Goal: Task Accomplishment & Management: Manage account settings

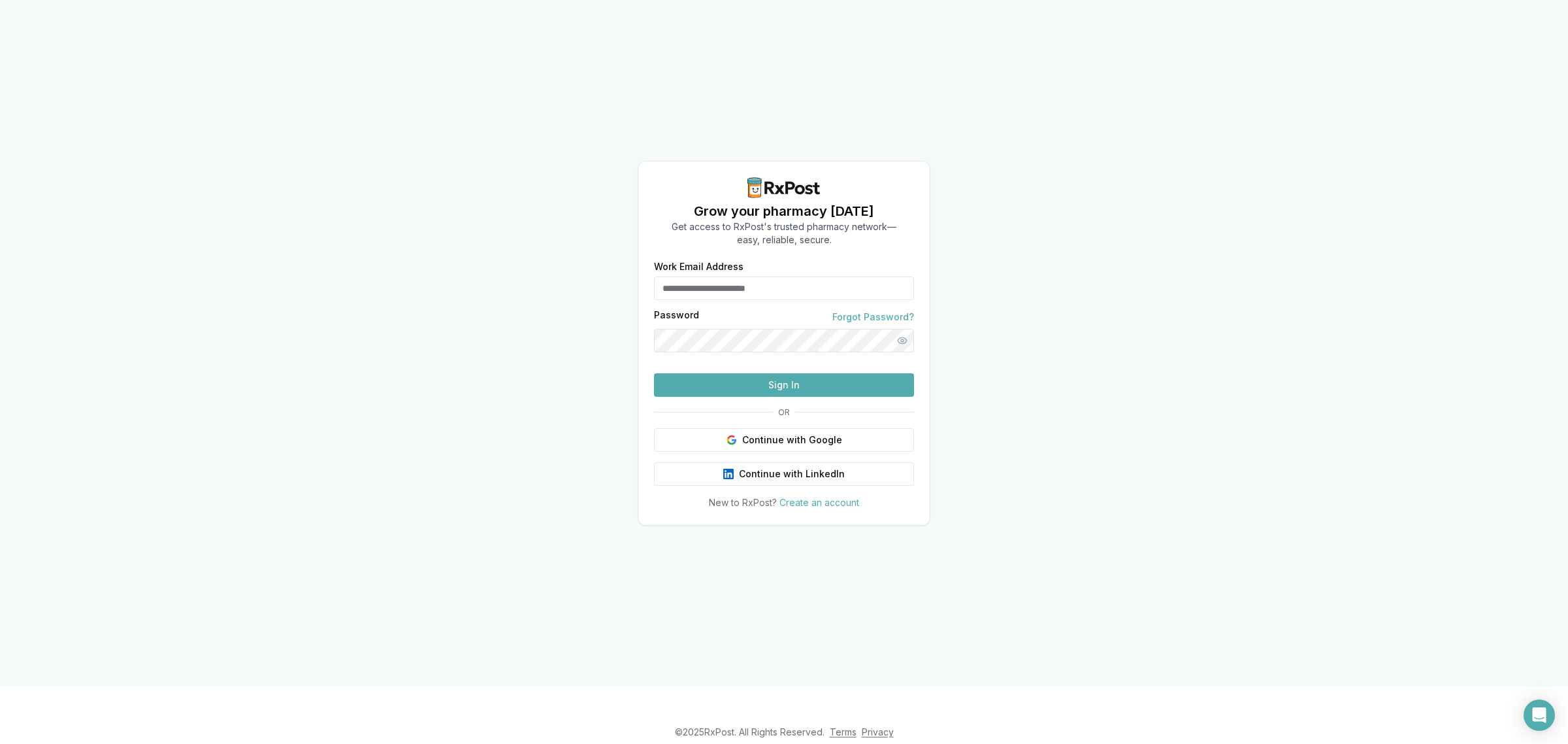
type input "**********"
click at [765, 397] on button "Sign In" at bounding box center [784, 385] width 260 height 24
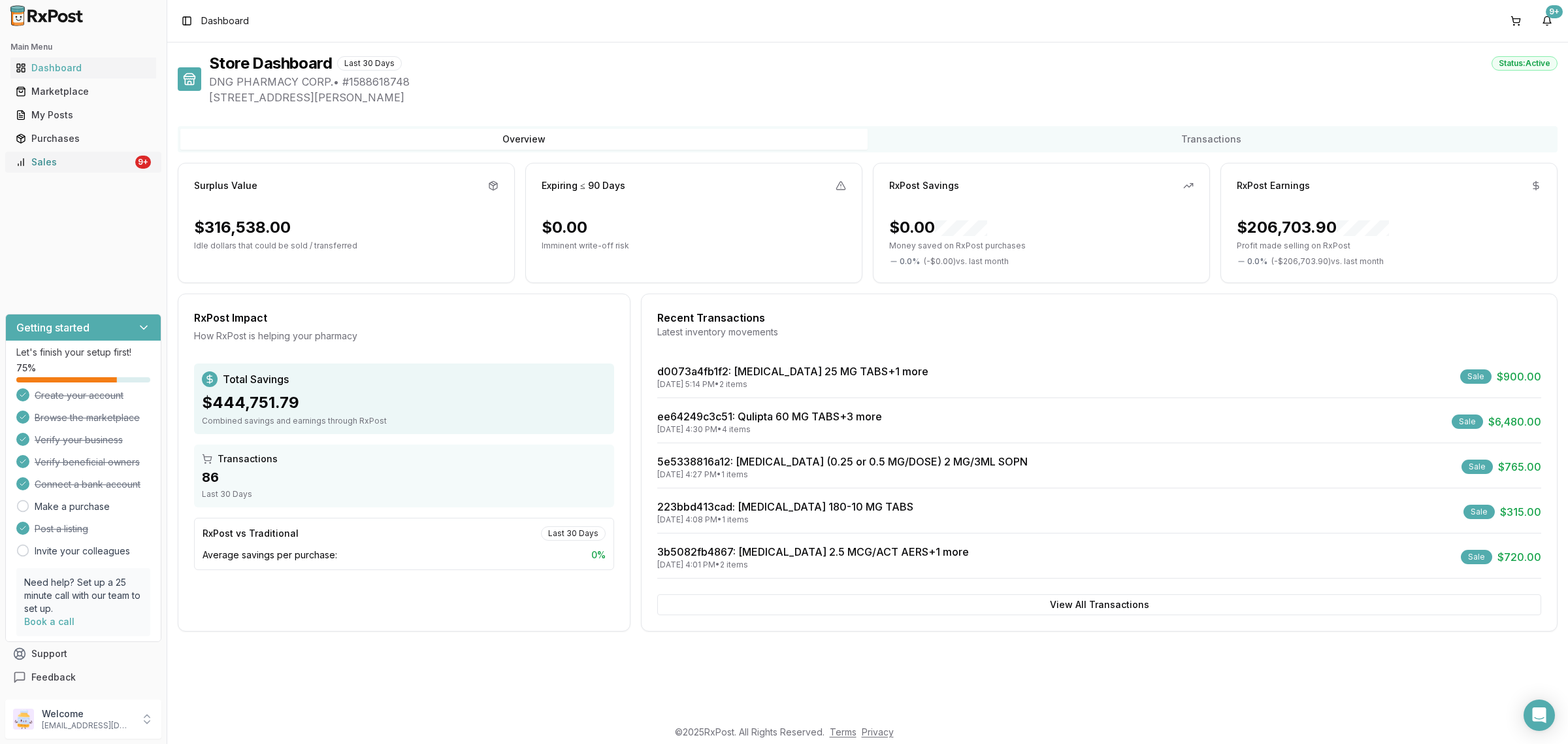
click at [121, 170] on link "Sales 9+" at bounding box center [83, 162] width 146 height 24
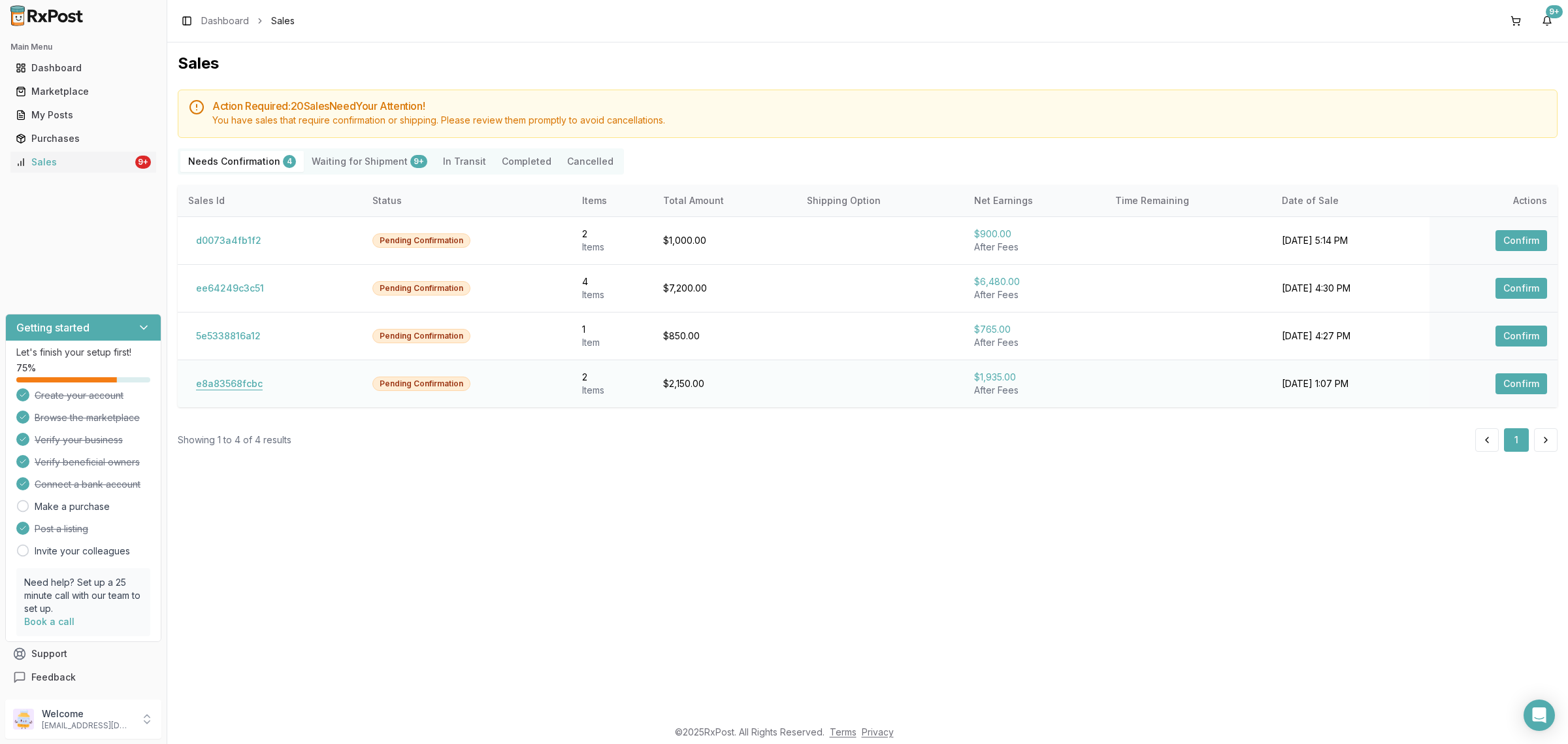
click at [245, 381] on button "e8a83568fcbc" at bounding box center [229, 384] width 82 height 21
click at [252, 338] on button "5e5338816a12" at bounding box center [229, 336] width 81 height 21
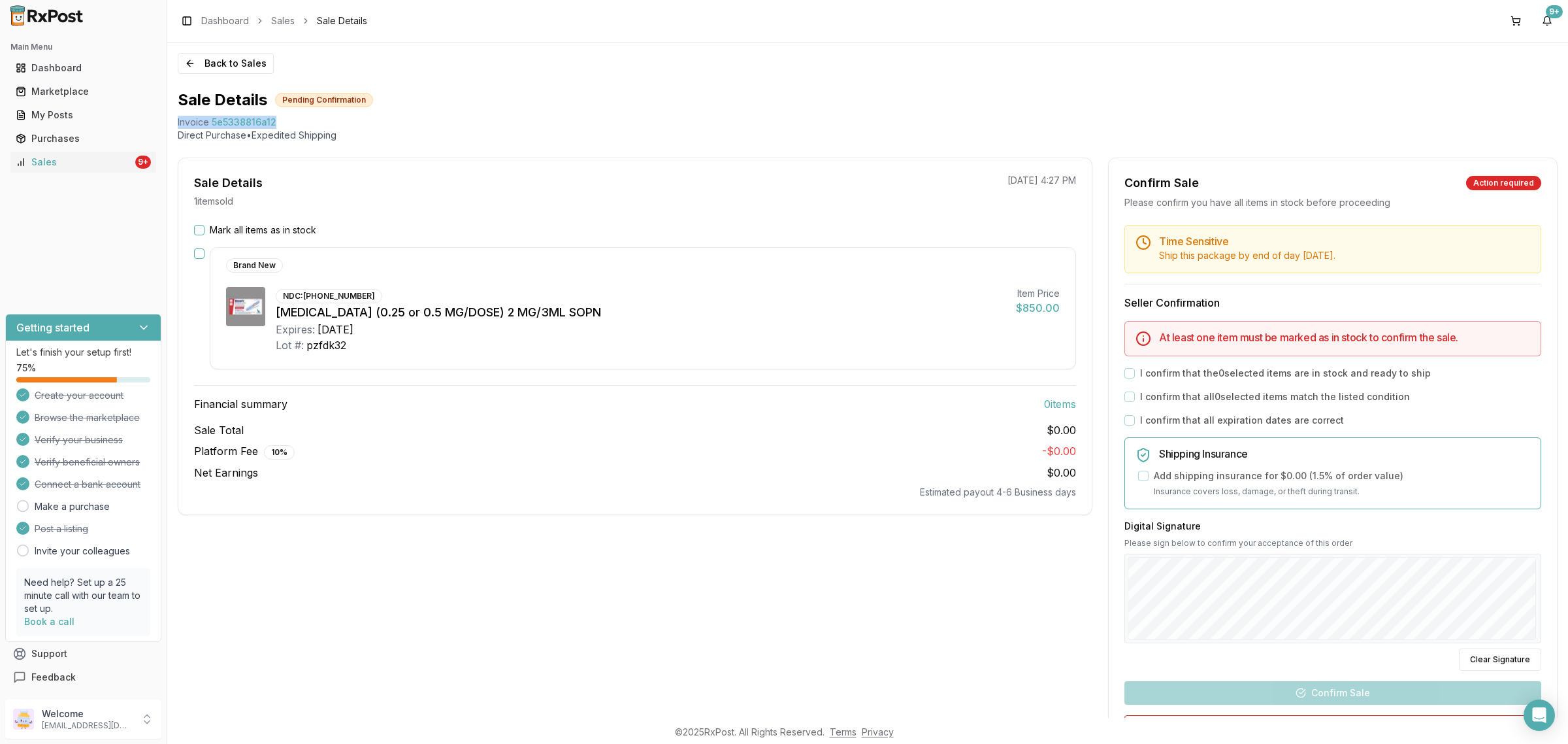
drag, startPoint x: 285, startPoint y: 124, endPoint x: 172, endPoint y: 125, distance: 113.0
click at [171, 125] on div "Back to Sales Sale Details Pending Confirmation Invoice 5e5338816a12 Direct Pur…" at bounding box center [867, 380] width 1400 height 675
copy div "Invoice 5e5338816a12"
click at [1254, 595] on icon "Open Intercom Messenger" at bounding box center [1539, 715] width 17 height 17
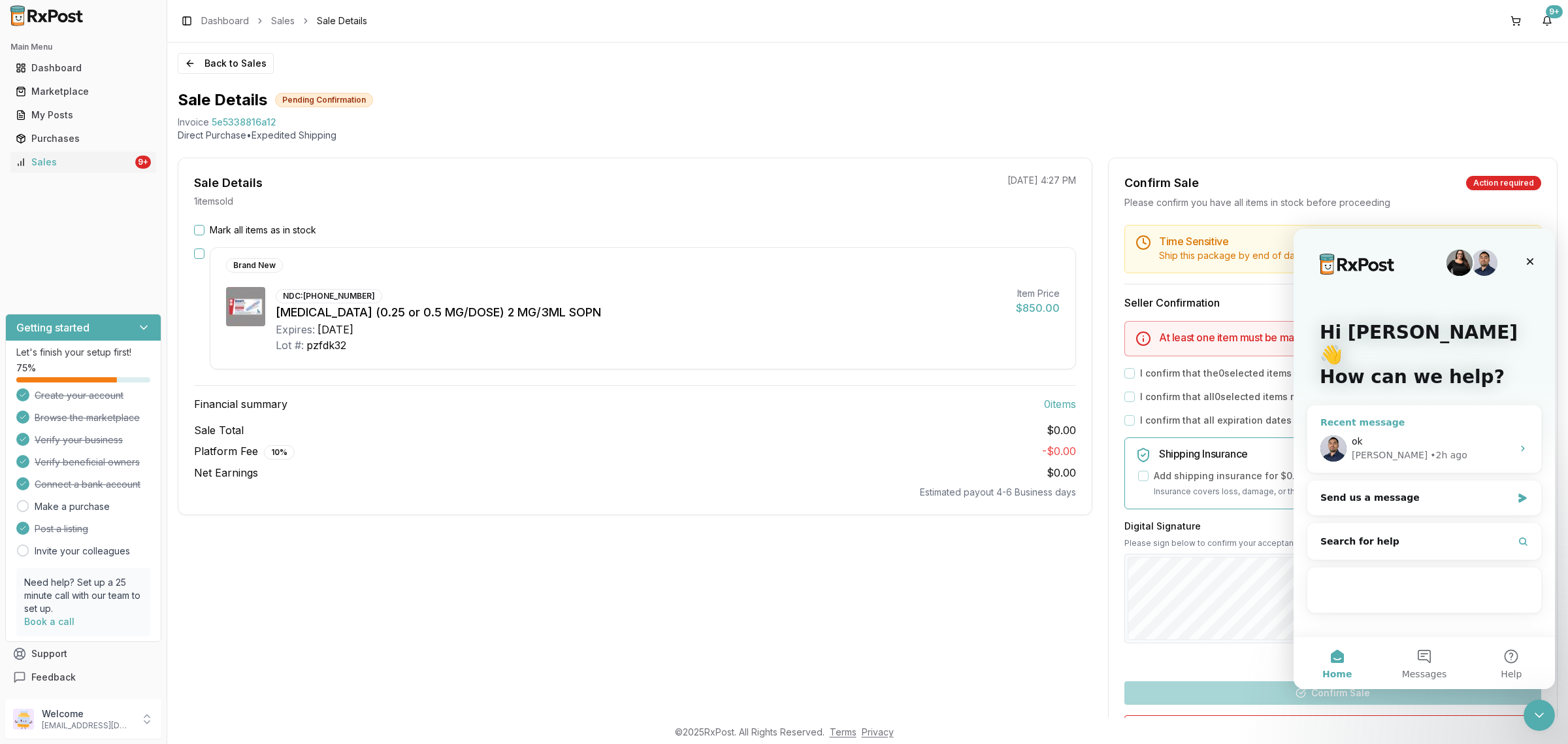
click at [1254, 448] on div "• 2h ago" at bounding box center [1448, 455] width 38 height 14
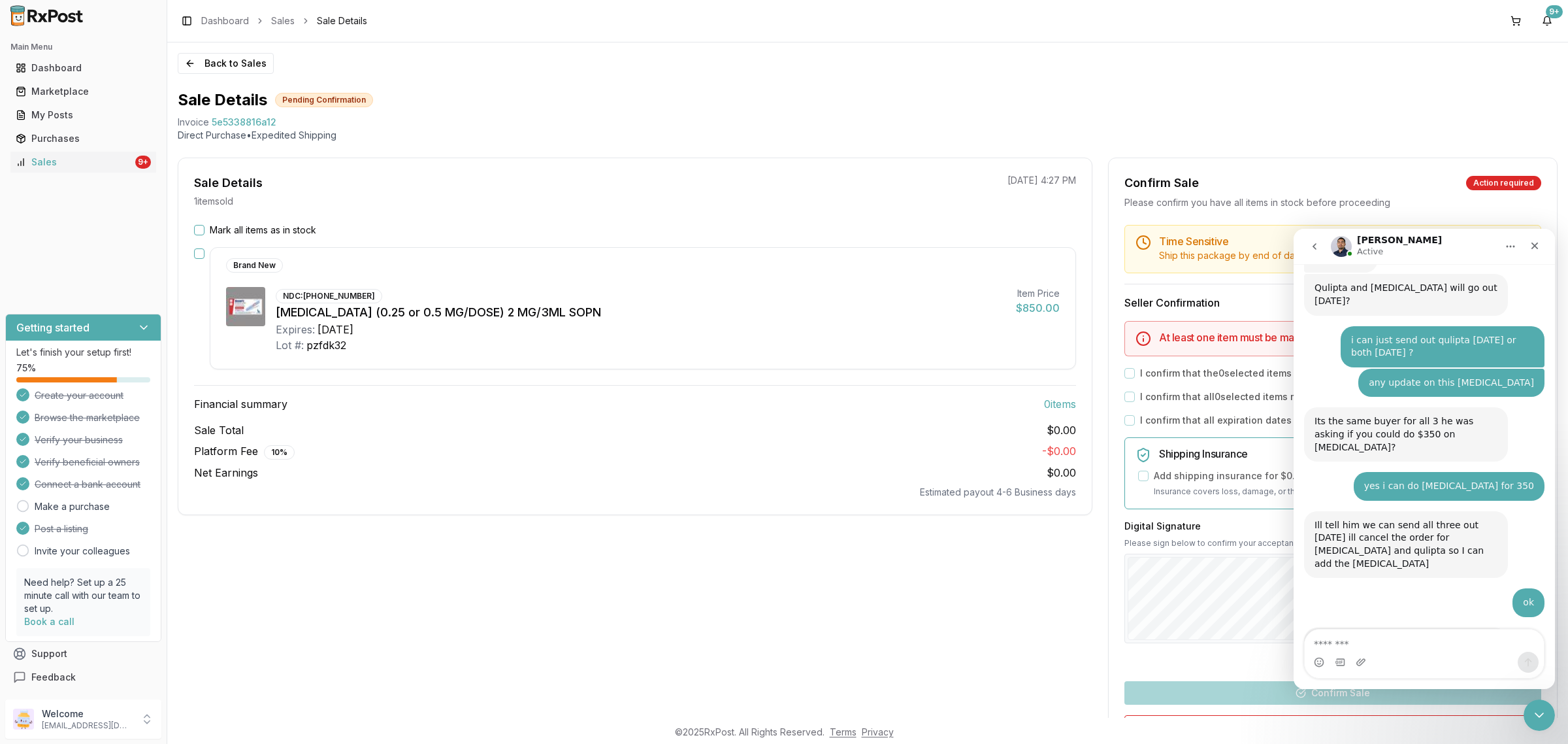
scroll to position [2358, 0]
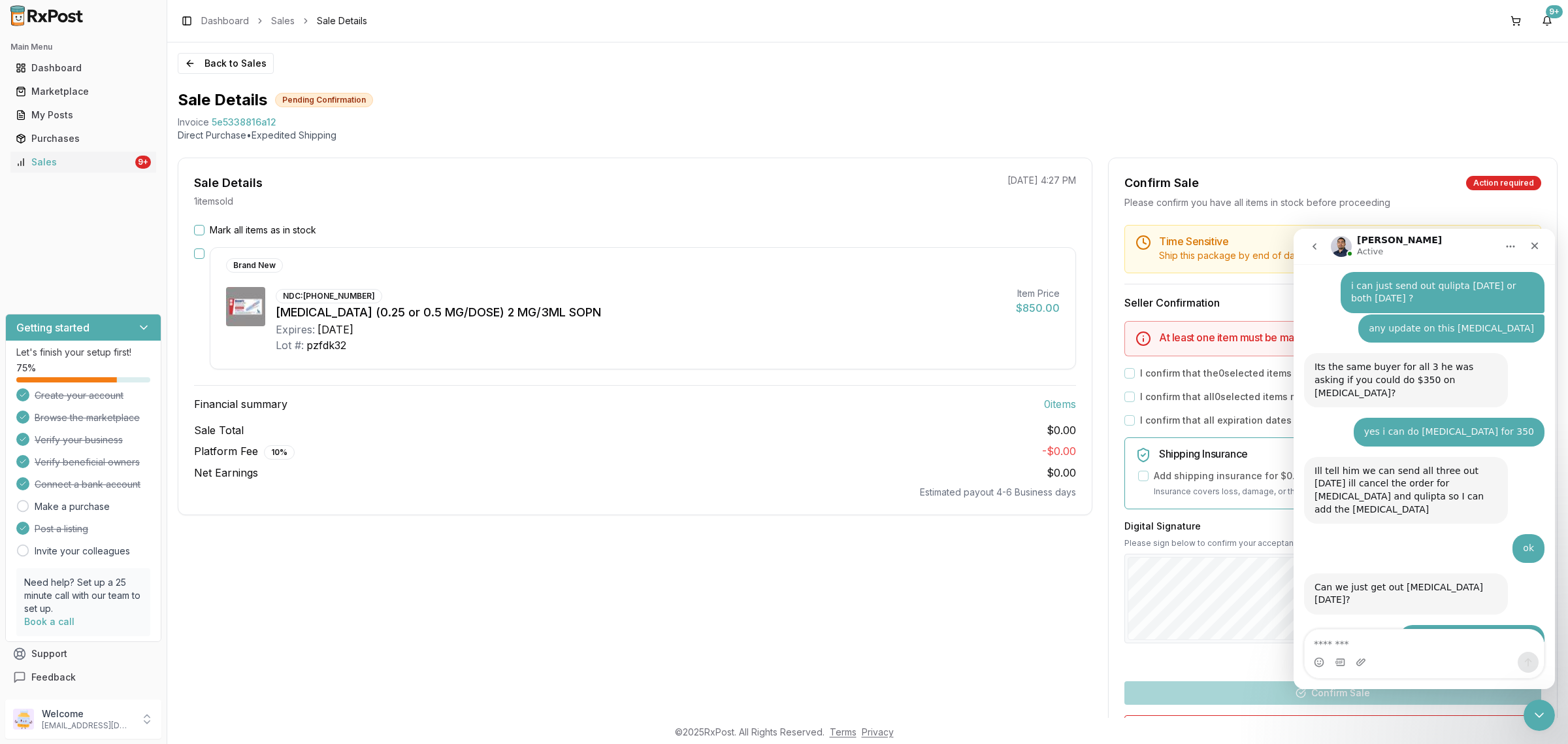
type textarea "**********"
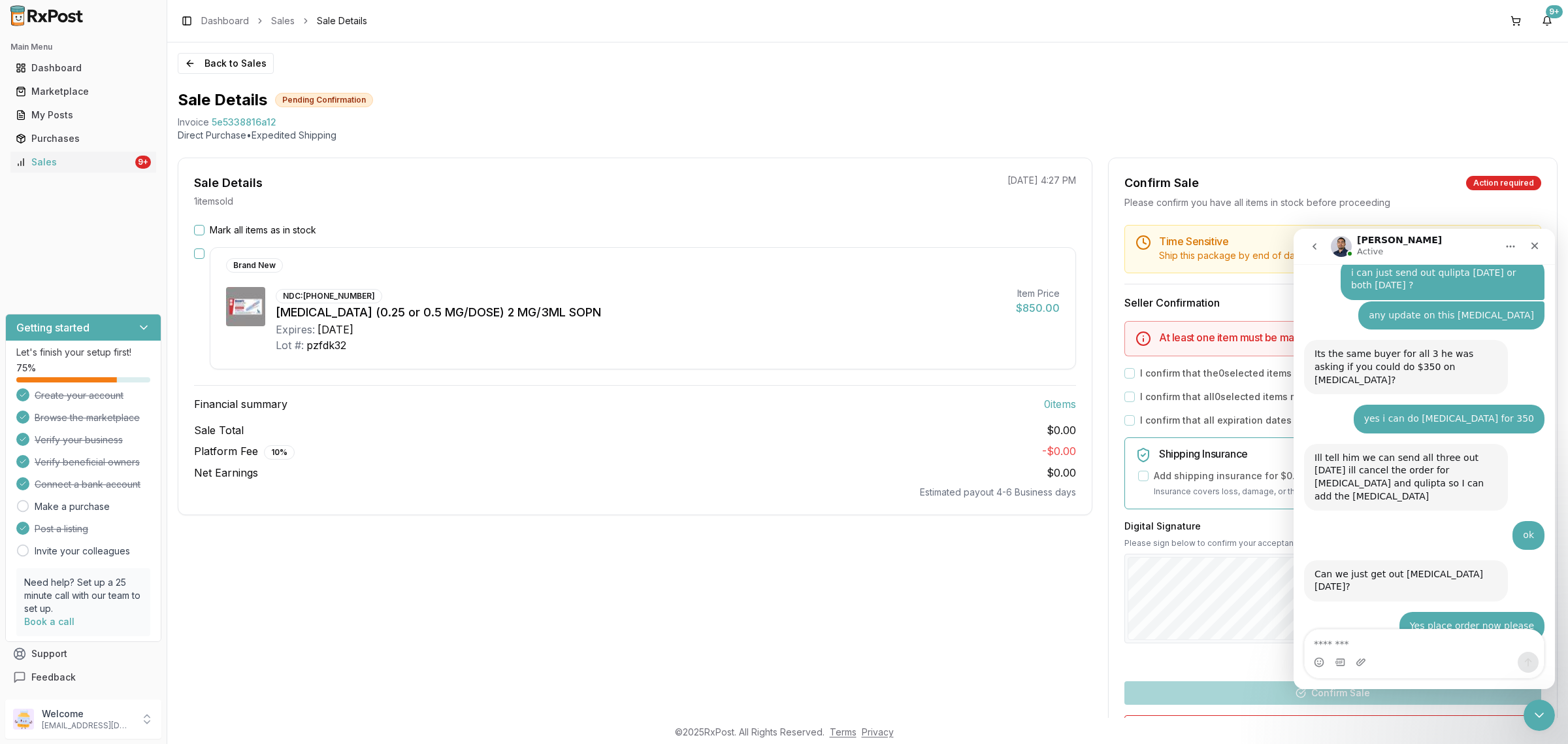
scroll to position [2410, 0]
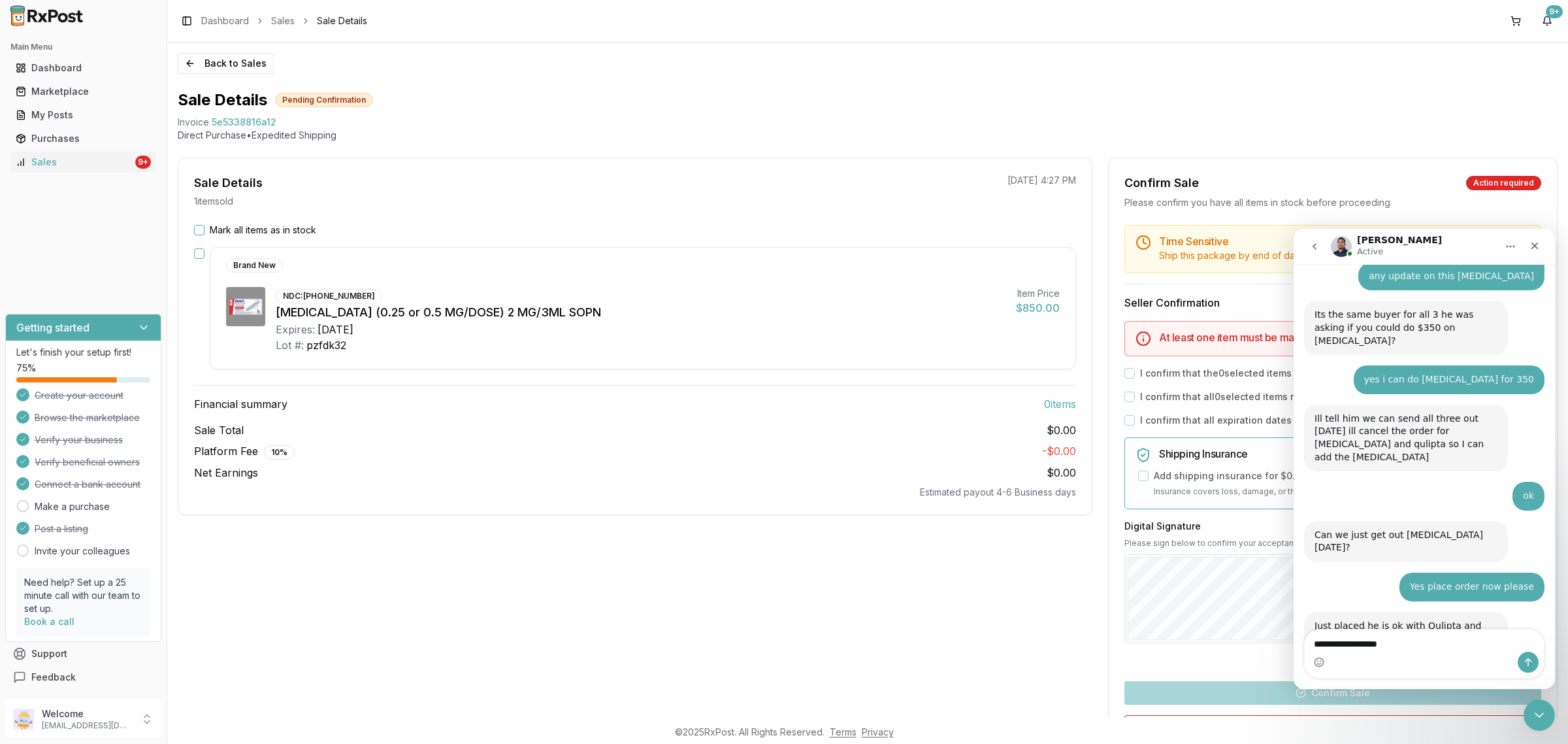
type textarea "**********"
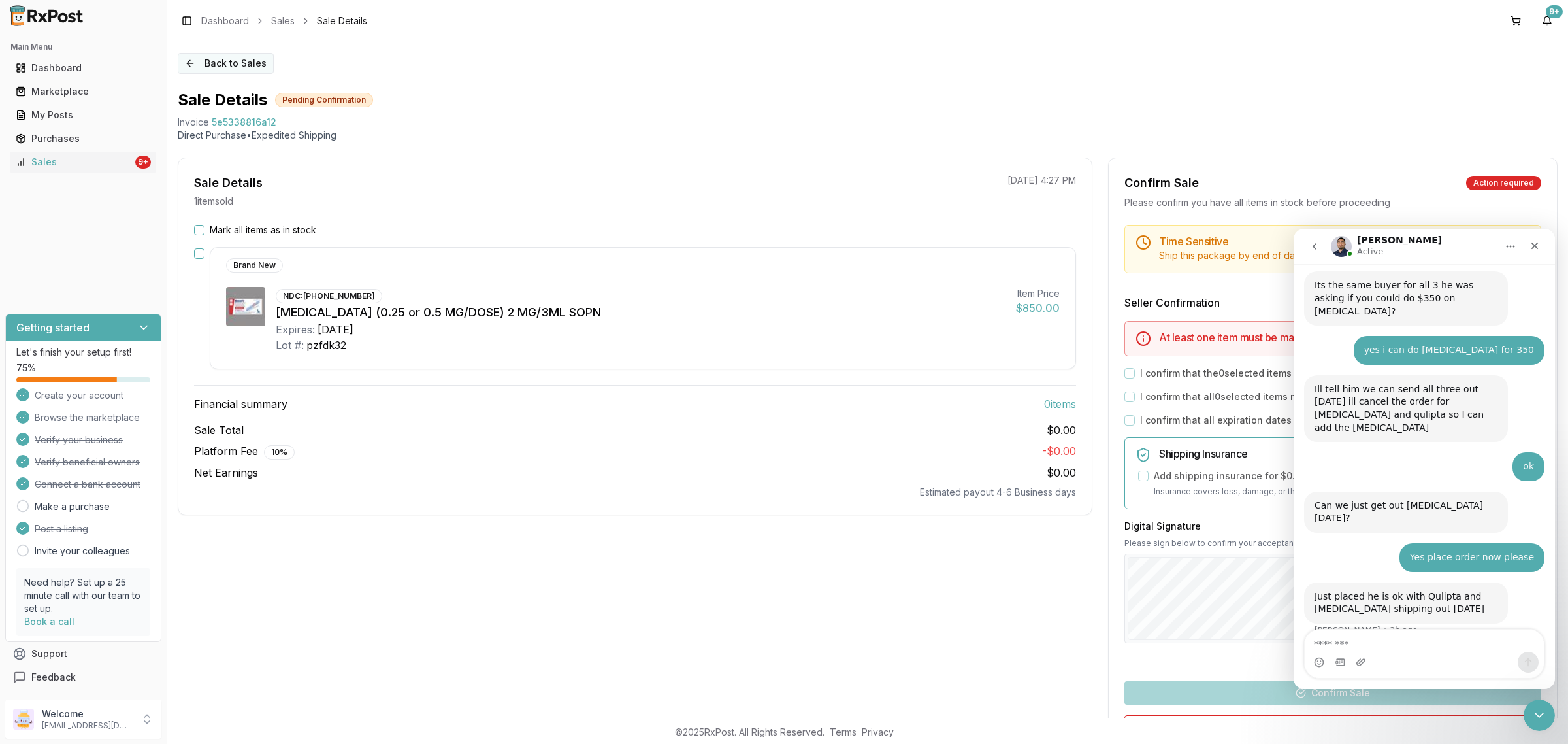
click at [204, 63] on button "Back to Sales" at bounding box center [226, 63] width 96 height 21
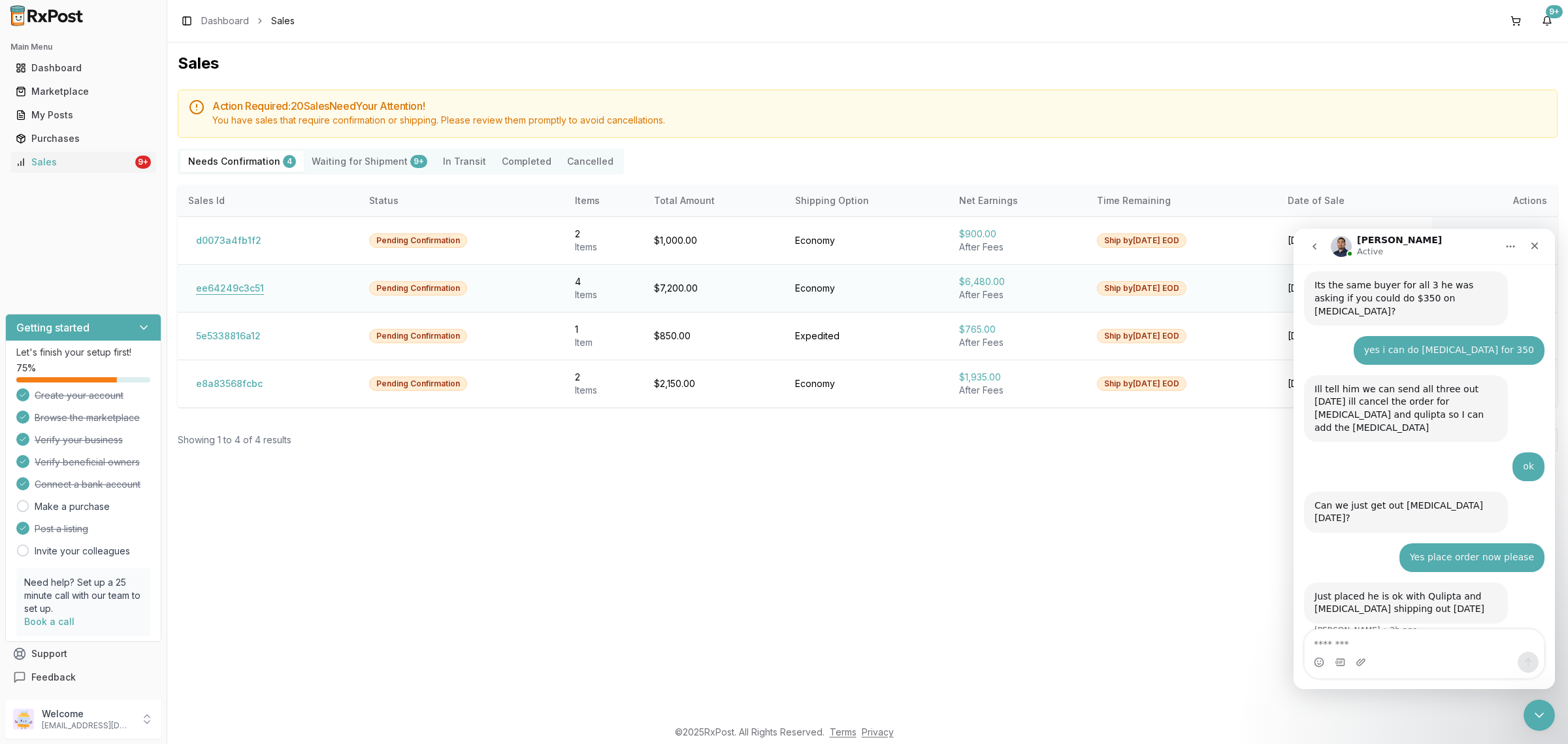
click at [237, 281] on button "ee64249c3c51" at bounding box center [230, 288] width 83 height 21
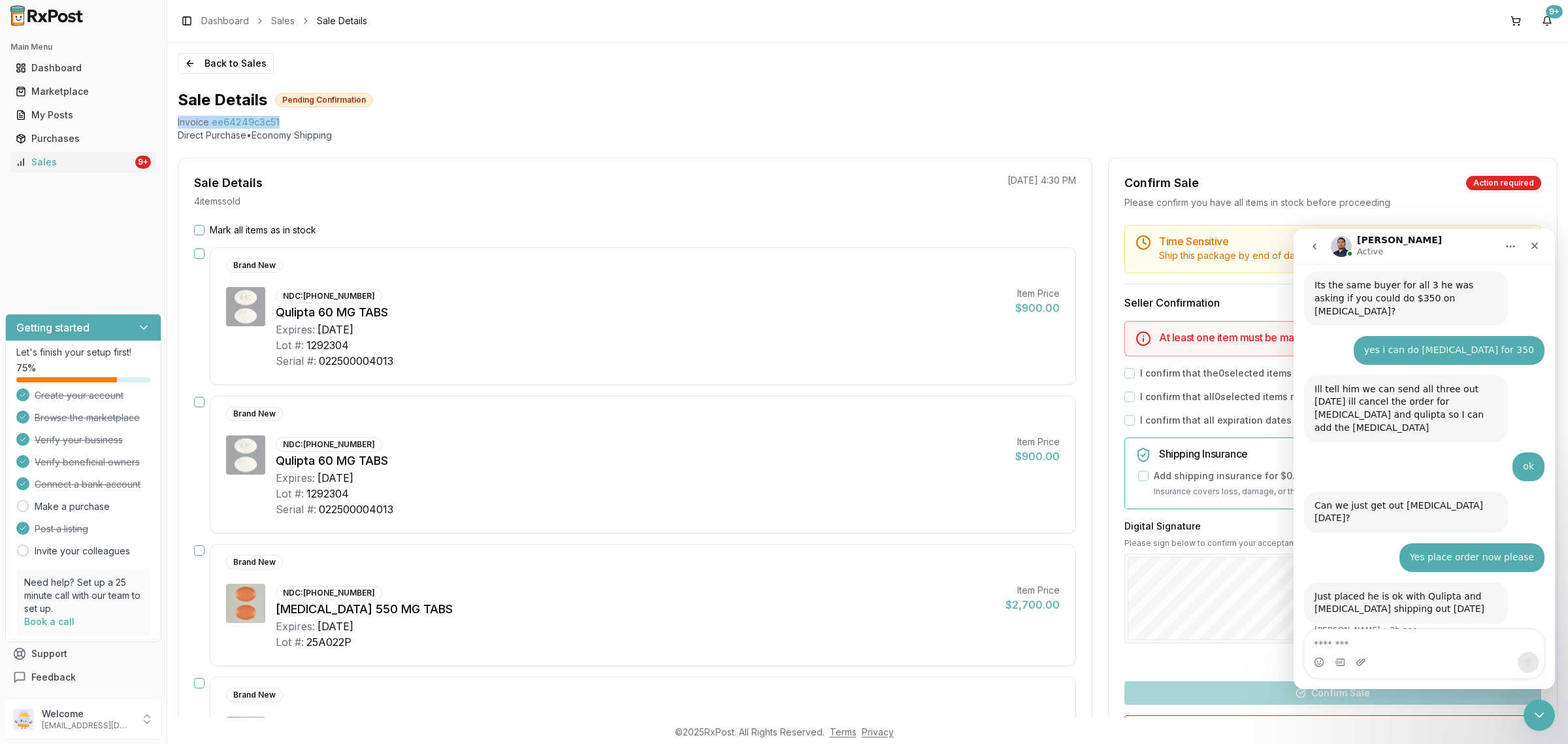
drag, startPoint x: 286, startPoint y: 122, endPoint x: 175, endPoint y: 126, distance: 111.1
click at [175, 126] on div "Back to Sales Sale Details Pending Confirmation Invoice ee64249c3c51 Direct Pur…" at bounding box center [867, 380] width 1400 height 675
copy div "Invoice ee64249c3c51"
click at [1254, 595] on textarea "Message…" at bounding box center [1424, 640] width 239 height 22
paste textarea "**********"
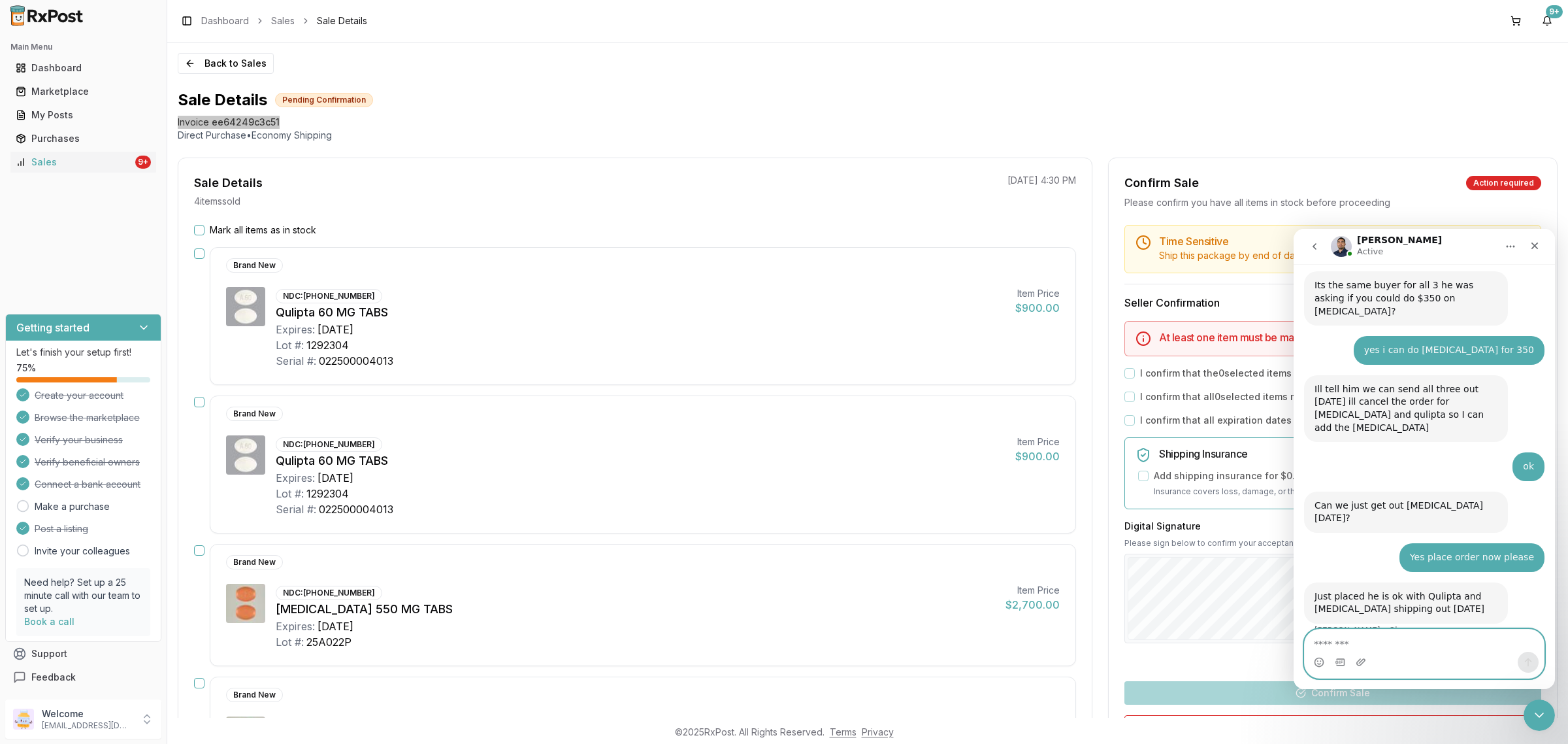
type textarea "**********"
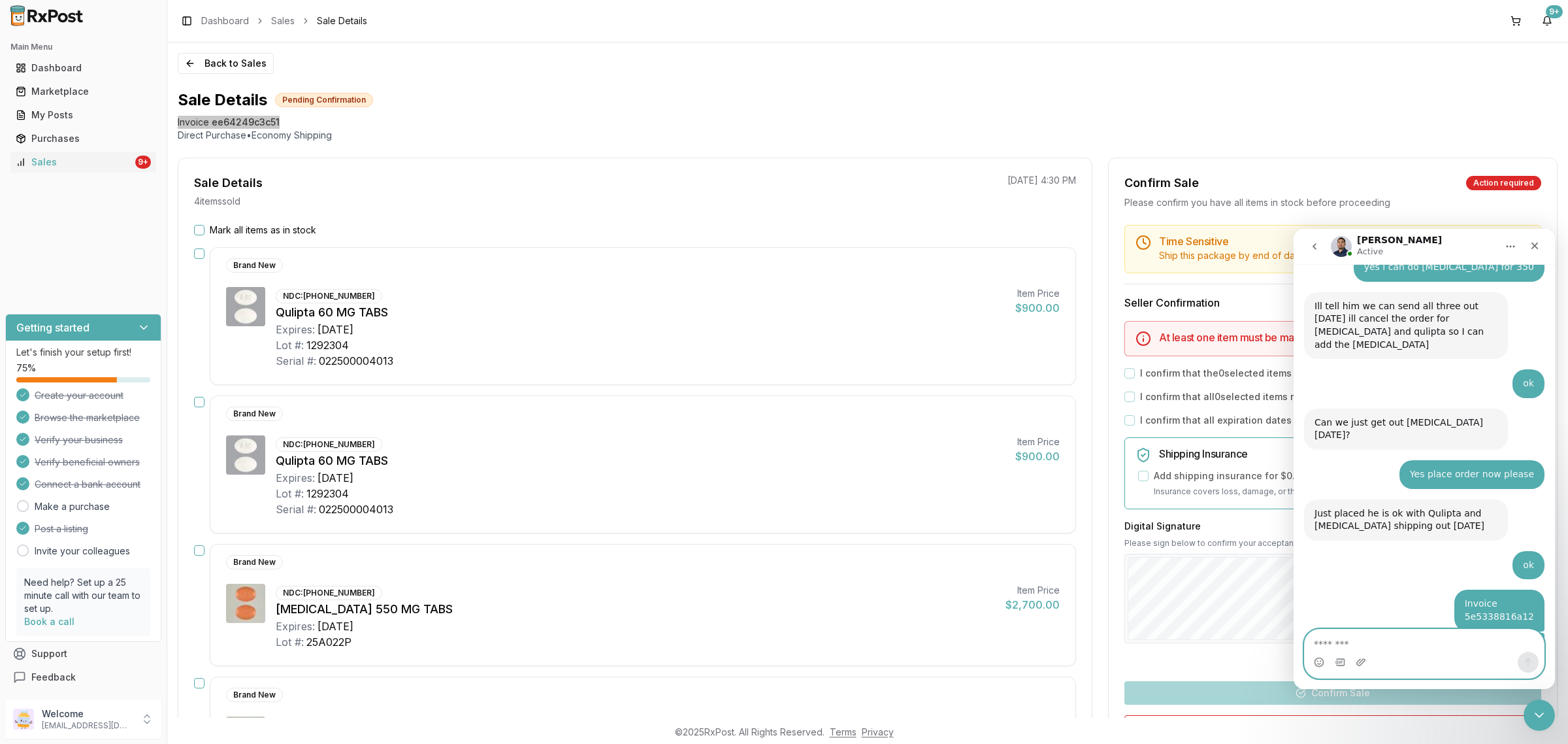
scroll to position [2521, 0]
type textarea "*******"
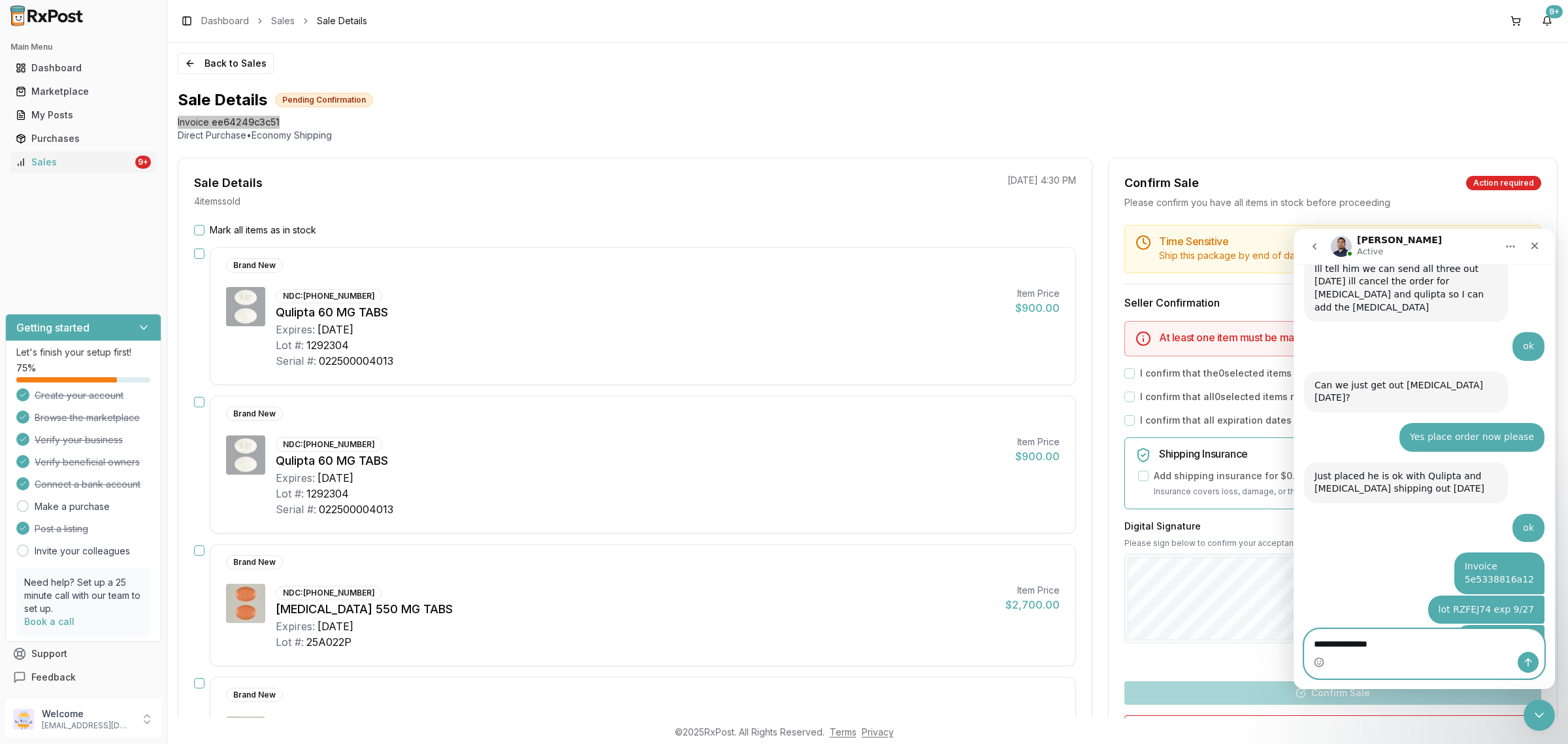
type textarea "**********"
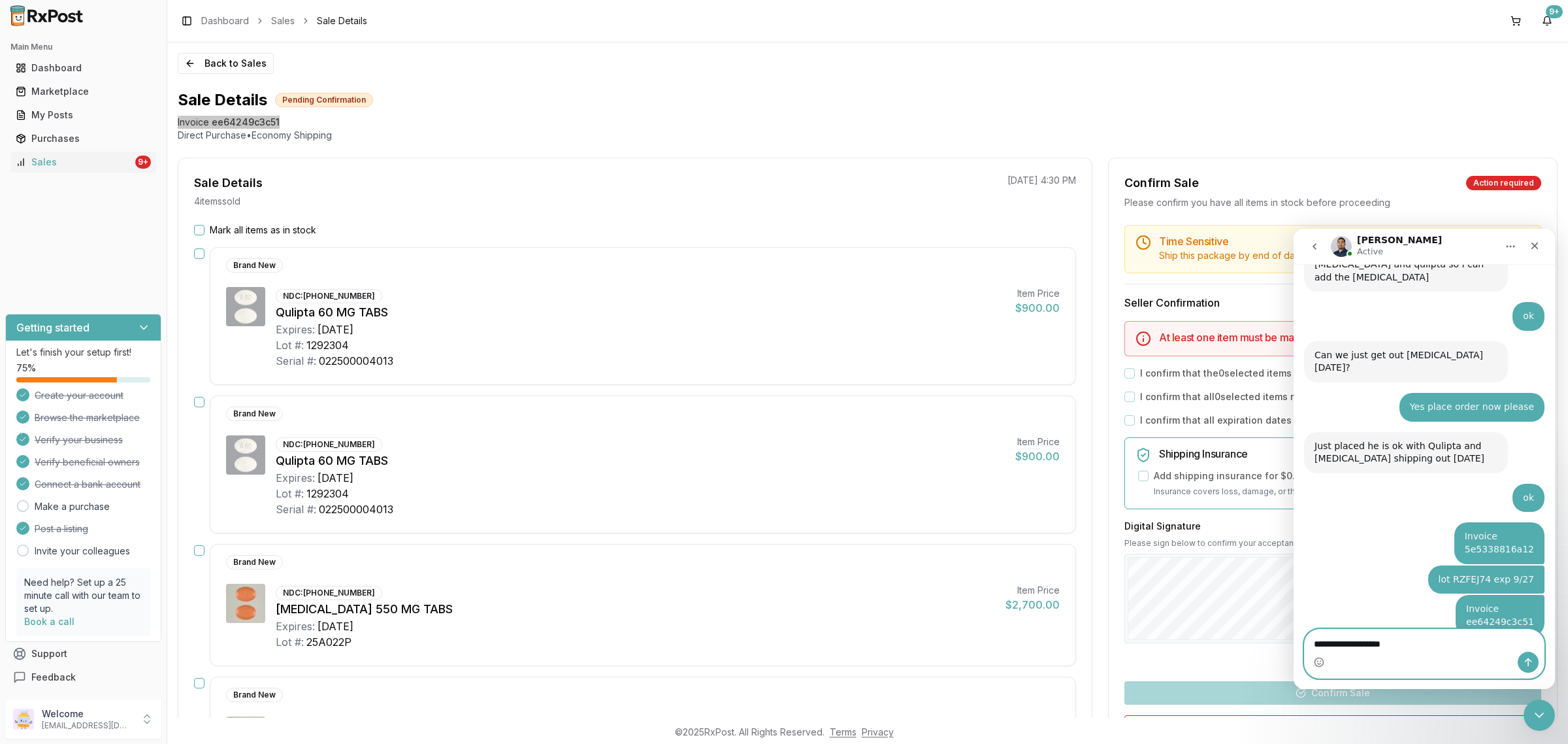
type textarea "**********"
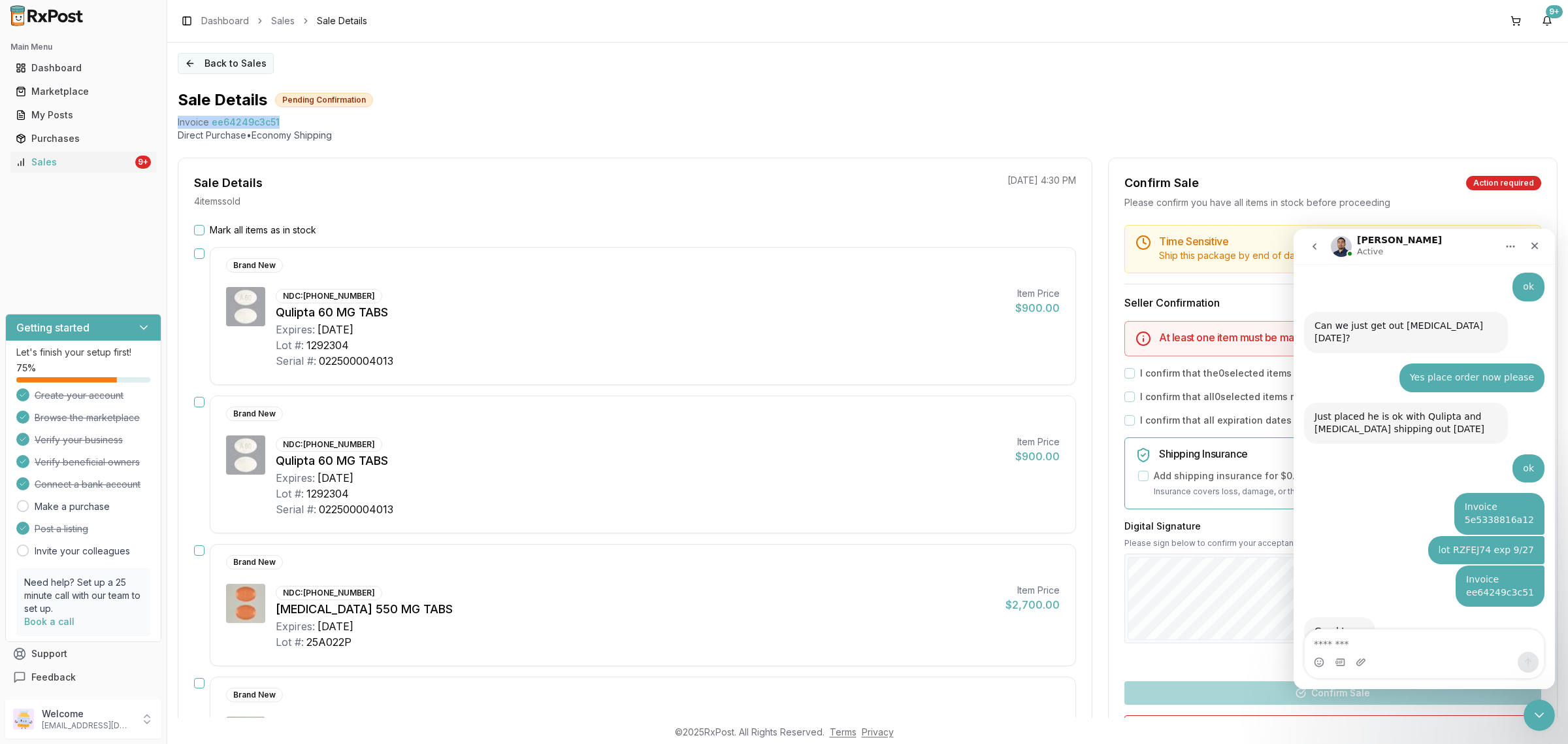
click at [218, 70] on button "Back to Sales" at bounding box center [226, 63] width 96 height 21
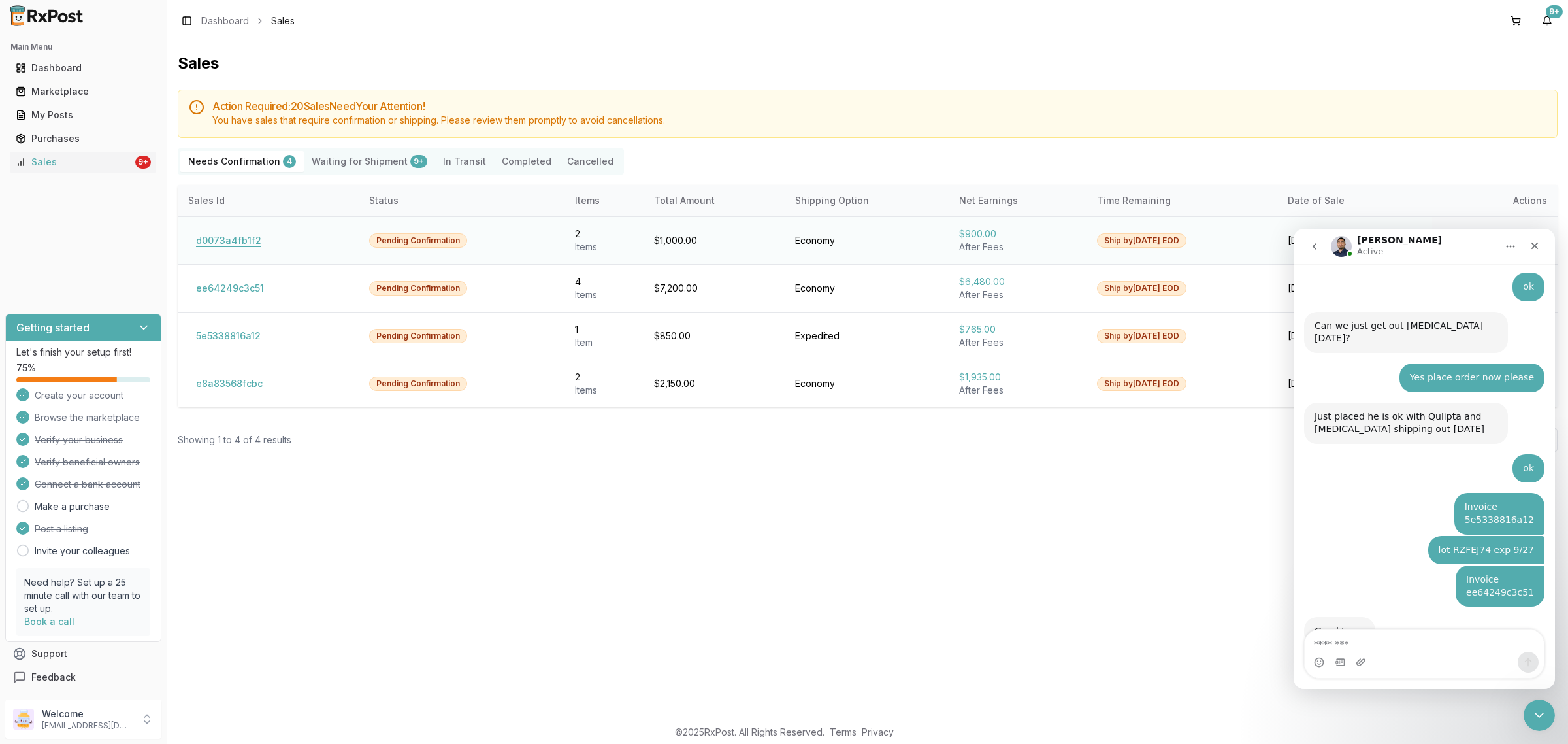
click at [232, 237] on button "d0073a4fb1f2" at bounding box center [229, 241] width 81 height 21
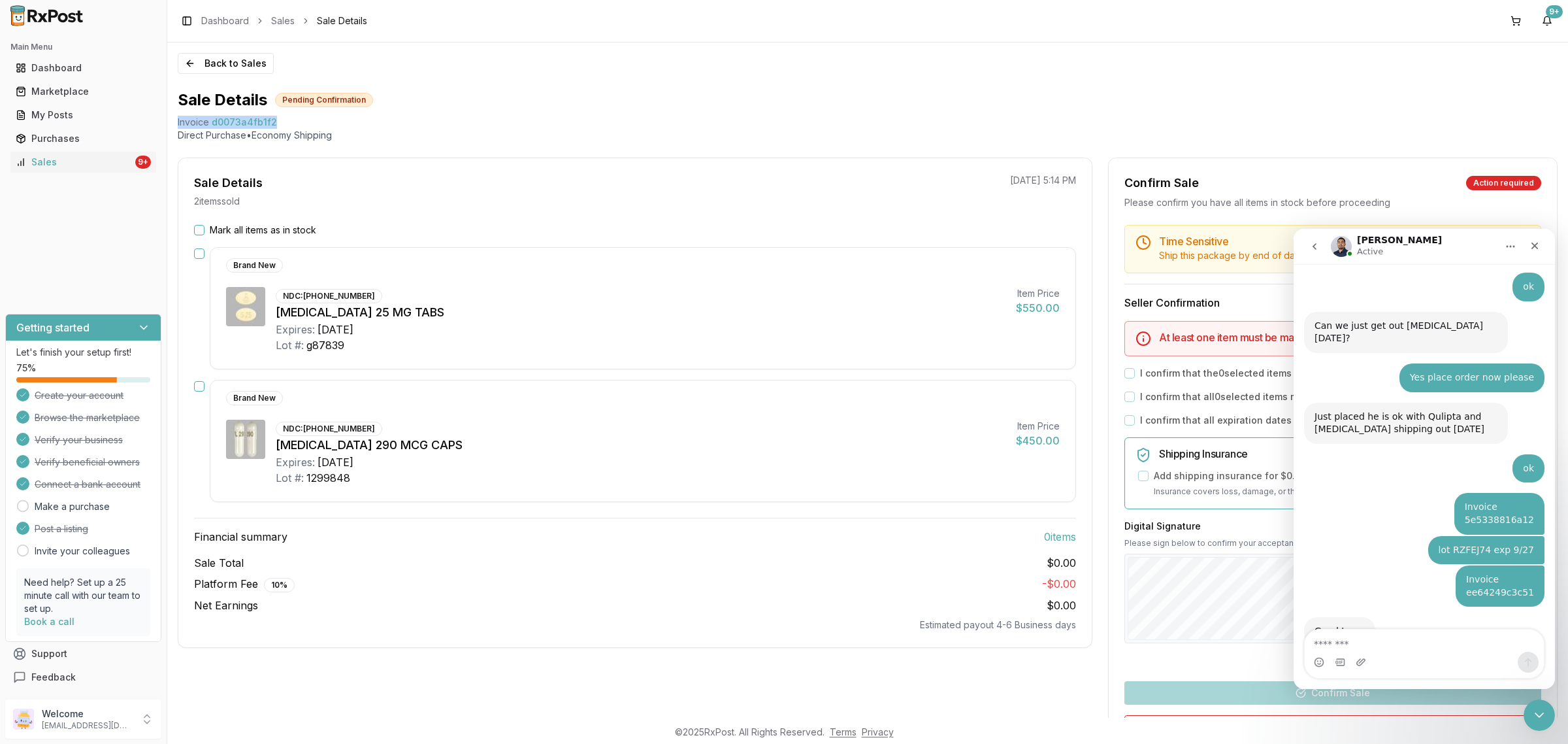
drag, startPoint x: 292, startPoint y: 125, endPoint x: 173, endPoint y: 124, distance: 119.0
click at [173, 124] on div "Back to Sales Sale Details Pending Confirmation Invoice d0073a4fb1f2 Direct Pur…" at bounding box center [867, 380] width 1400 height 675
copy div "Invoice d0073a4fb1f2"
click at [1254, 595] on textarea "Message…" at bounding box center [1424, 640] width 239 height 22
paste textarea "**********"
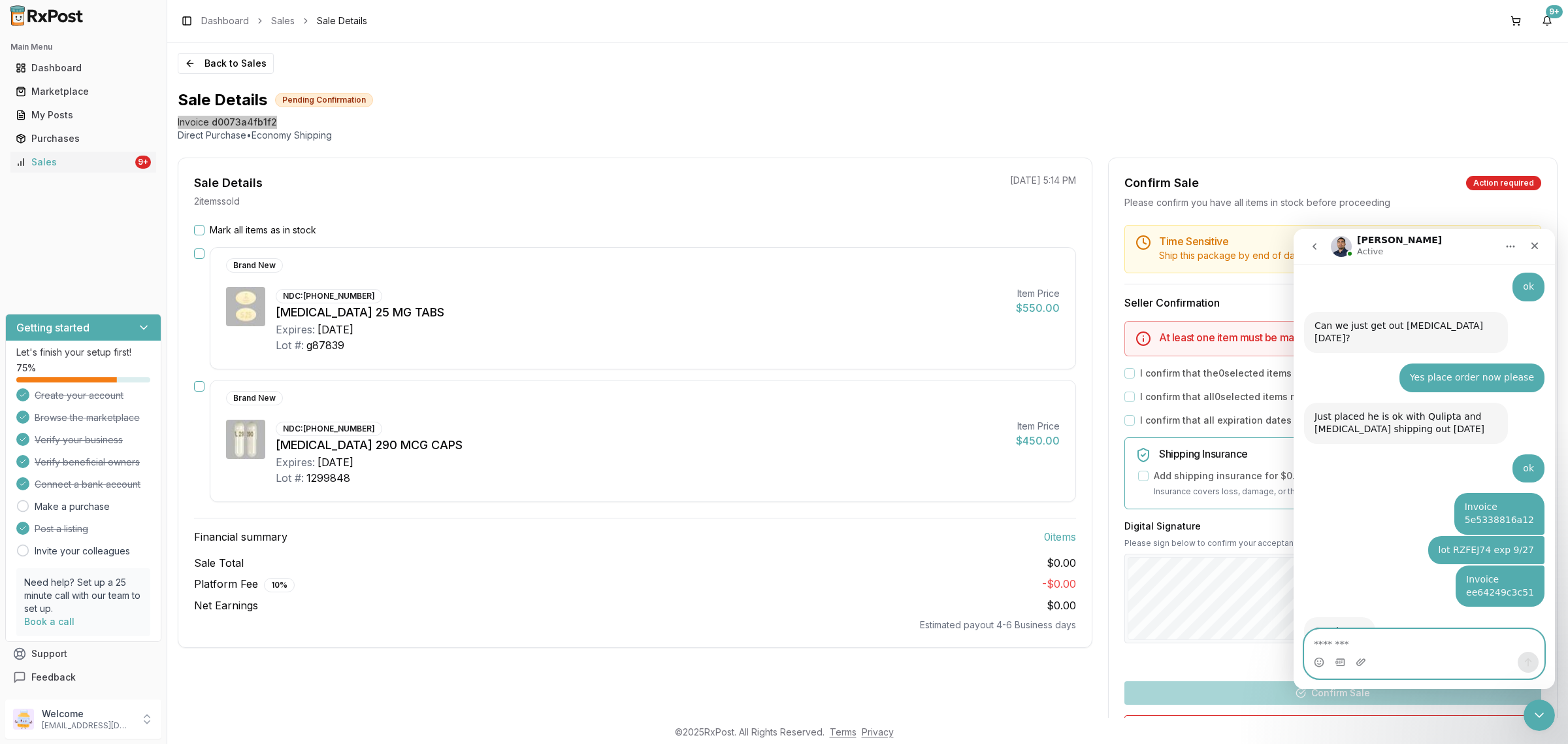
type textarea "**********"
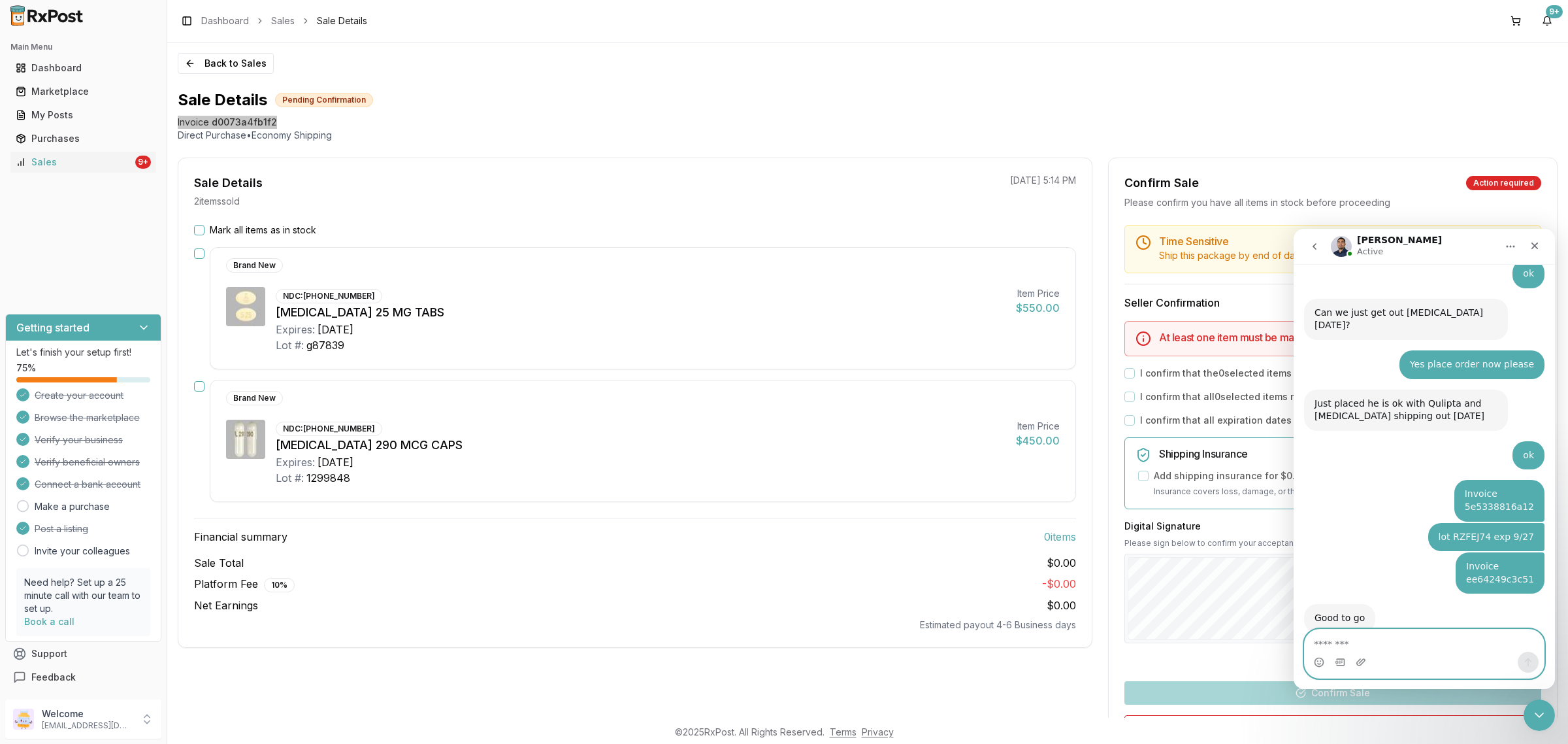
scroll to position [2662, 0]
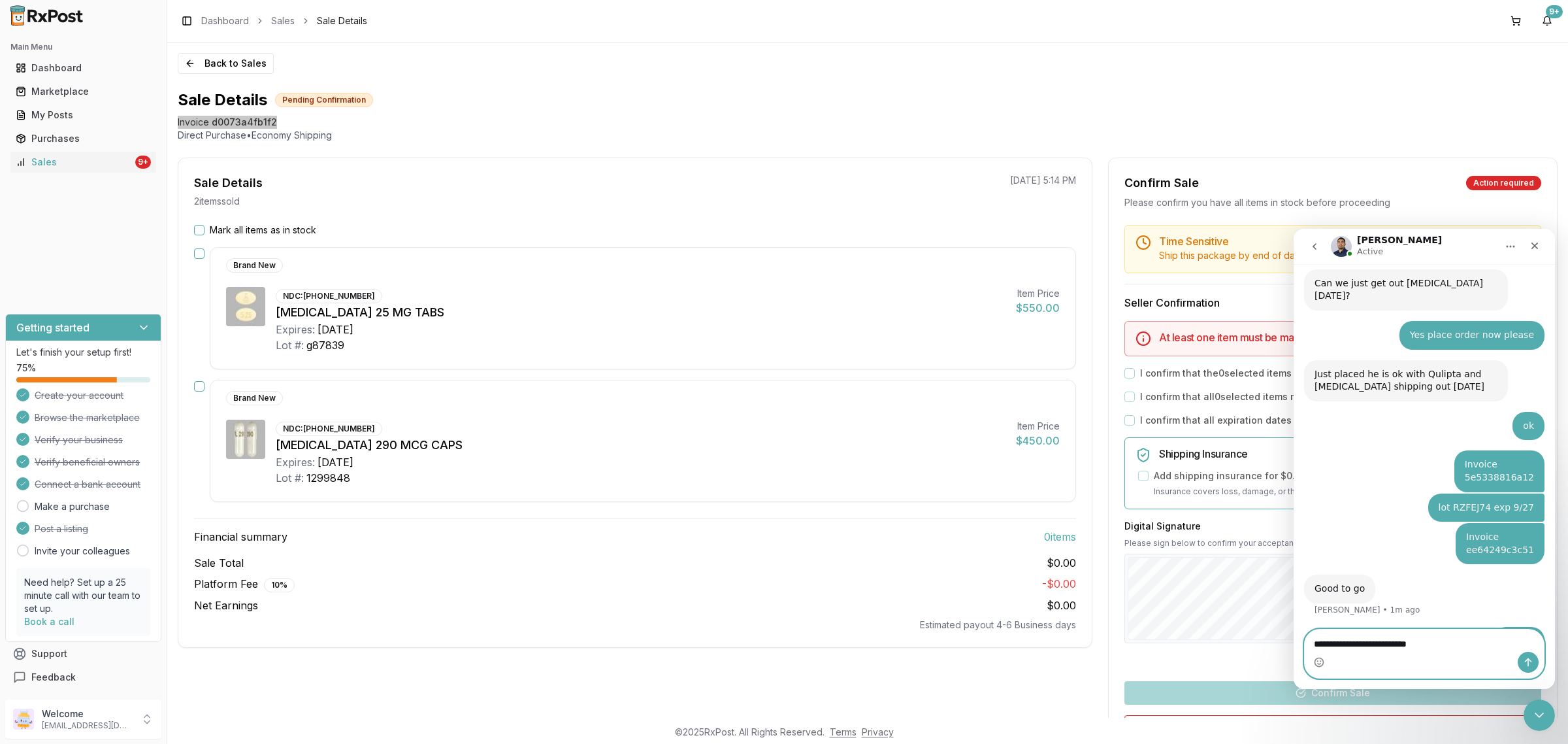
type textarea "**********"
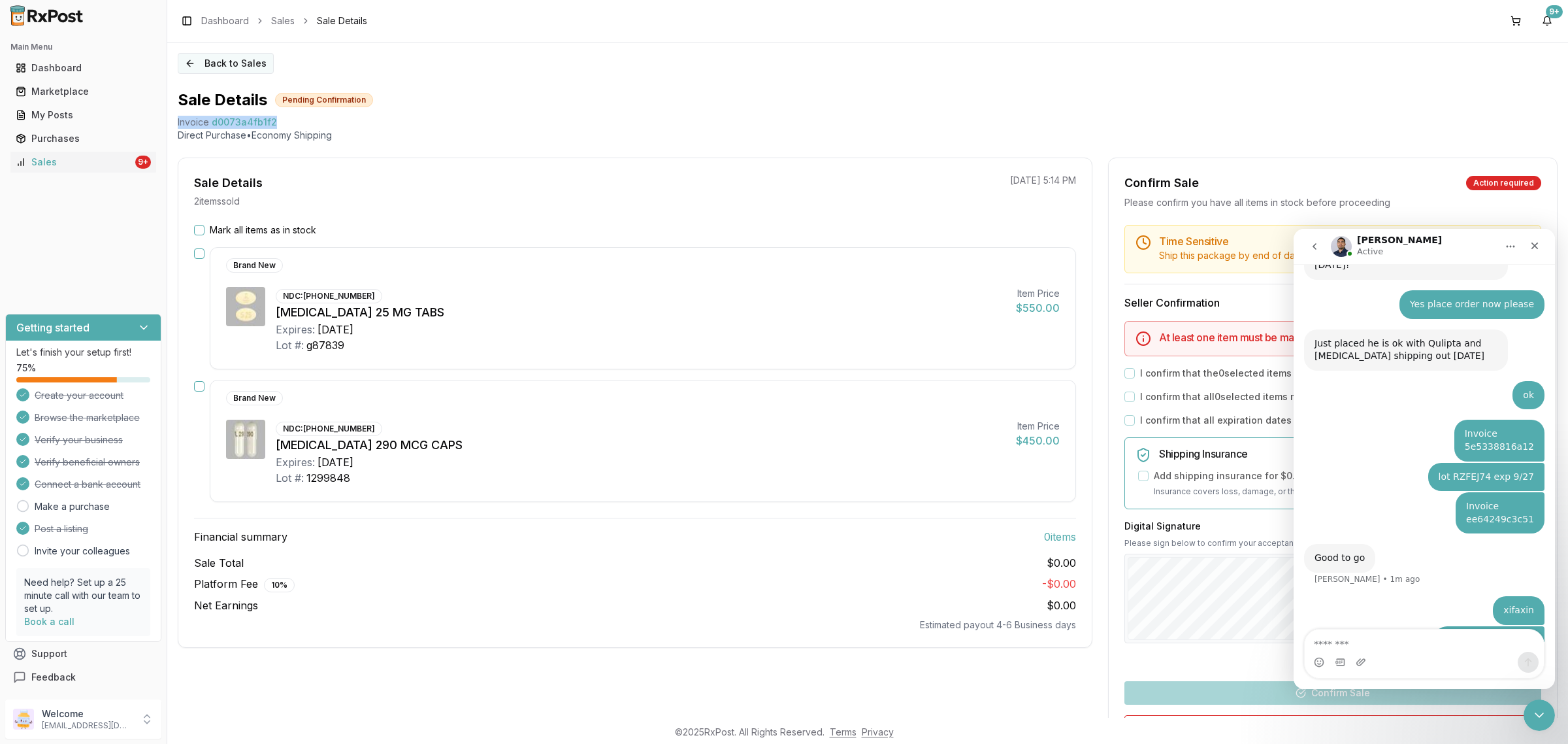
click at [218, 67] on button "Back to Sales" at bounding box center [226, 63] width 96 height 21
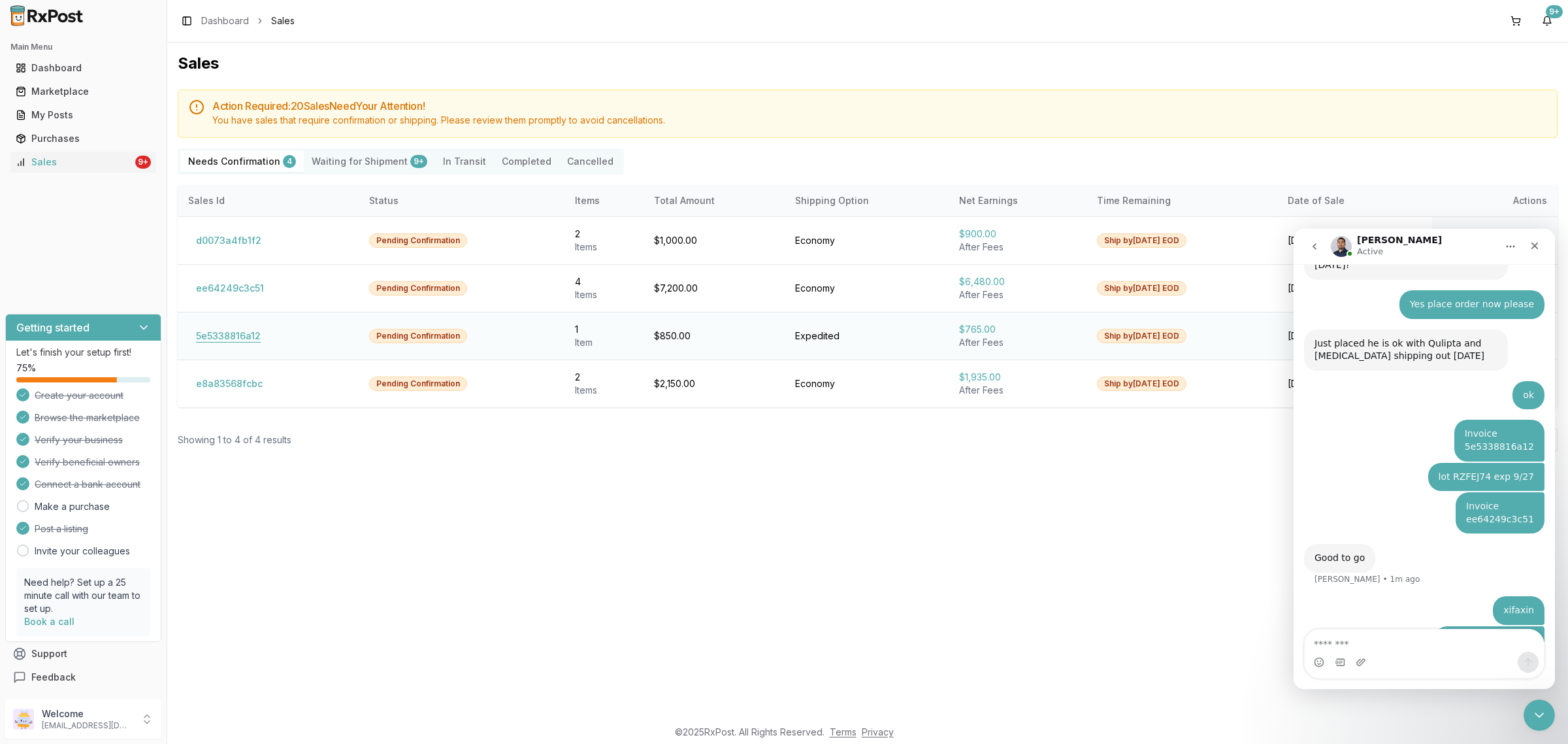
click at [226, 335] on button "5e5338816a12" at bounding box center [229, 336] width 81 height 21
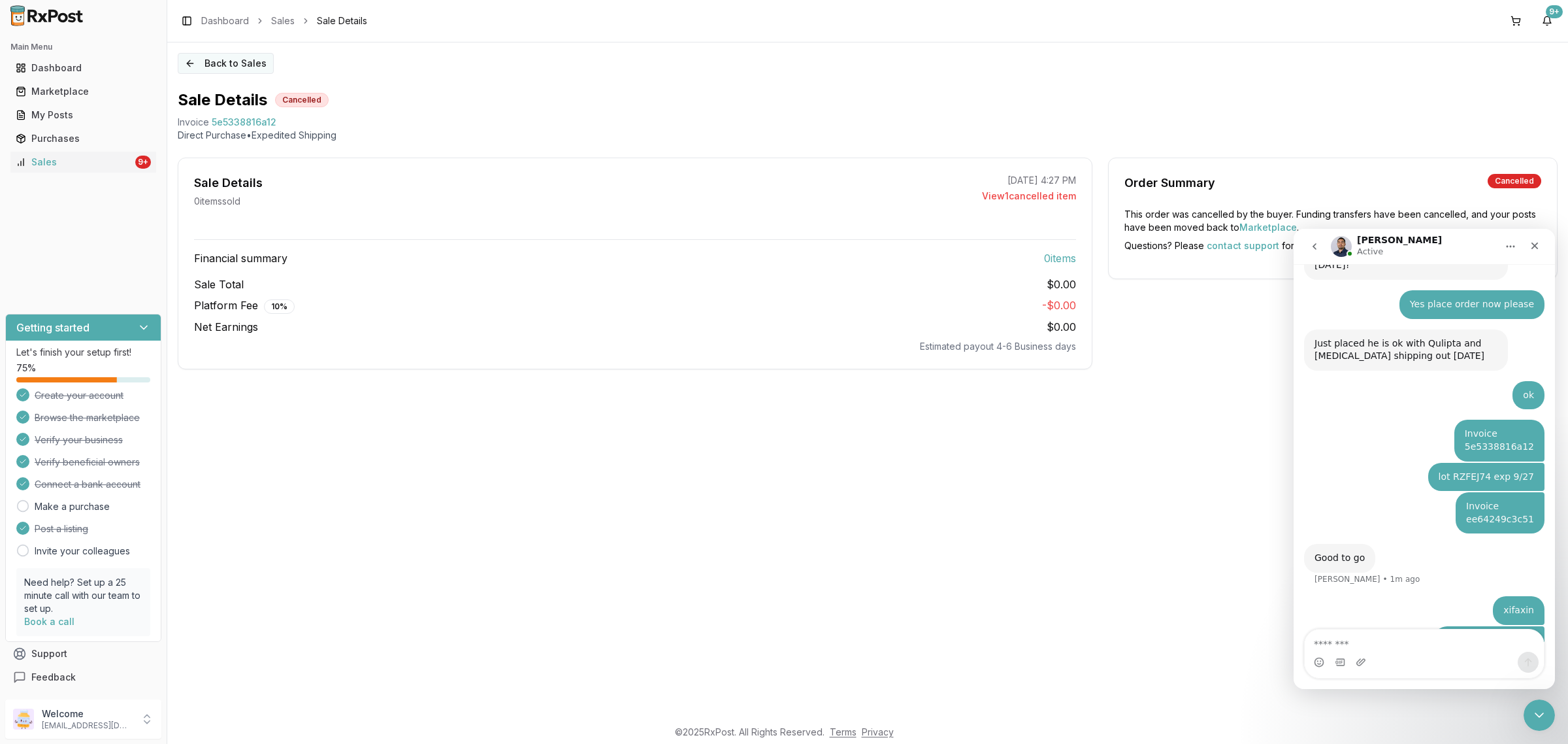
click at [206, 60] on button "Back to Sales" at bounding box center [226, 63] width 96 height 21
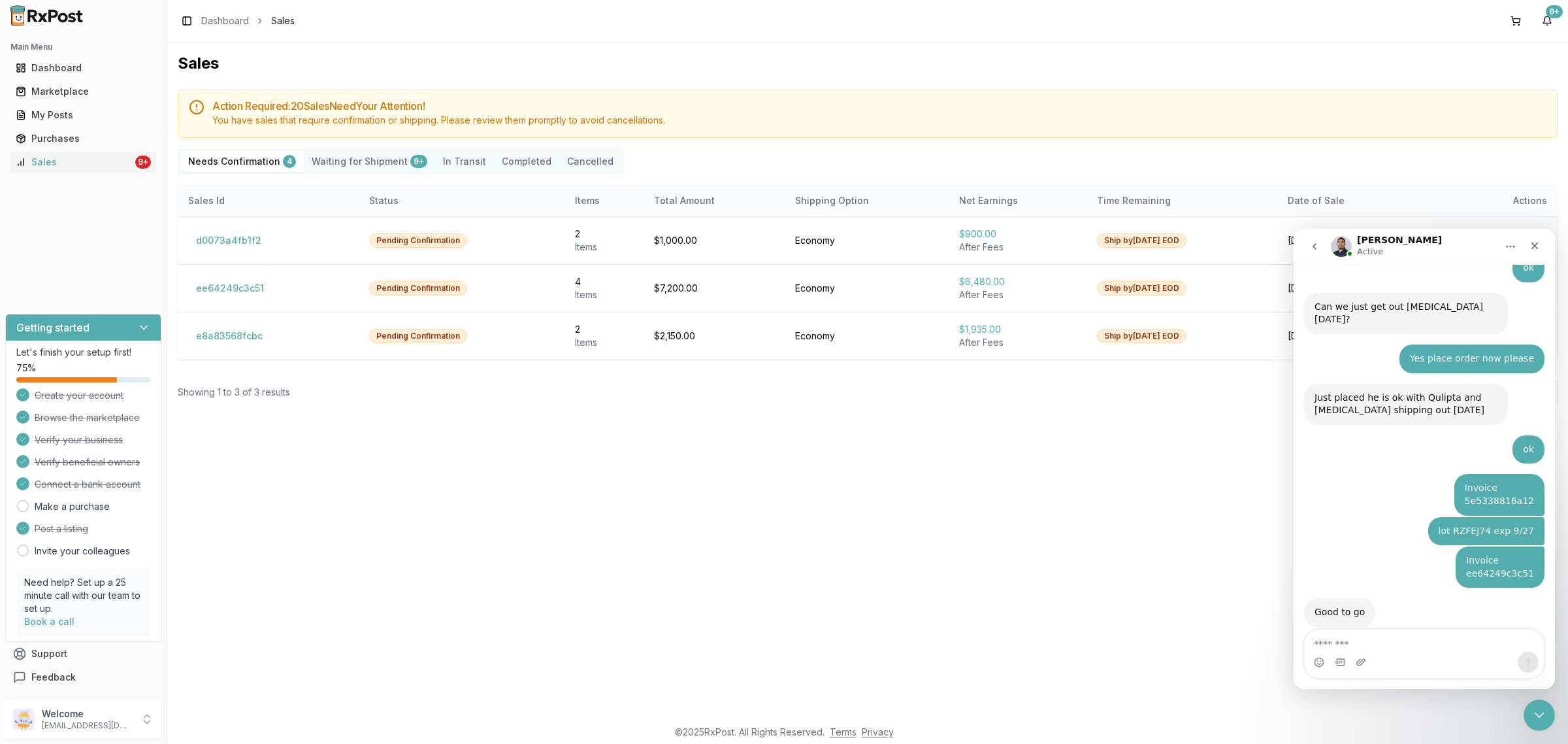
scroll to position [2611, 0]
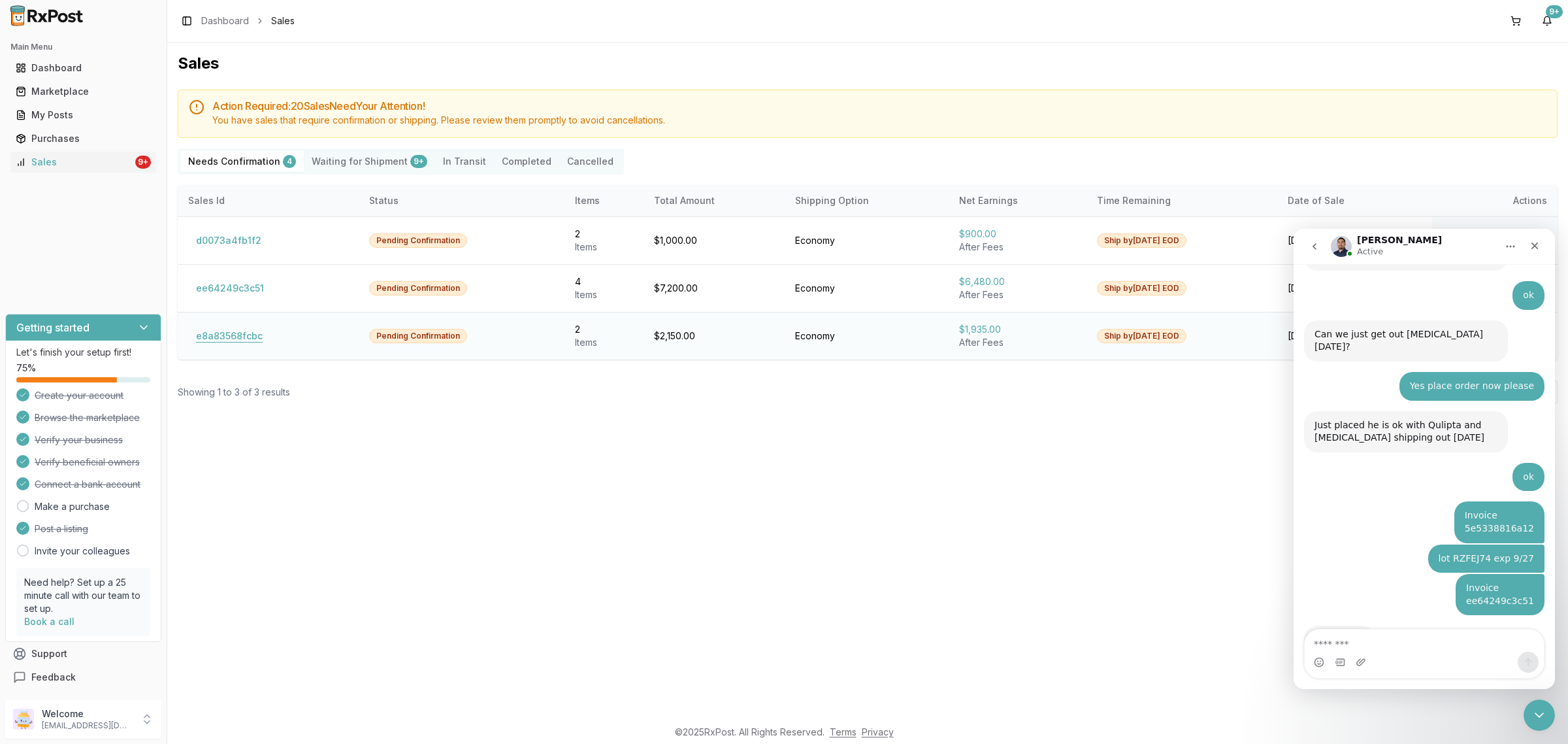
click at [206, 341] on button "e8a83568fcbc" at bounding box center [229, 336] width 82 height 21
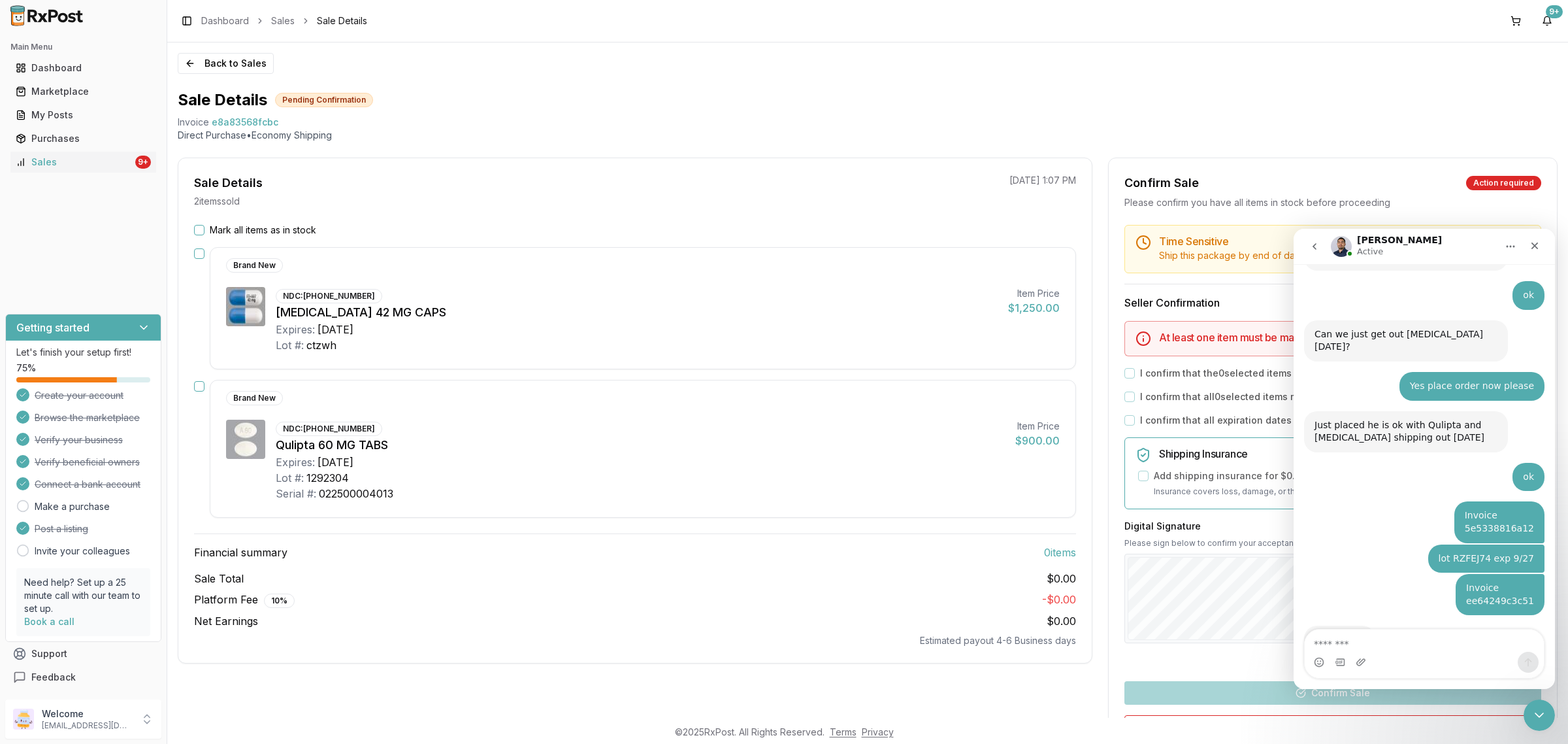
scroll to position [2692, 0]
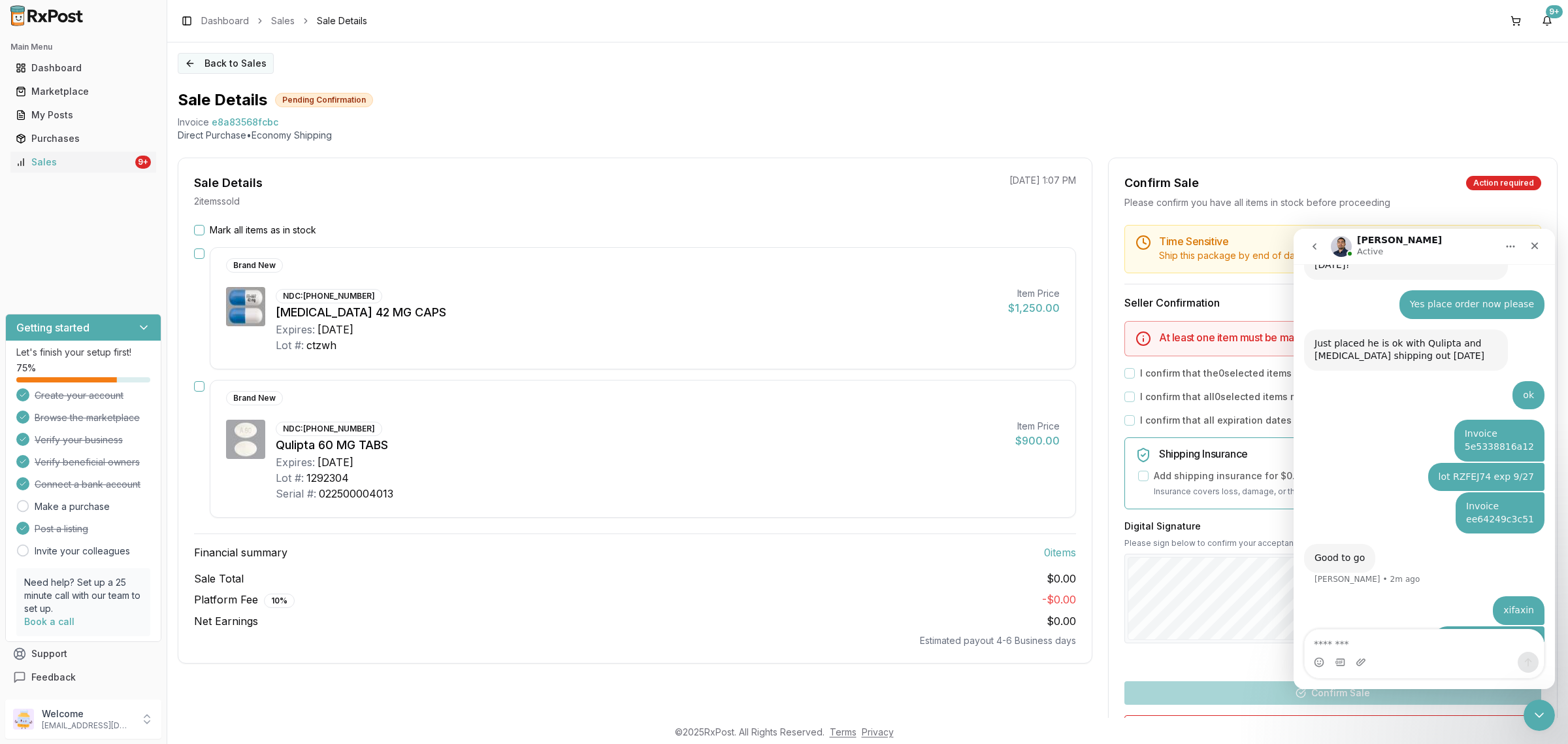
click at [203, 67] on button "Back to Sales" at bounding box center [226, 63] width 96 height 21
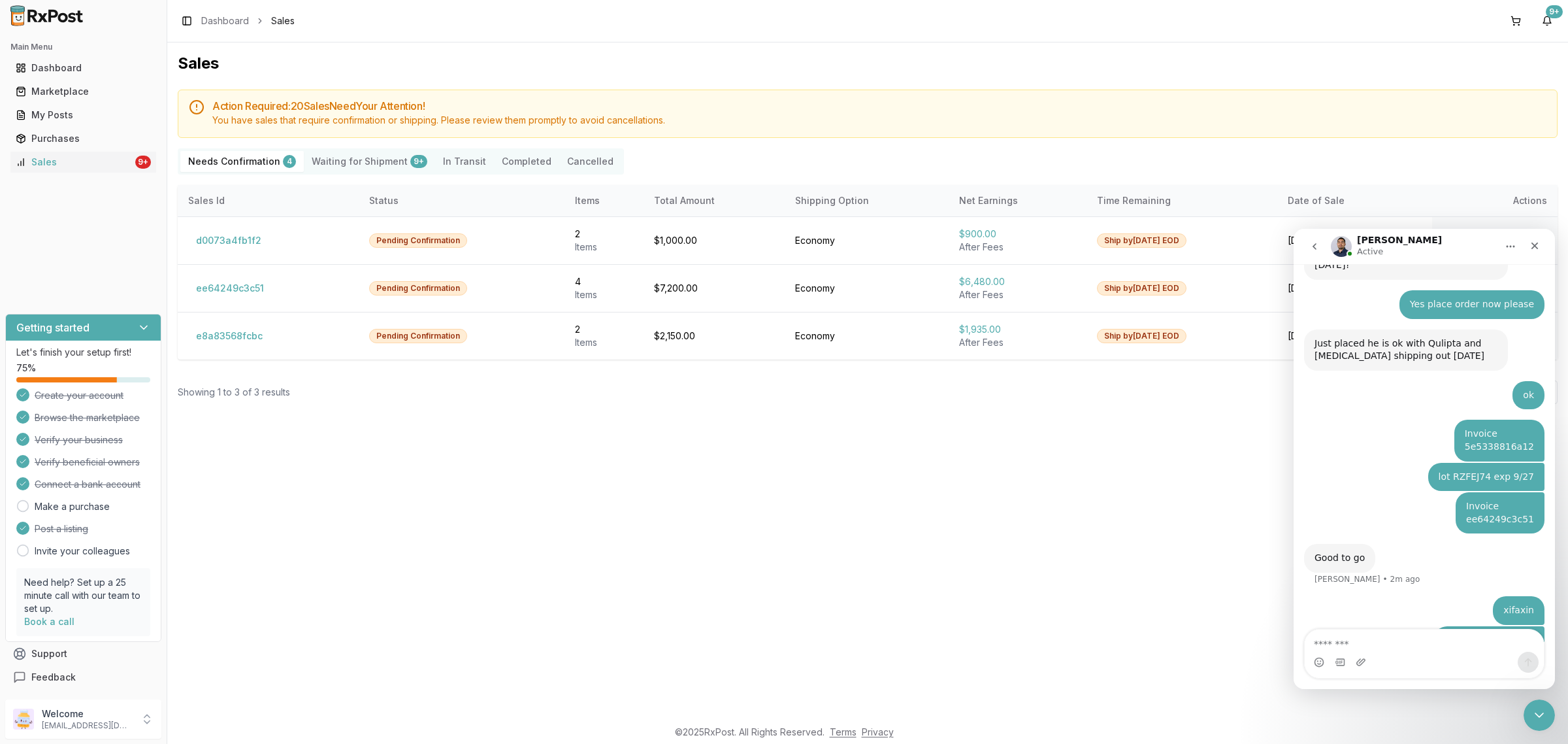
click at [592, 163] on button "Cancelled" at bounding box center [590, 161] width 62 height 21
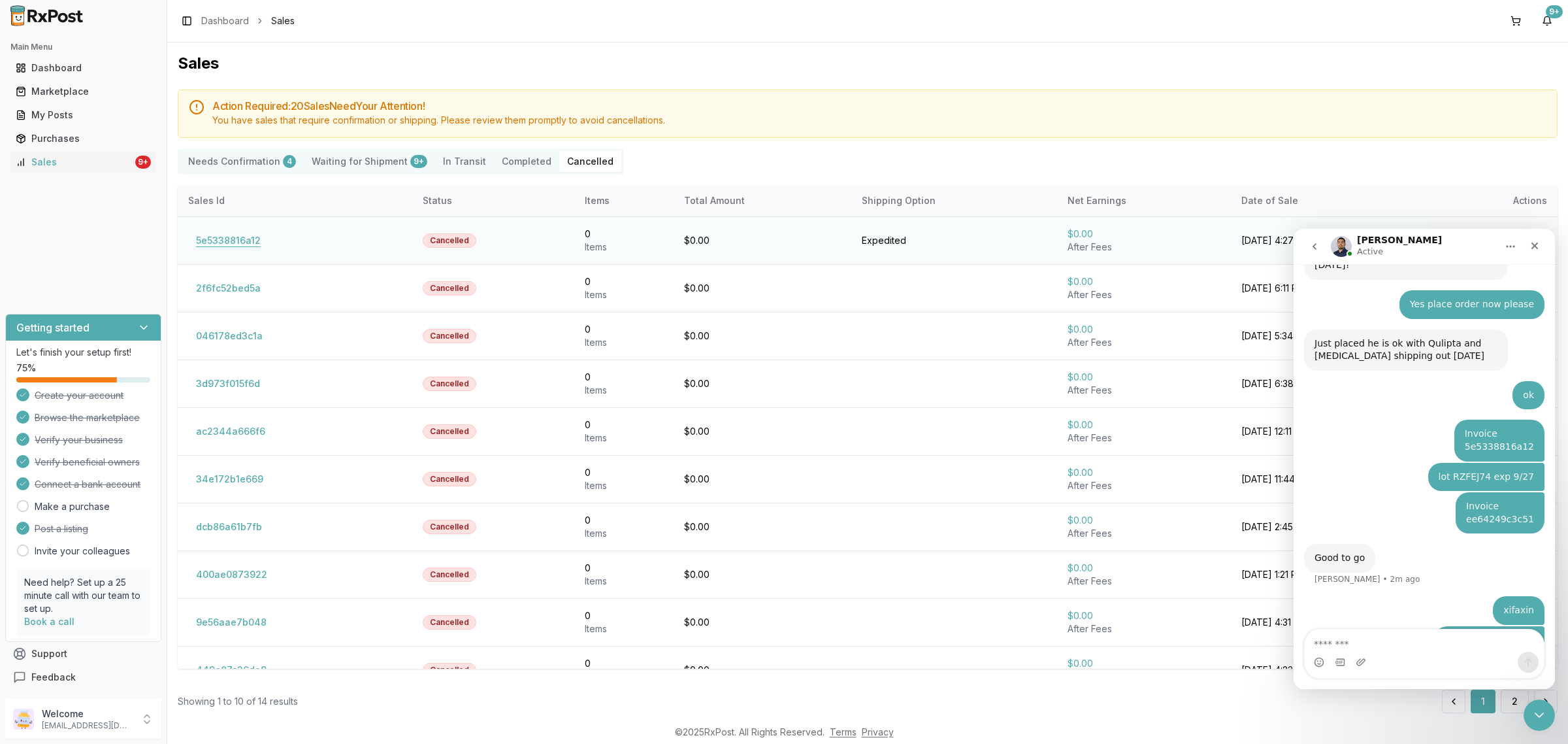
click at [206, 242] on button "5e5338816a12" at bounding box center [229, 241] width 81 height 21
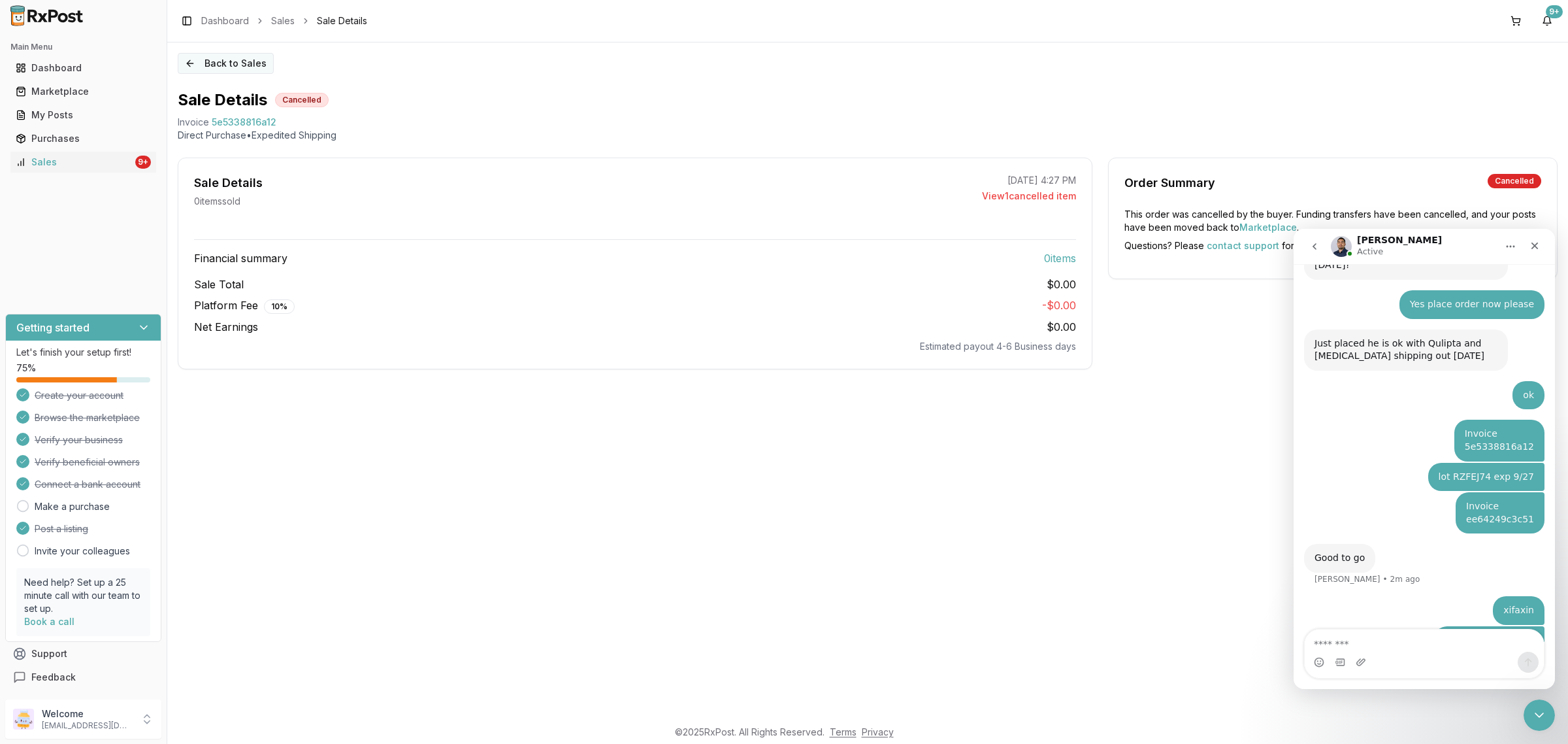
click at [204, 60] on button "Back to Sales" at bounding box center [226, 63] width 96 height 21
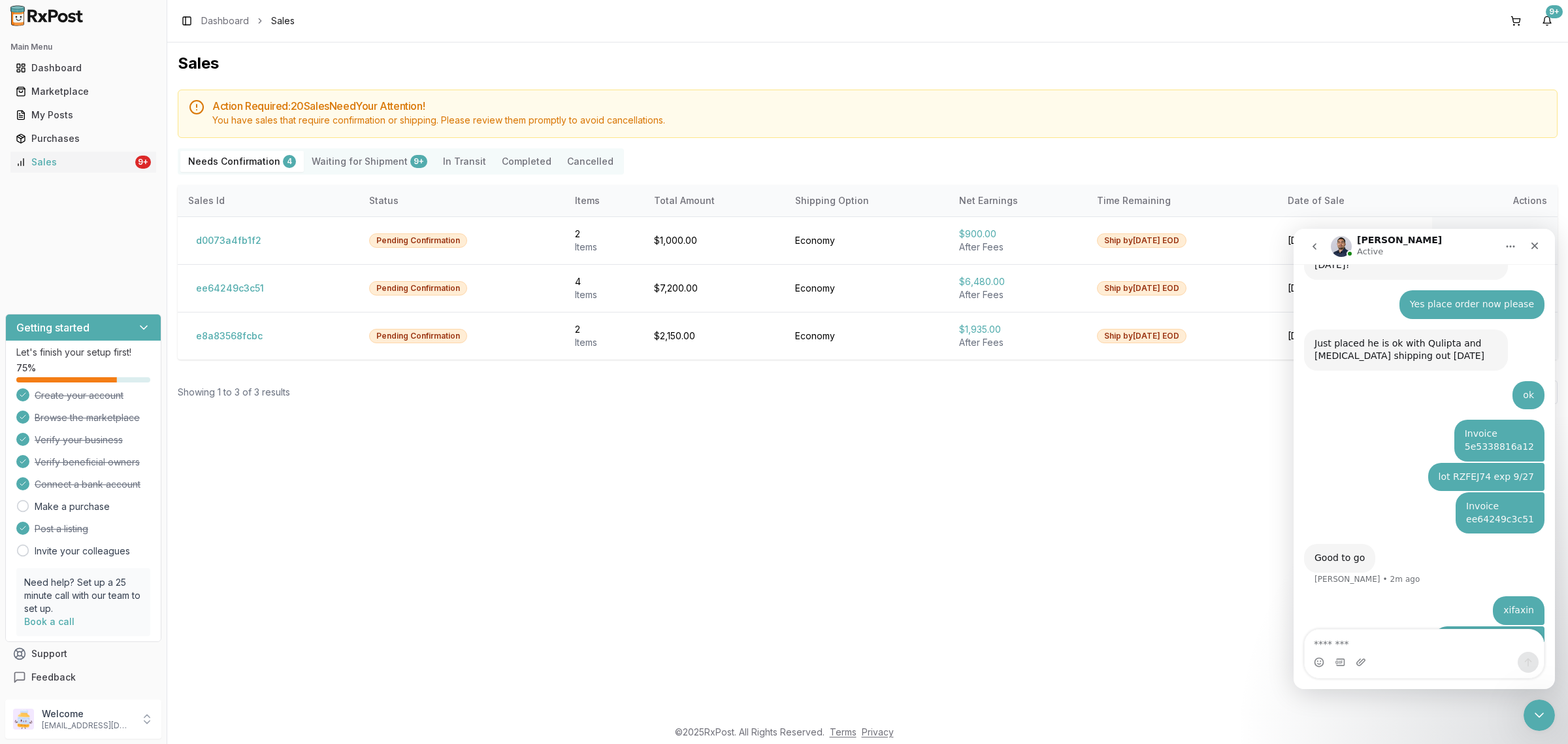
click at [237, 152] on Confirmation "Needs Confirmation 4" at bounding box center [242, 161] width 124 height 21
click at [1254, 595] on textarea "Message…" at bounding box center [1424, 640] width 239 height 22
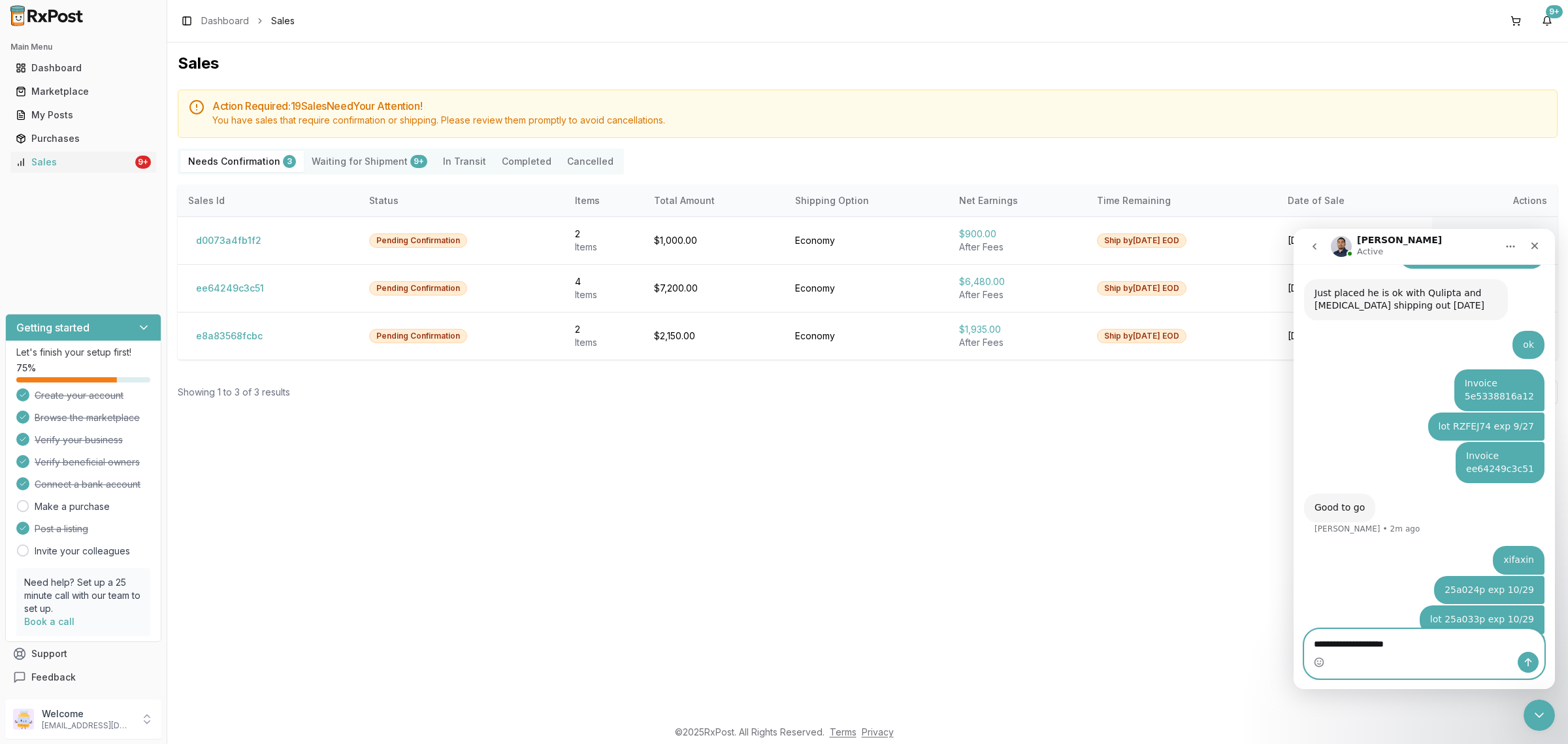
drag, startPoint x: 1396, startPoint y: 638, endPoint x: 1400, endPoint y: 668, distance: 30.3
click at [1254, 595] on div "**********" at bounding box center [1424, 654] width 239 height 49
drag, startPoint x: 1412, startPoint y: 631, endPoint x: 1416, endPoint y: 640, distance: 9.8
click at [1254, 595] on textarea "**********" at bounding box center [1424, 640] width 239 height 22
type textarea "**********"
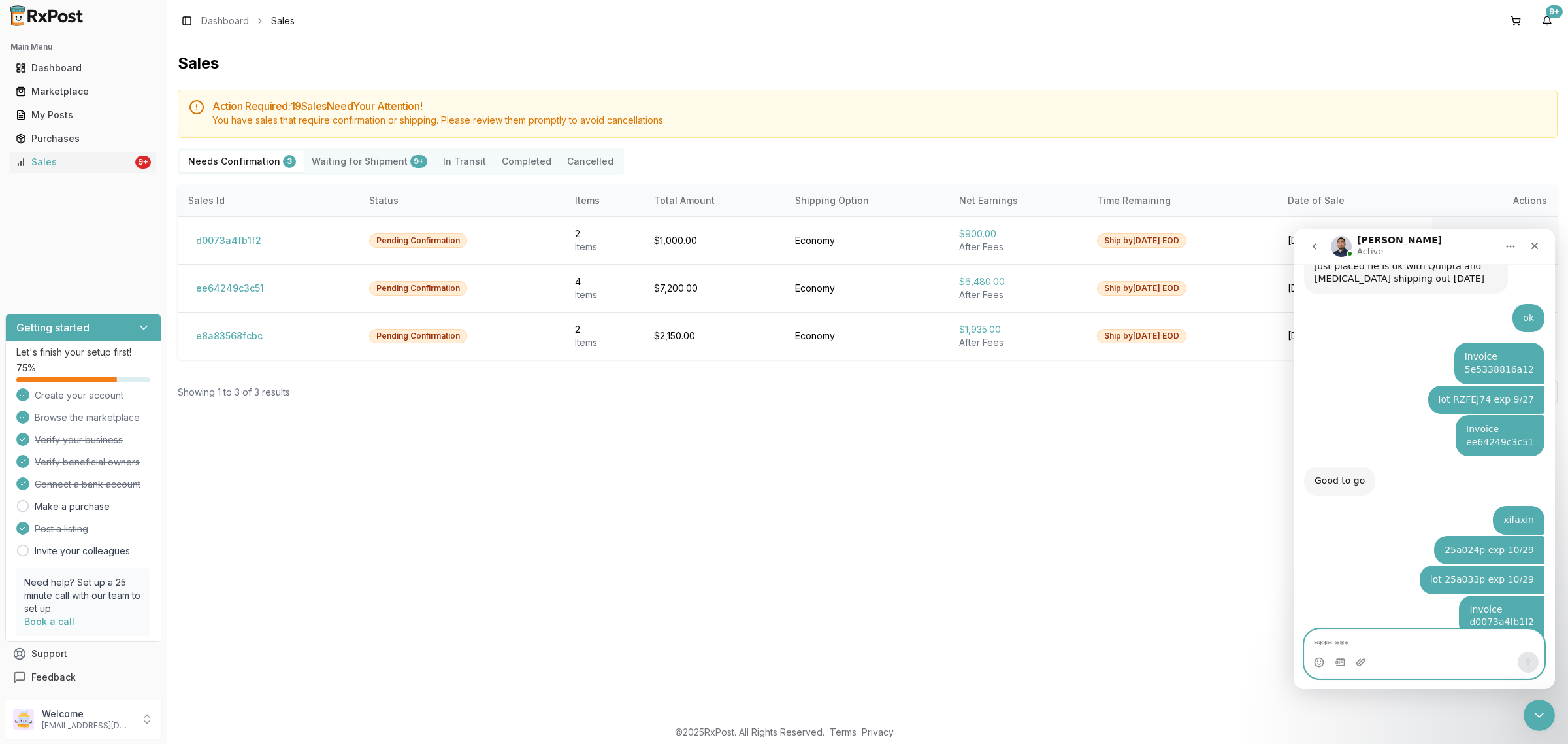
scroll to position [2769, 0]
click at [217, 278] on button "ee64249c3c51" at bounding box center [230, 288] width 83 height 21
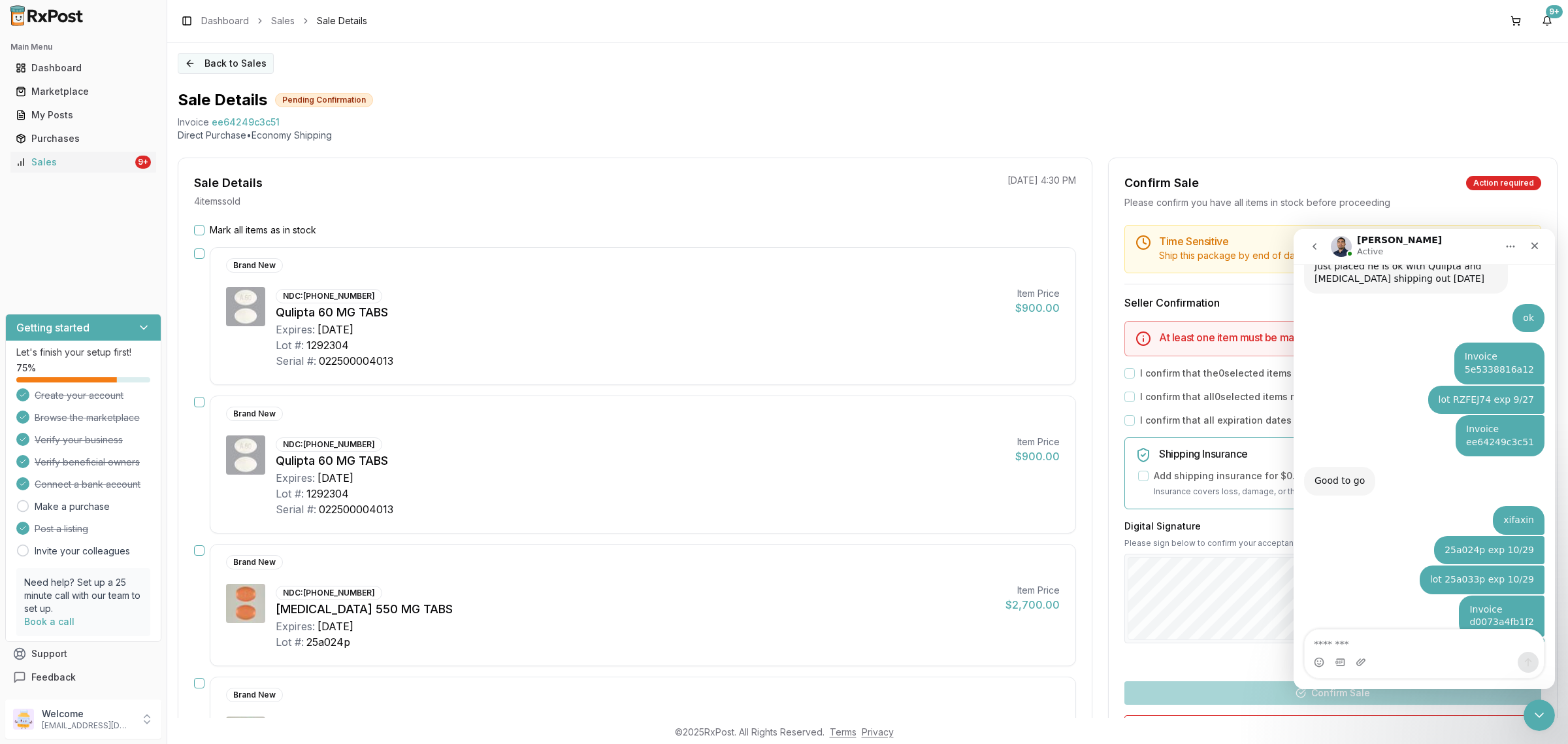
click at [190, 69] on button "Back to Sales" at bounding box center [226, 63] width 96 height 21
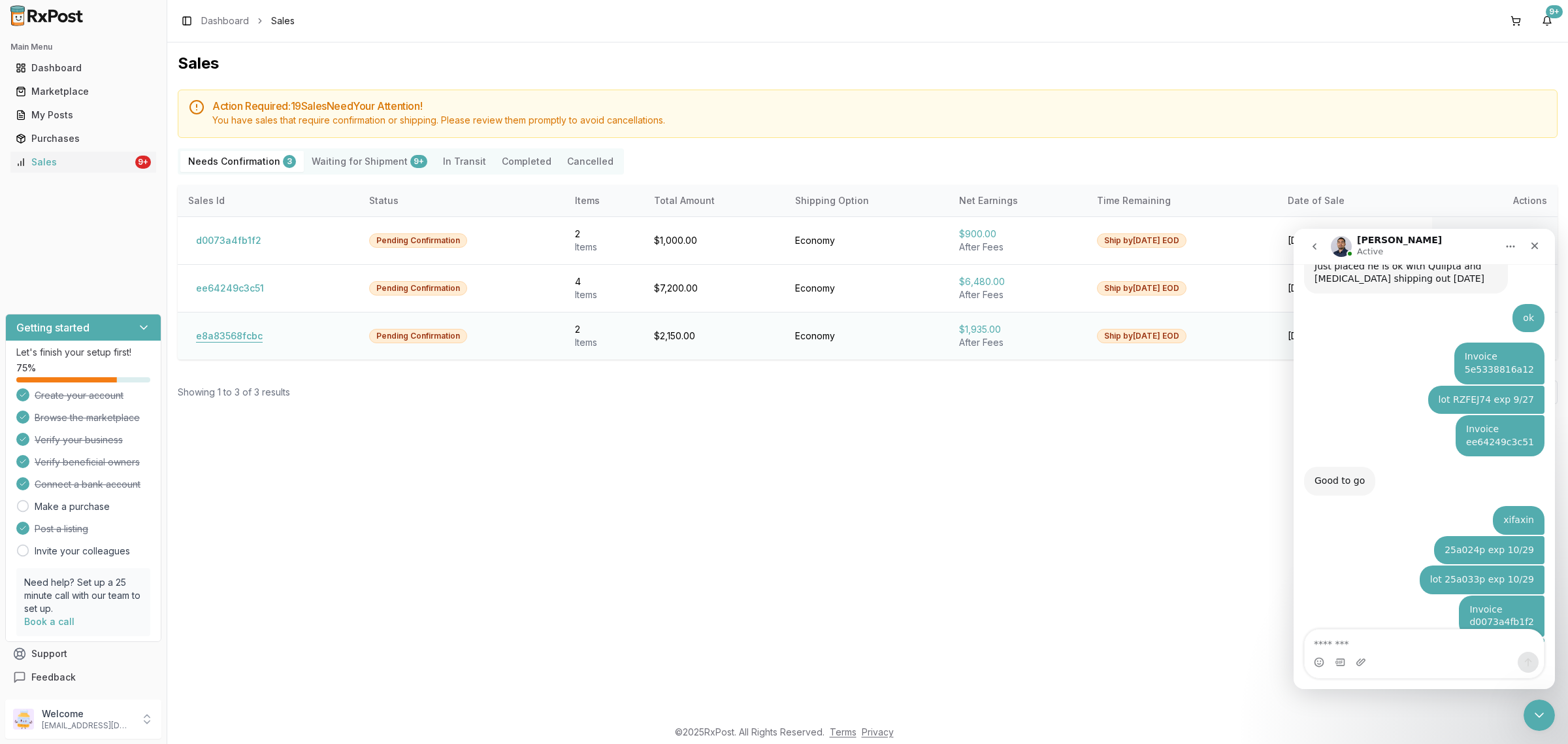
click at [201, 337] on button "e8a83568fcbc" at bounding box center [229, 336] width 82 height 21
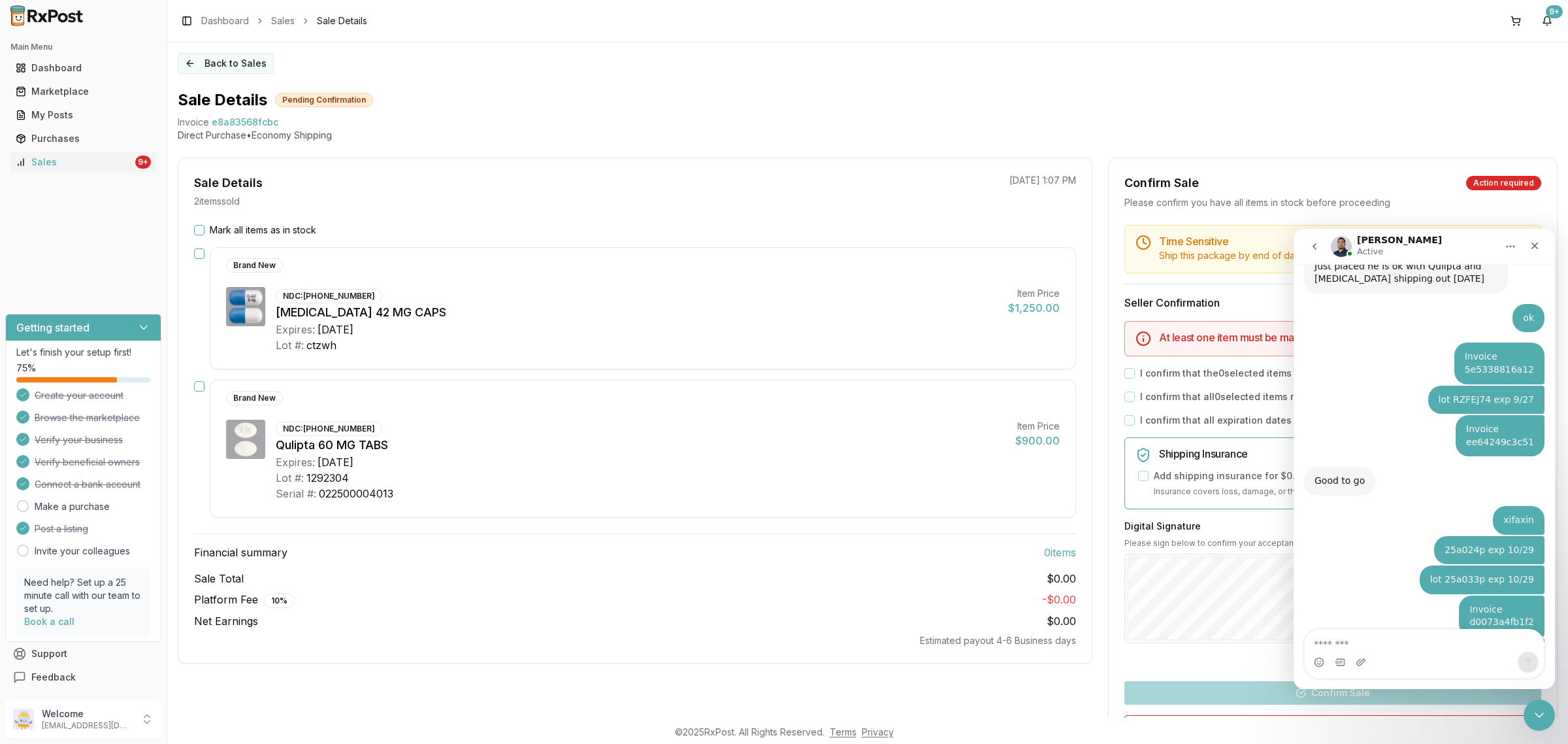
click at [206, 71] on button "Back to Sales" at bounding box center [226, 63] width 96 height 21
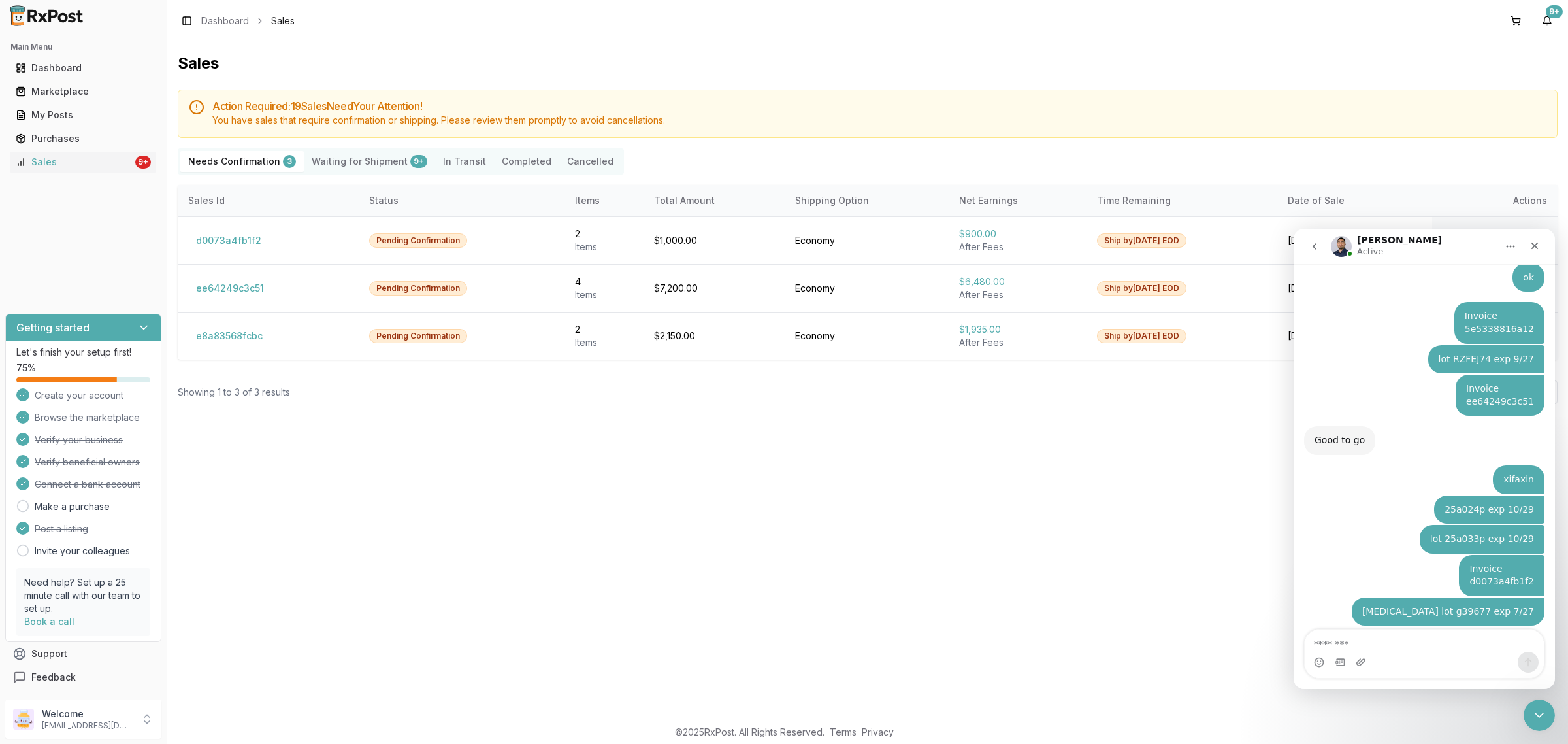
scroll to position [2809, 0]
click at [1254, 595] on textarea "Message…" at bounding box center [1424, 640] width 239 height 22
type textarea "**"
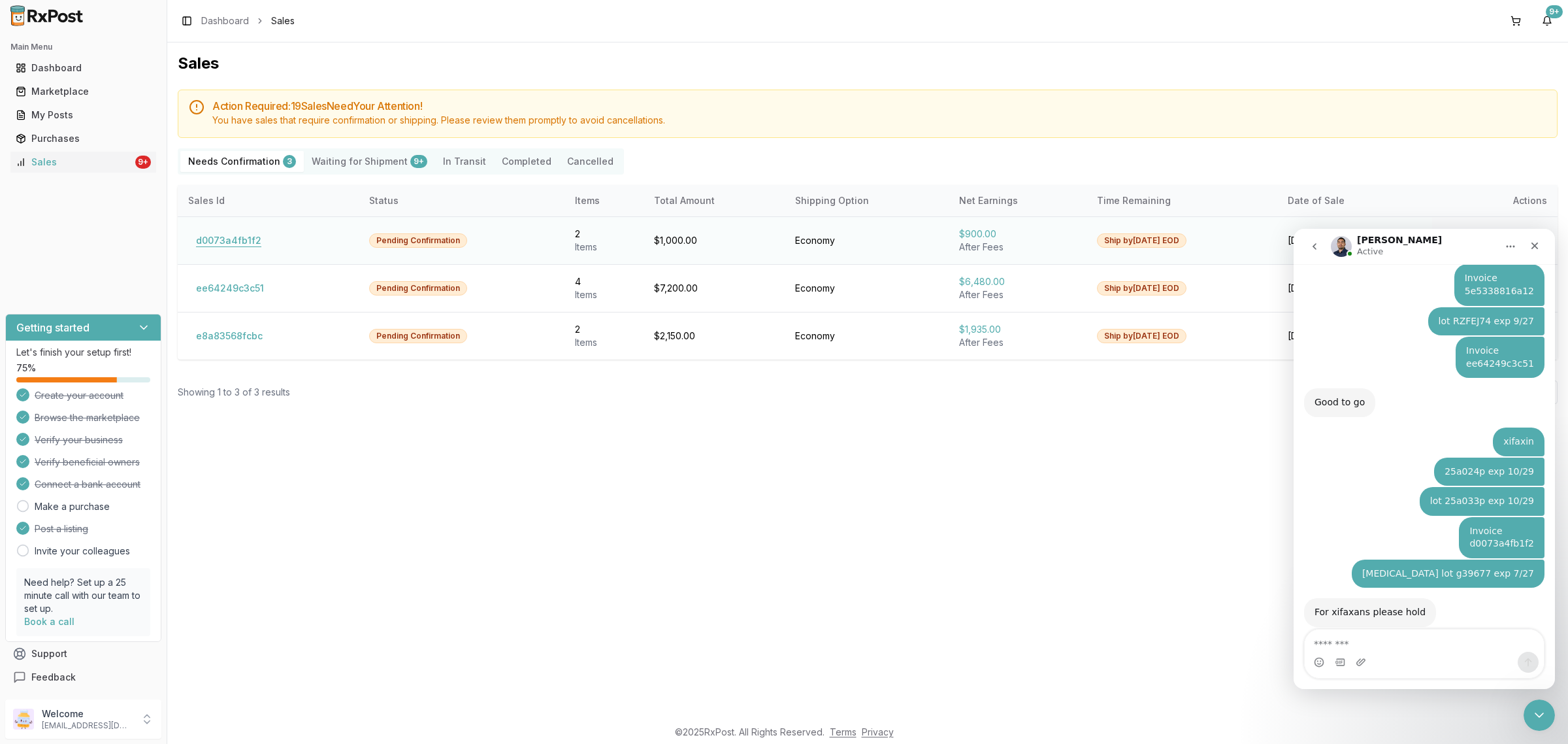
click at [227, 246] on button "d0073a4fb1f2" at bounding box center [229, 241] width 81 height 21
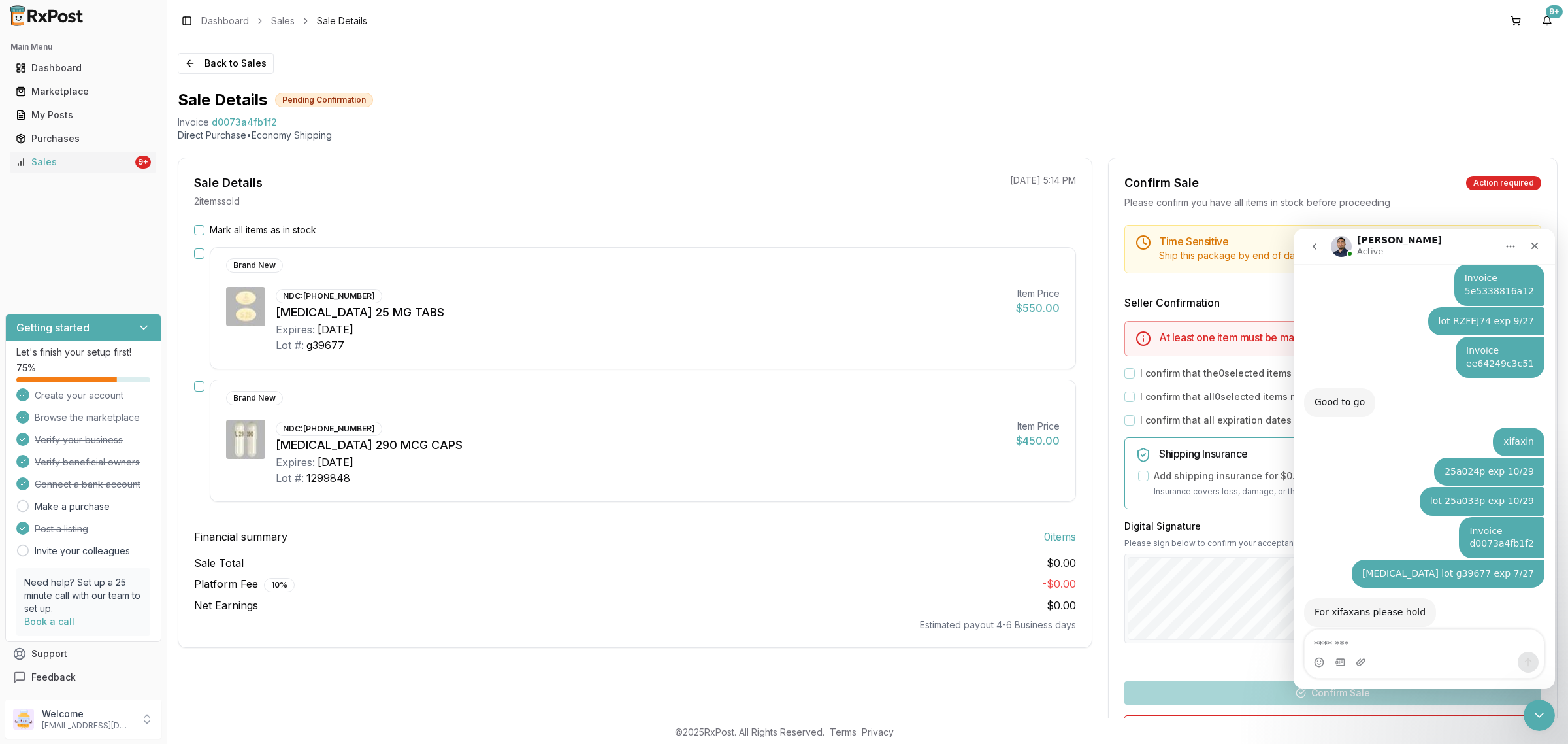
click at [196, 227] on button "Mark all items as in stock" at bounding box center [199, 229] width 10 height 10
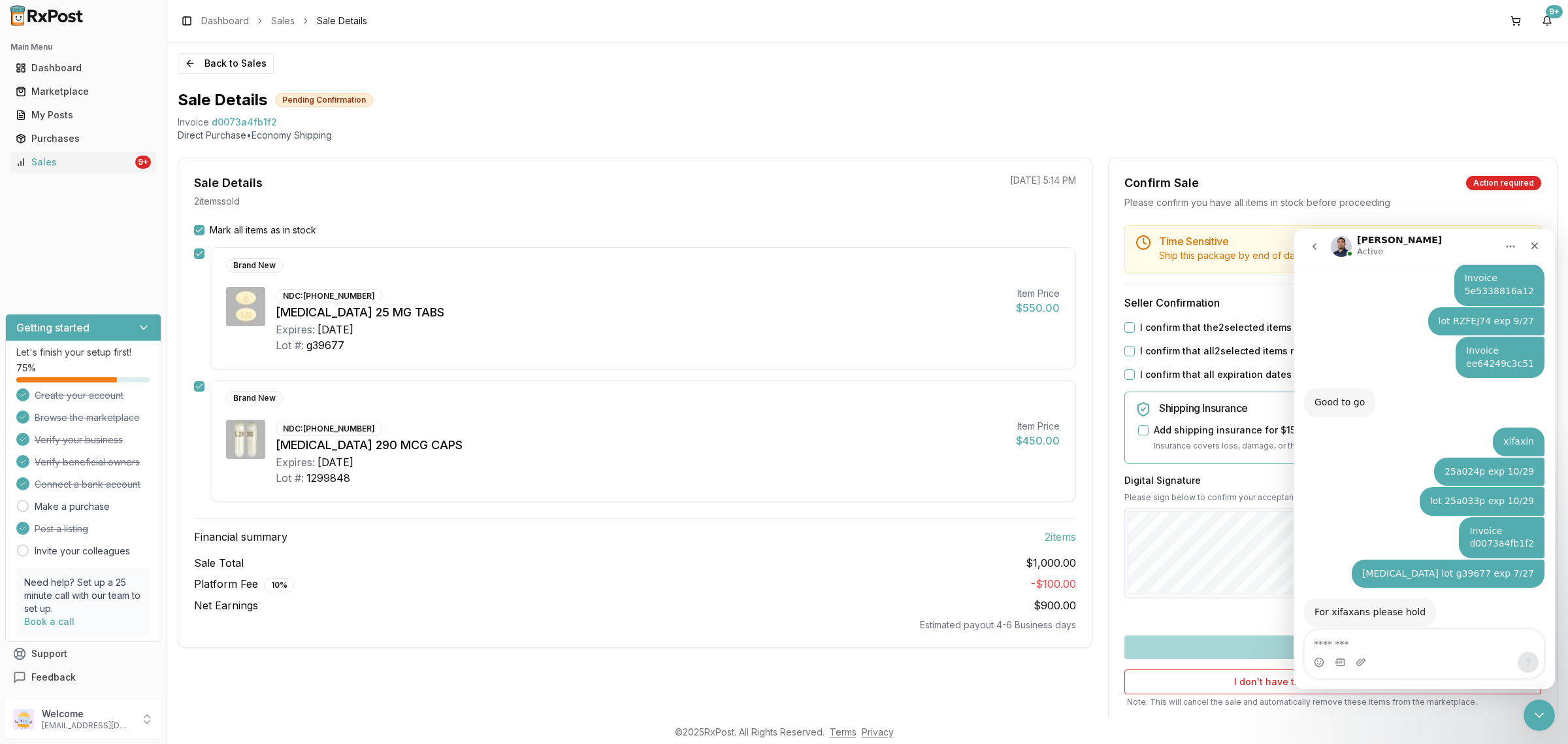
click at [1125, 327] on button "I confirm that the 2 selected items are in stock and ready to ship" at bounding box center [1129, 327] width 10 height 10
click at [1127, 354] on button "I confirm that all 2 selected items match the listed condition" at bounding box center [1129, 350] width 10 height 10
drag, startPoint x: 1127, startPoint y: 373, endPoint x: 1153, endPoint y: 462, distance: 92.7
click at [1127, 374] on button "I confirm that all expiration dates are correct" at bounding box center [1129, 374] width 10 height 10
click at [1254, 595] on icon "Close Intercom Messenger" at bounding box center [1537, 713] width 16 height 16
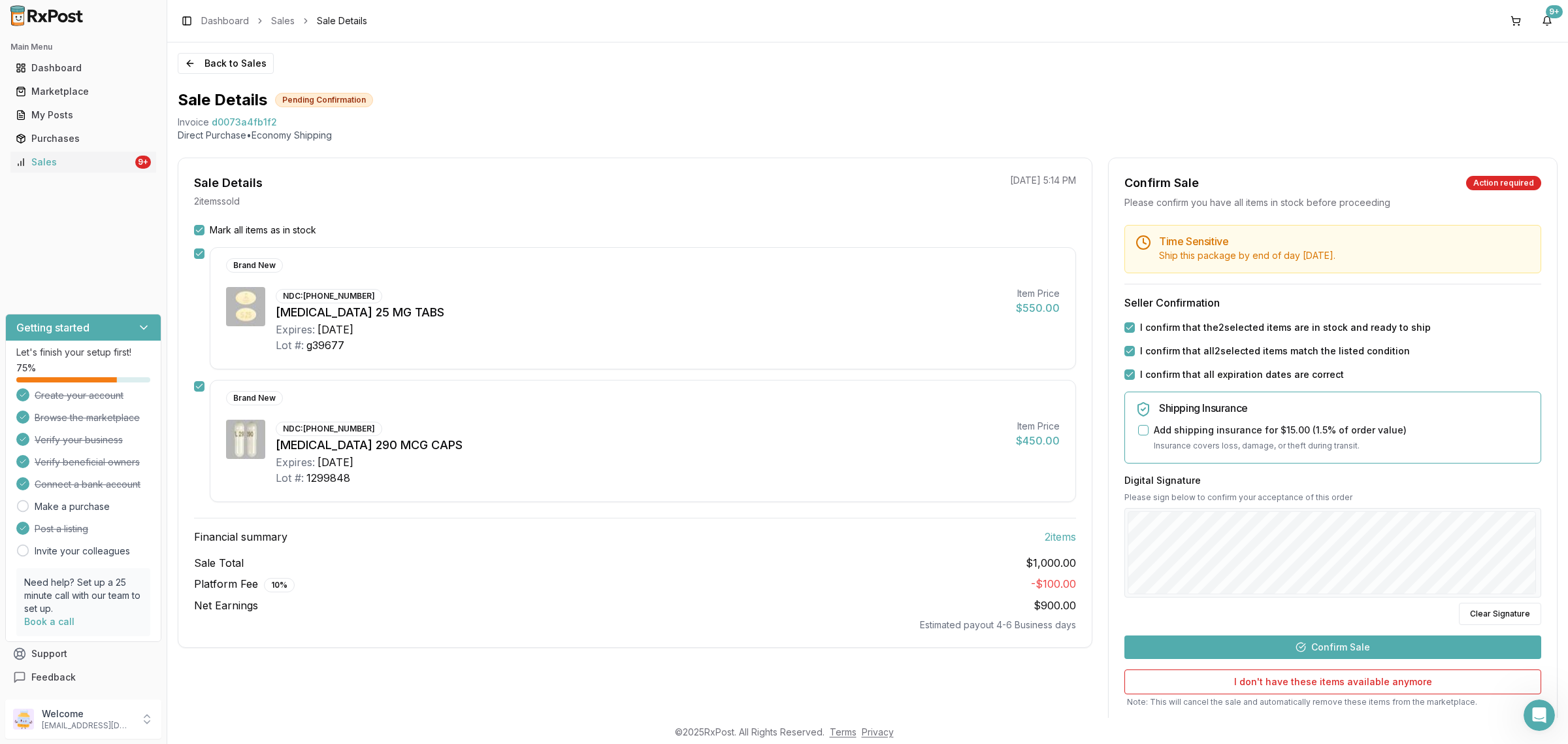
scroll to position [2848, 0]
click at [1254, 595] on button "Confirm Sale" at bounding box center [1333, 647] width 417 height 24
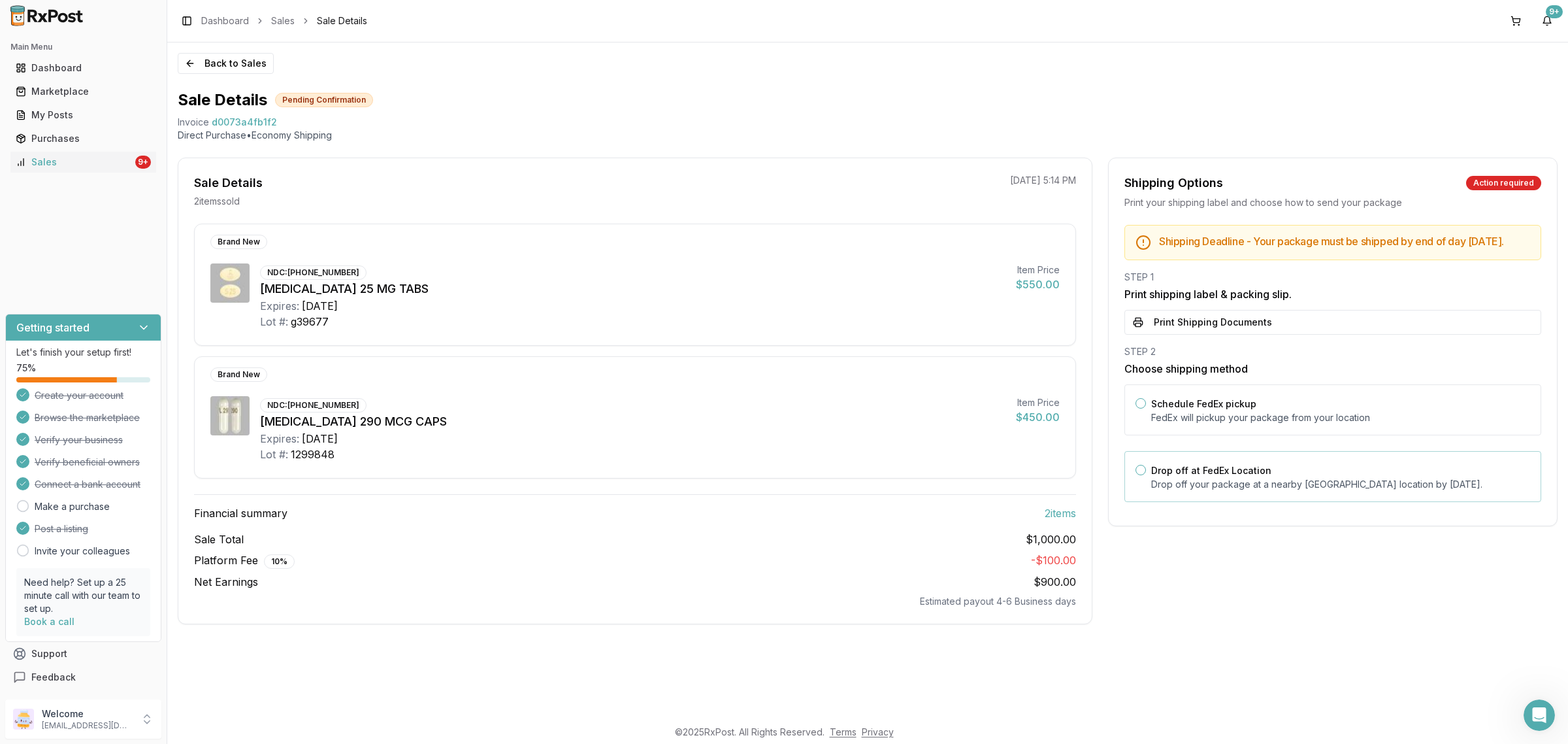
click at [1254, 488] on div "Drop off at FedEx Location Drop off your package at a nearby FedEx location by …" at bounding box center [1340, 476] width 379 height 29
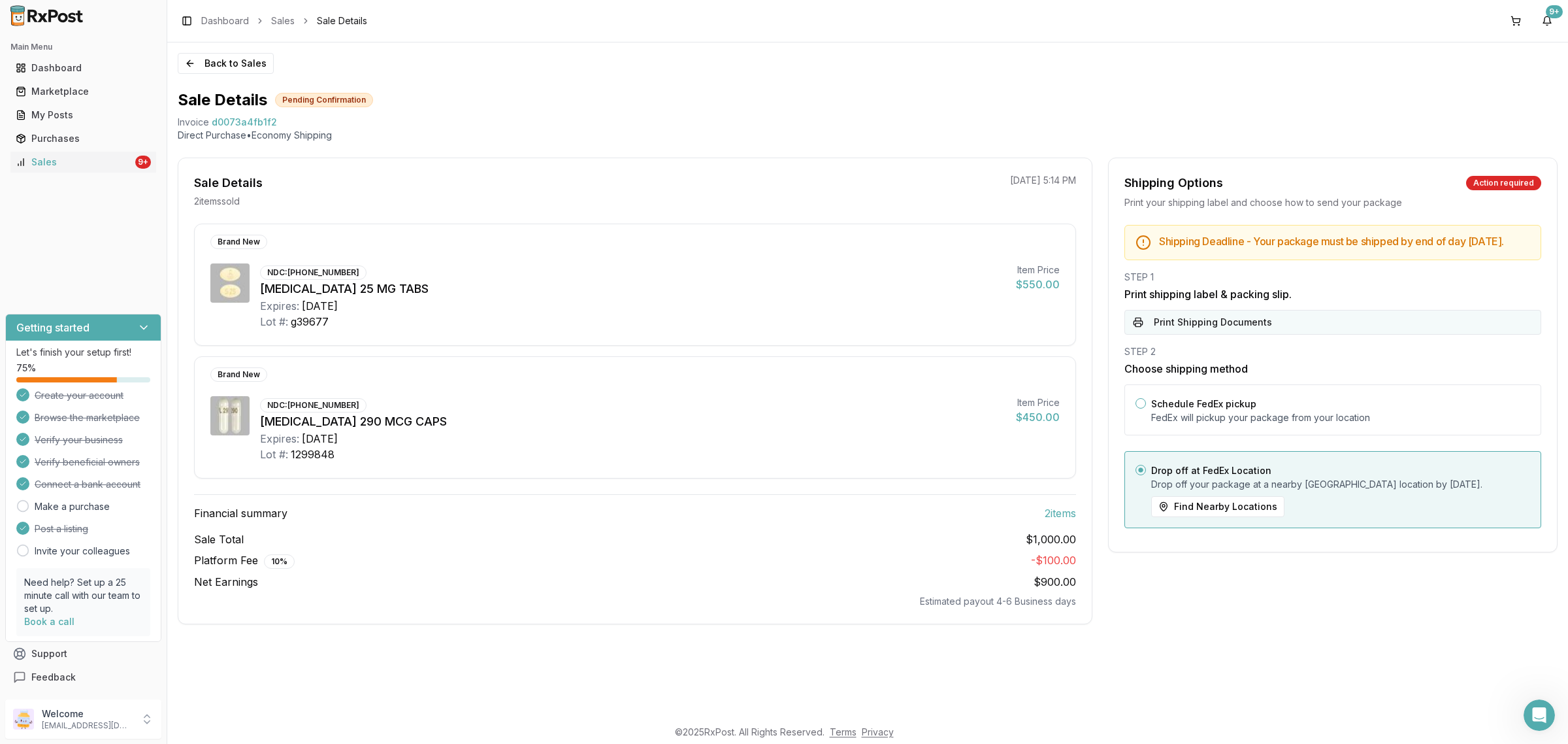
click at [1254, 334] on button "Print Shipping Documents" at bounding box center [1333, 323] width 417 height 25
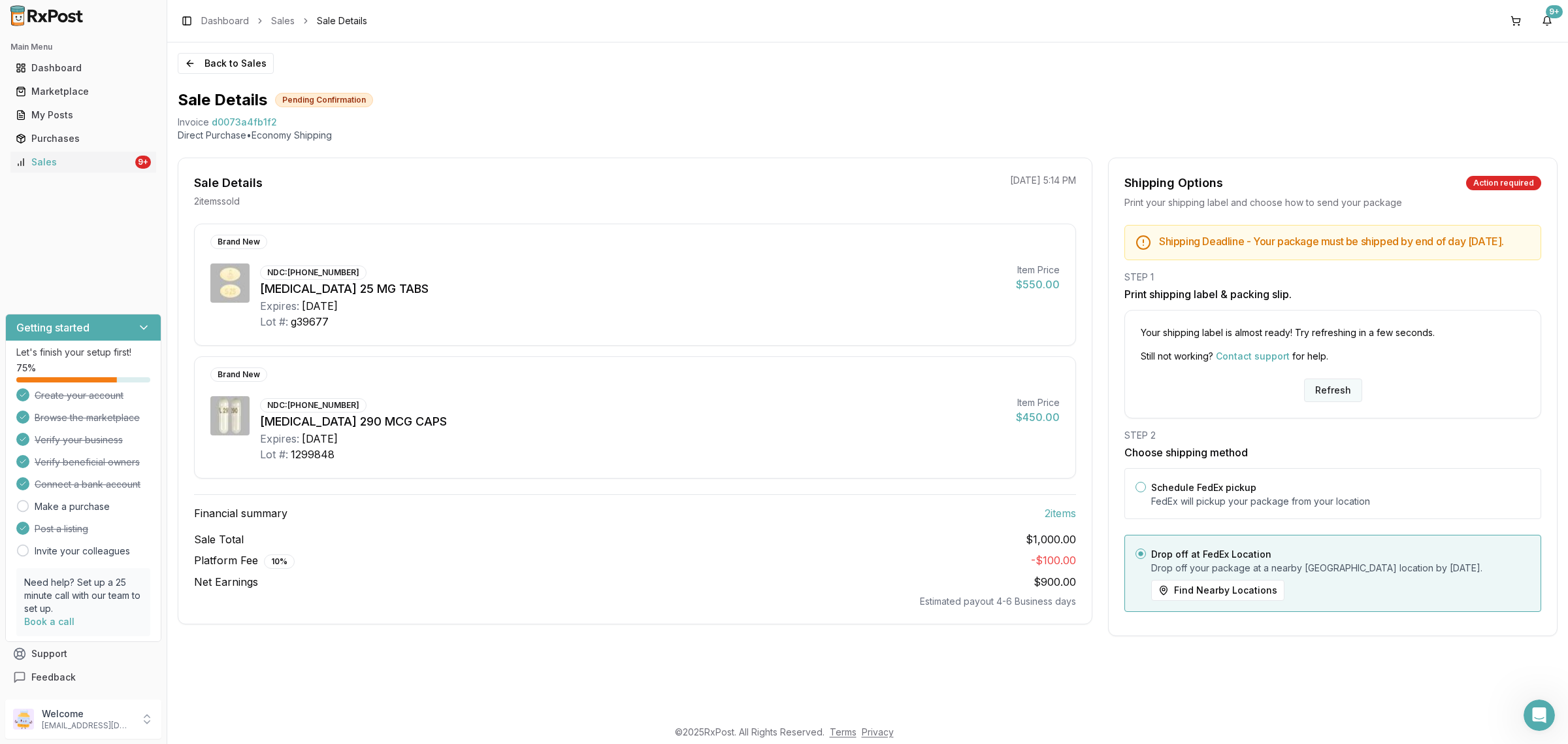
click at [1254, 394] on button "Refresh" at bounding box center [1333, 390] width 58 height 24
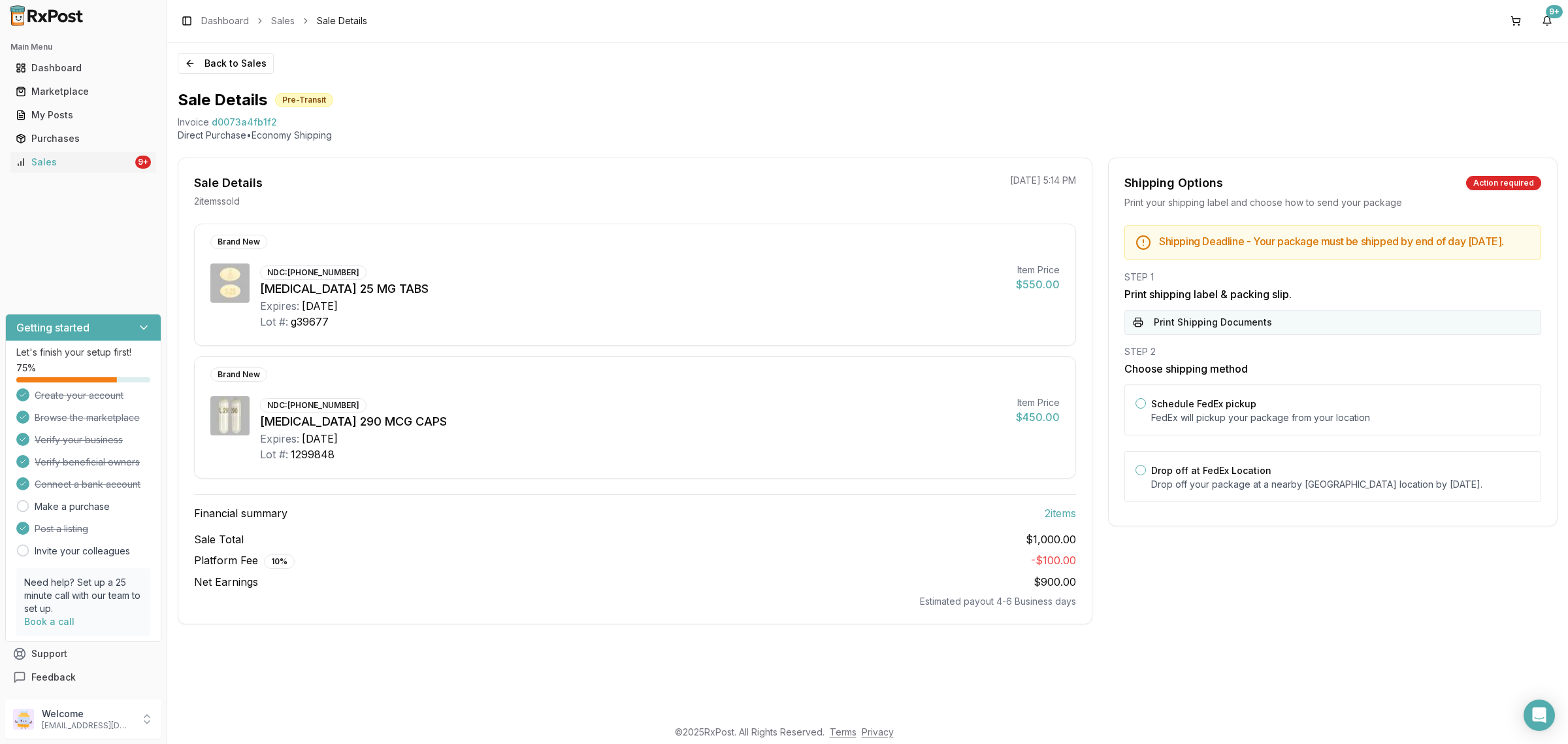
click at [1222, 332] on button "Print Shipping Documents" at bounding box center [1333, 323] width 417 height 25
drag, startPoint x: 187, startPoint y: 63, endPoint x: 178, endPoint y: 20, distance: 43.9
click at [188, 63] on button "Back to Sales" at bounding box center [226, 63] width 96 height 21
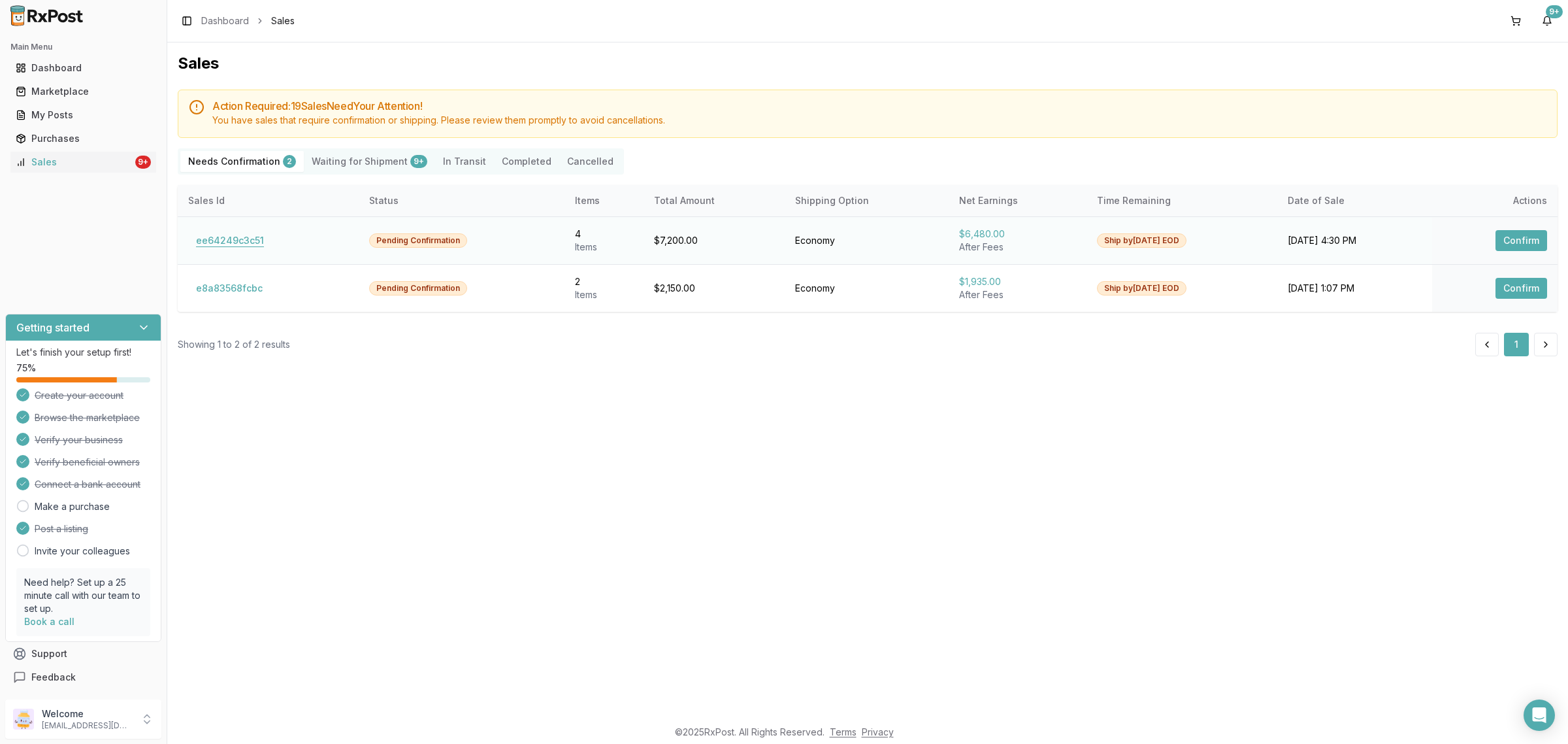
click at [233, 246] on button "ee64249c3c51" at bounding box center [230, 241] width 83 height 21
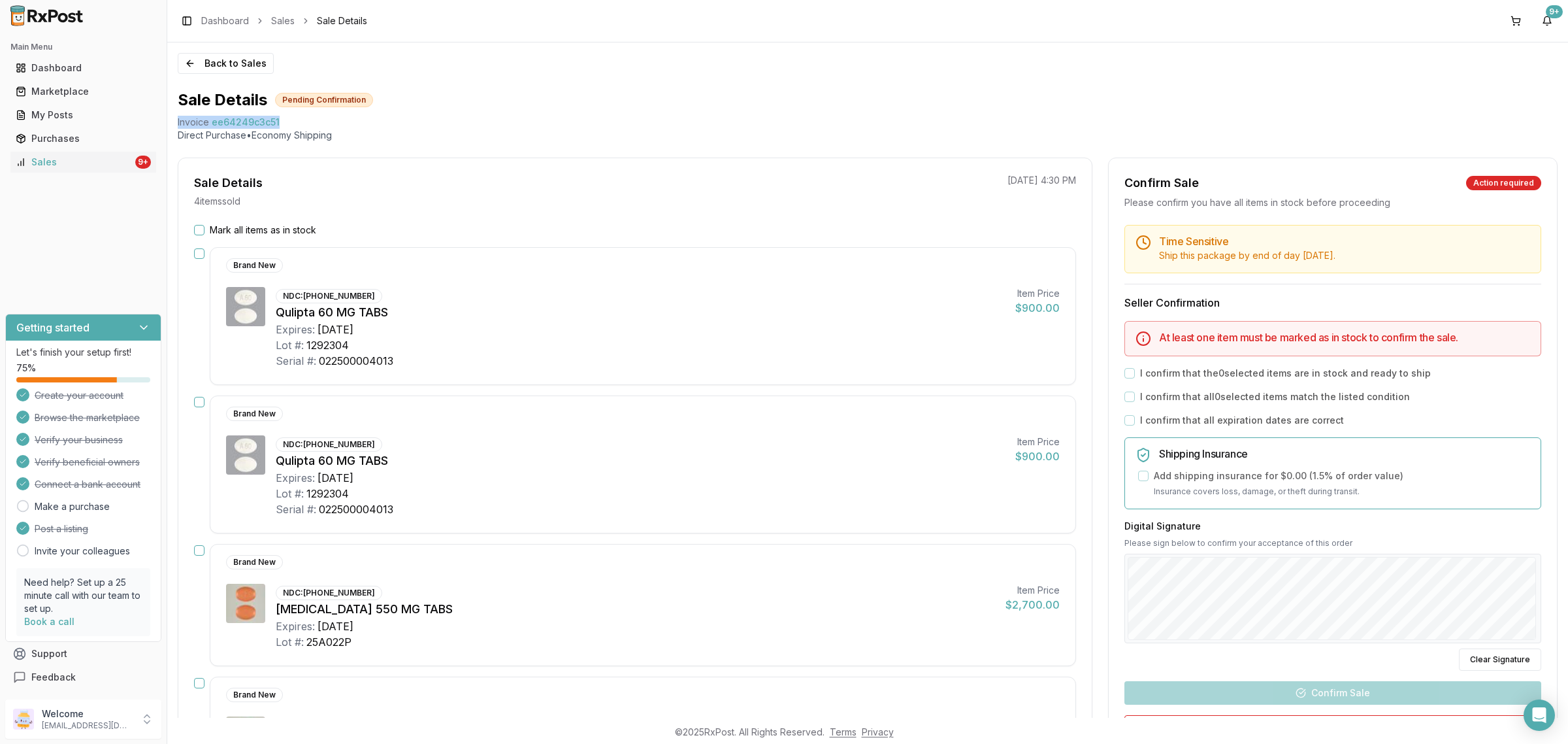
drag, startPoint x: 295, startPoint y: 122, endPoint x: 177, endPoint y: 125, distance: 118.0
click at [177, 125] on div "Back to Sales Sale Details Pending Confirmation Invoice ee64249c3c51 Direct Pur…" at bounding box center [867, 380] width 1400 height 675
copy div "Invoice ee64249c3c51"
click at [1537, 712] on icon "Open Intercom Messenger" at bounding box center [1539, 715] width 15 height 17
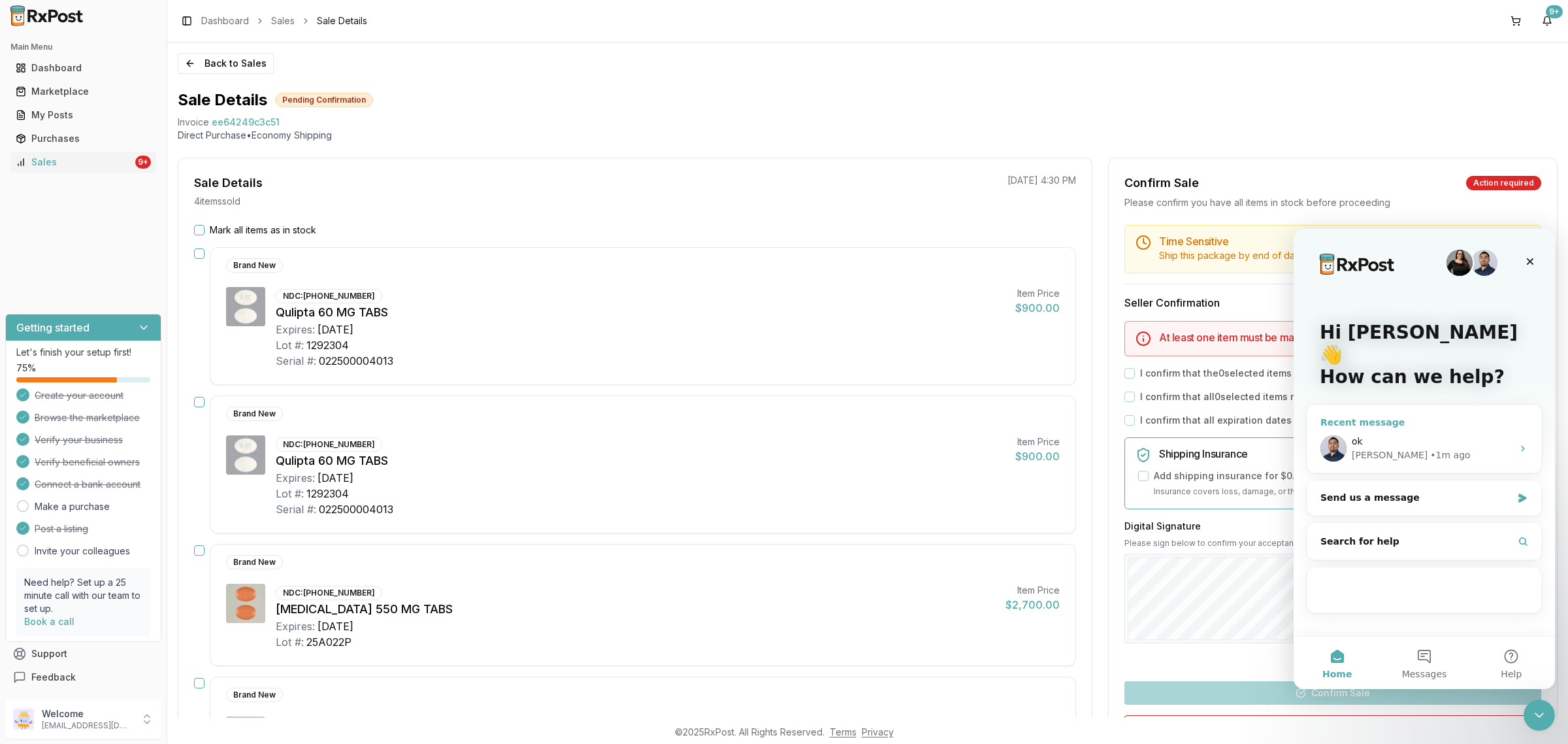
click at [1430, 448] on div "• 1m ago" at bounding box center [1449, 455] width 40 height 14
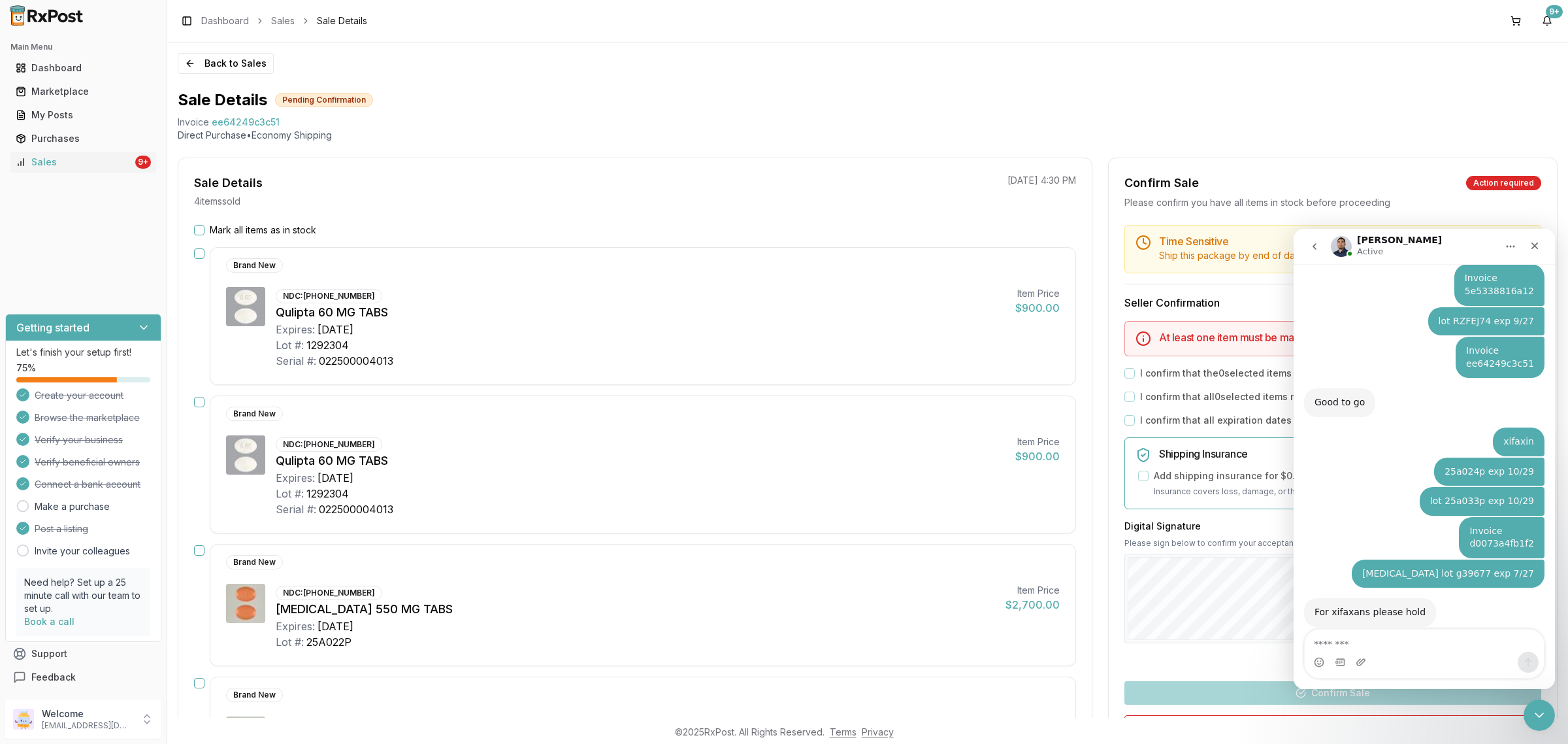
type textarea "**********"
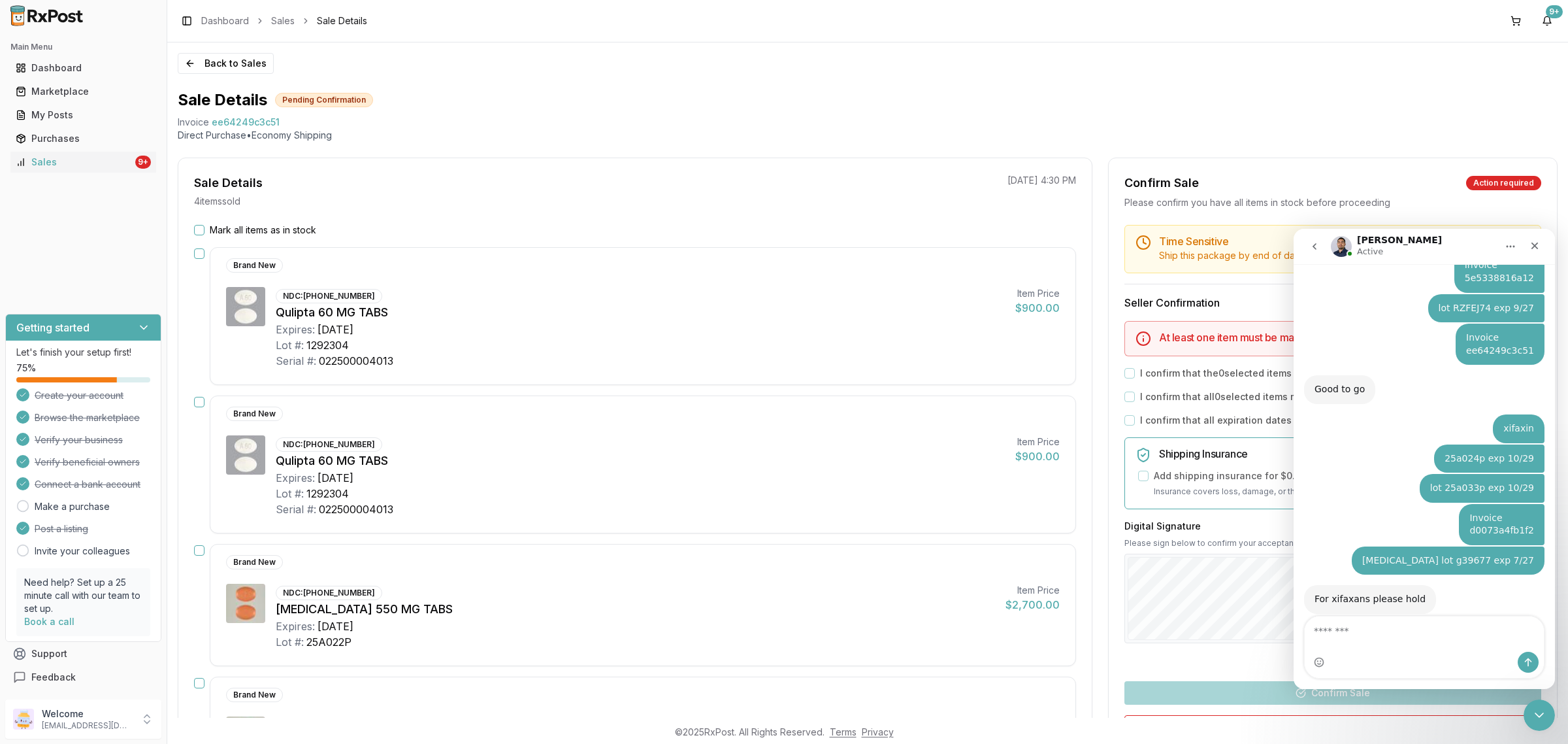
scroll to position [2890, 0]
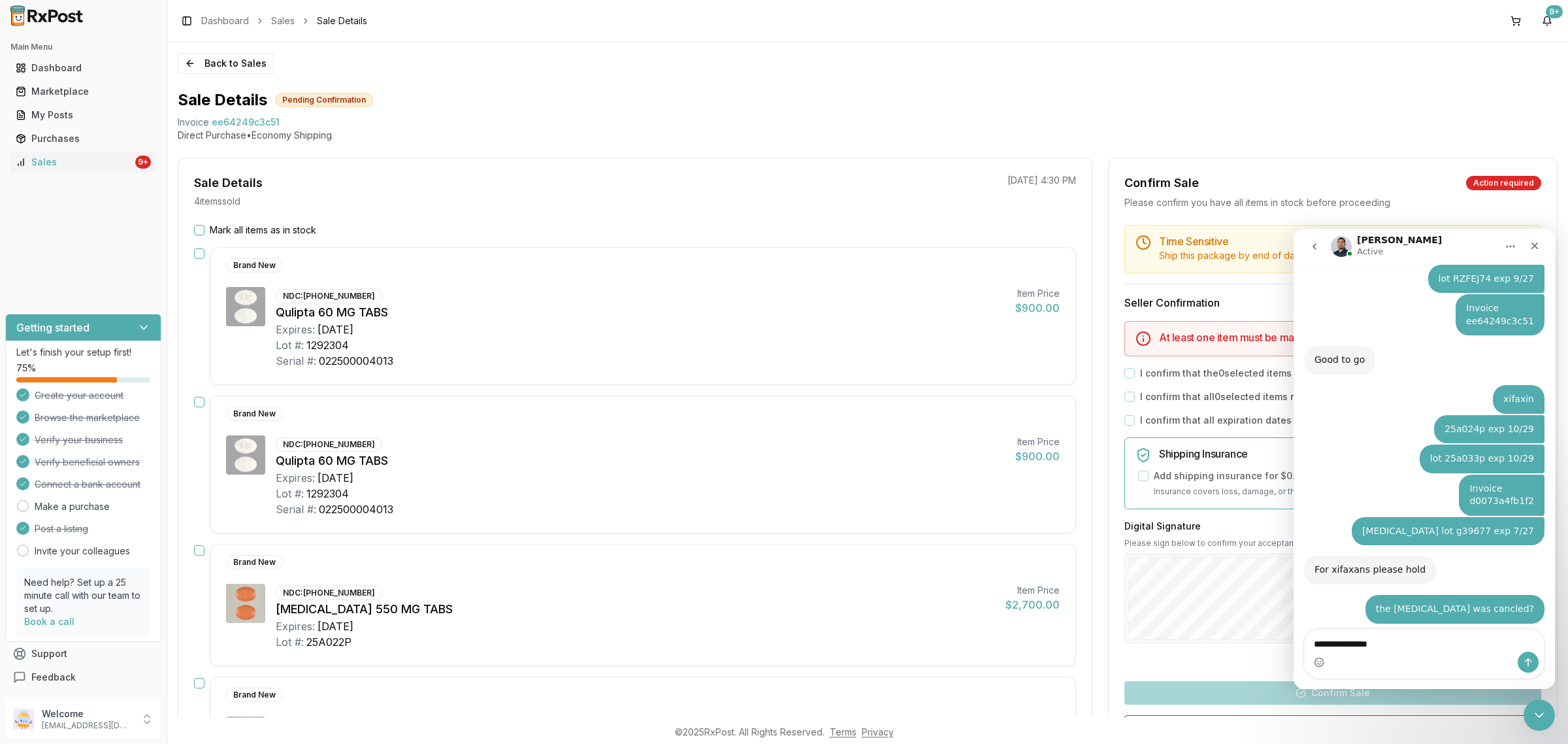
type textarea "**********"
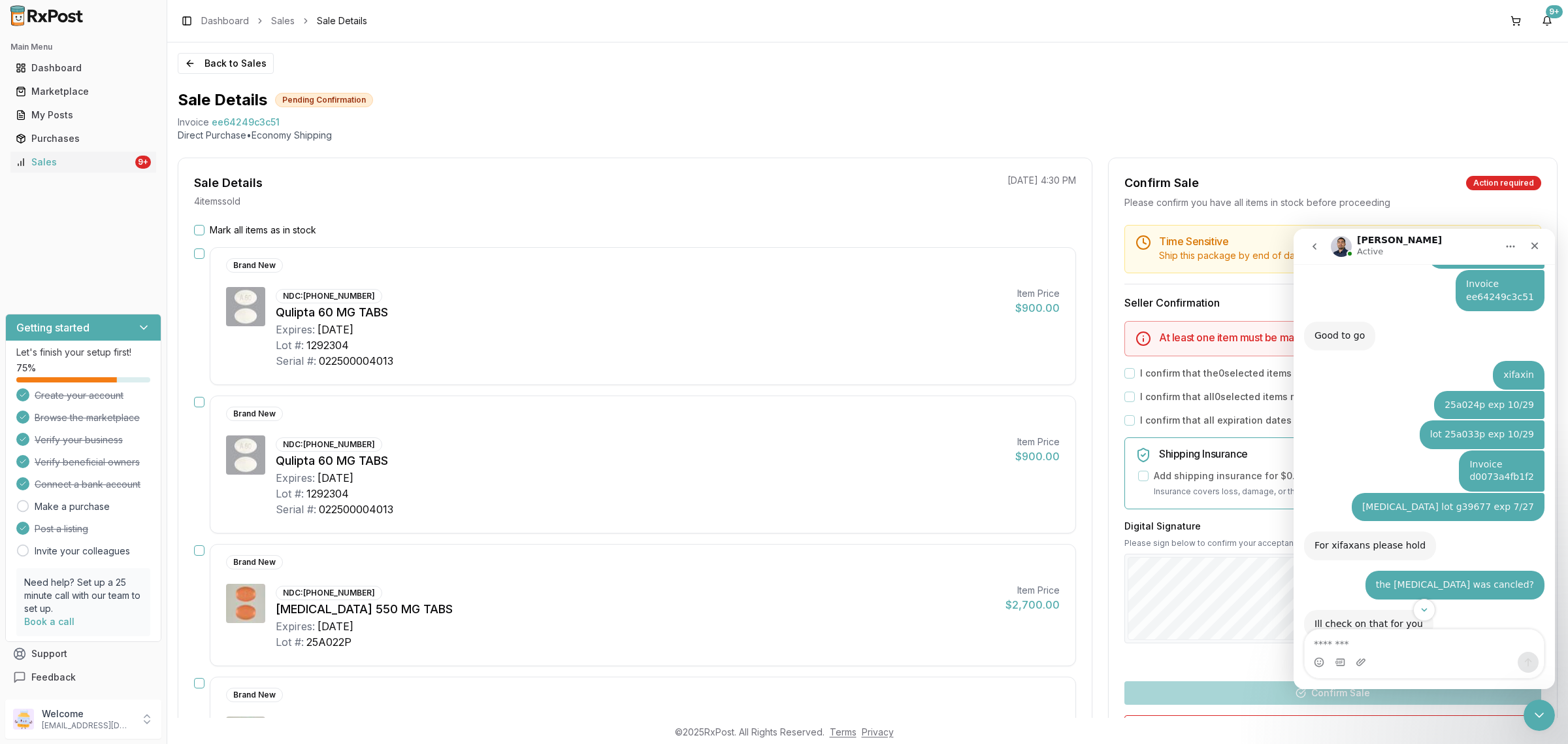
scroll to position [2920, 0]
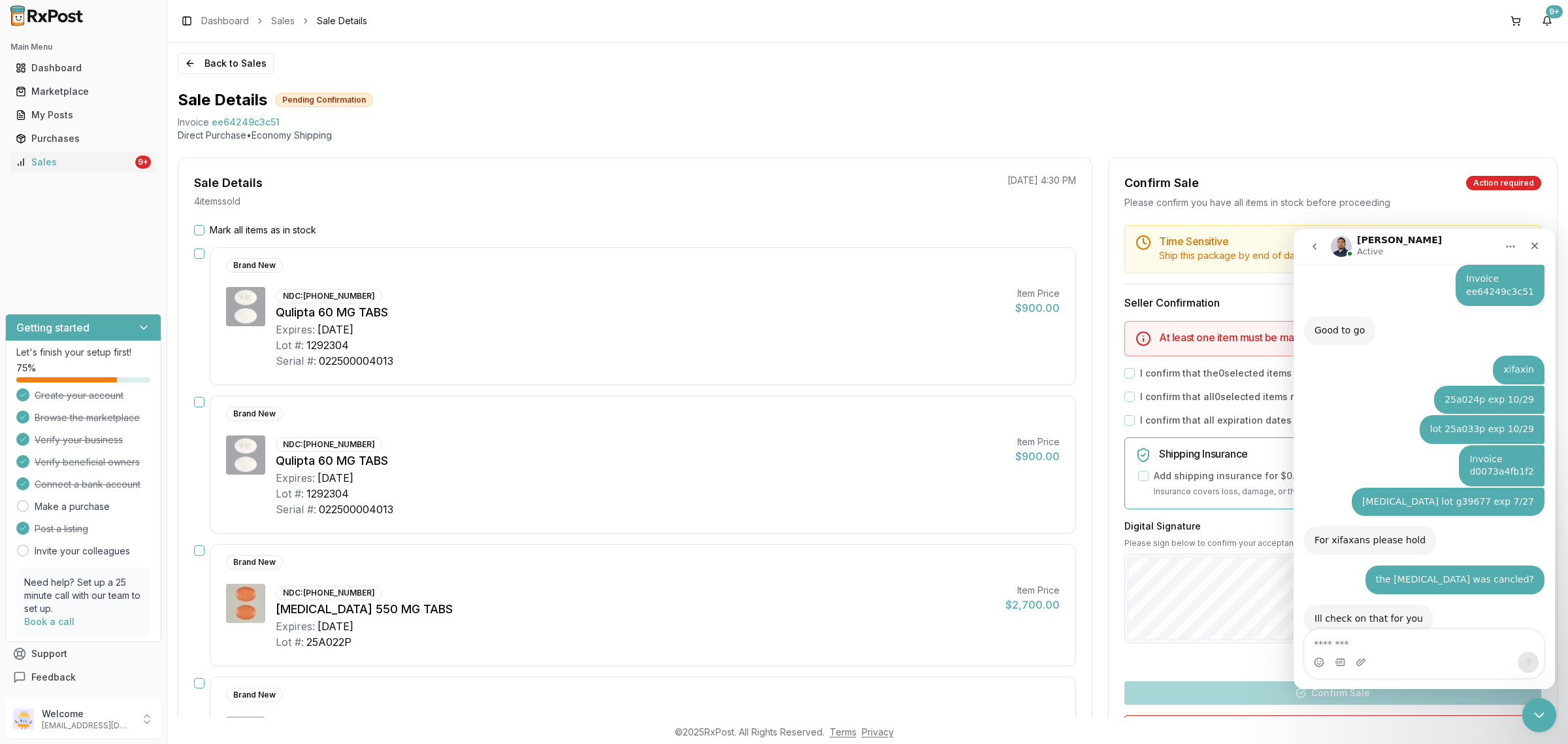
click at [1549, 718] on div "Close Intercom Messenger" at bounding box center [1537, 713] width 31 height 31
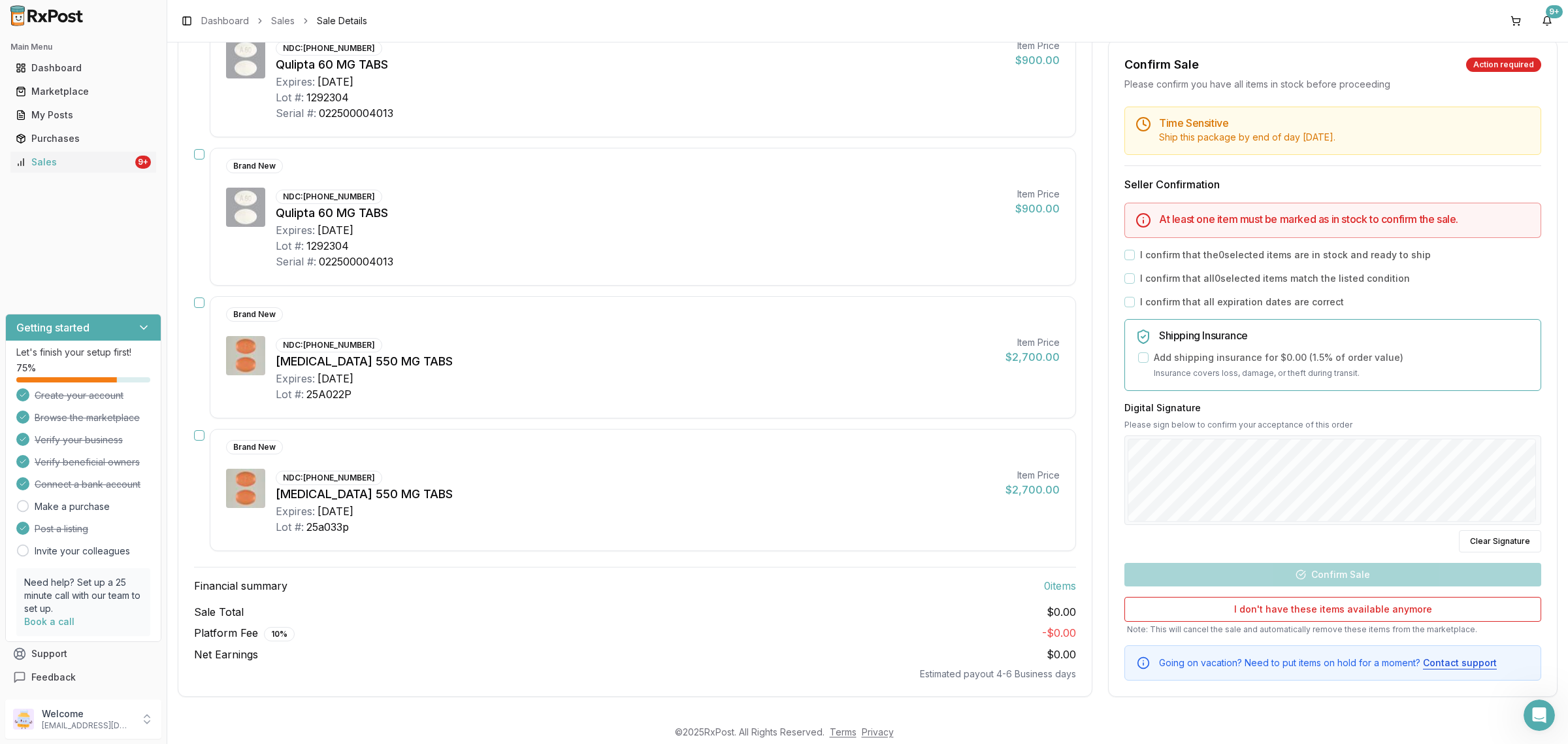
scroll to position [0, 0]
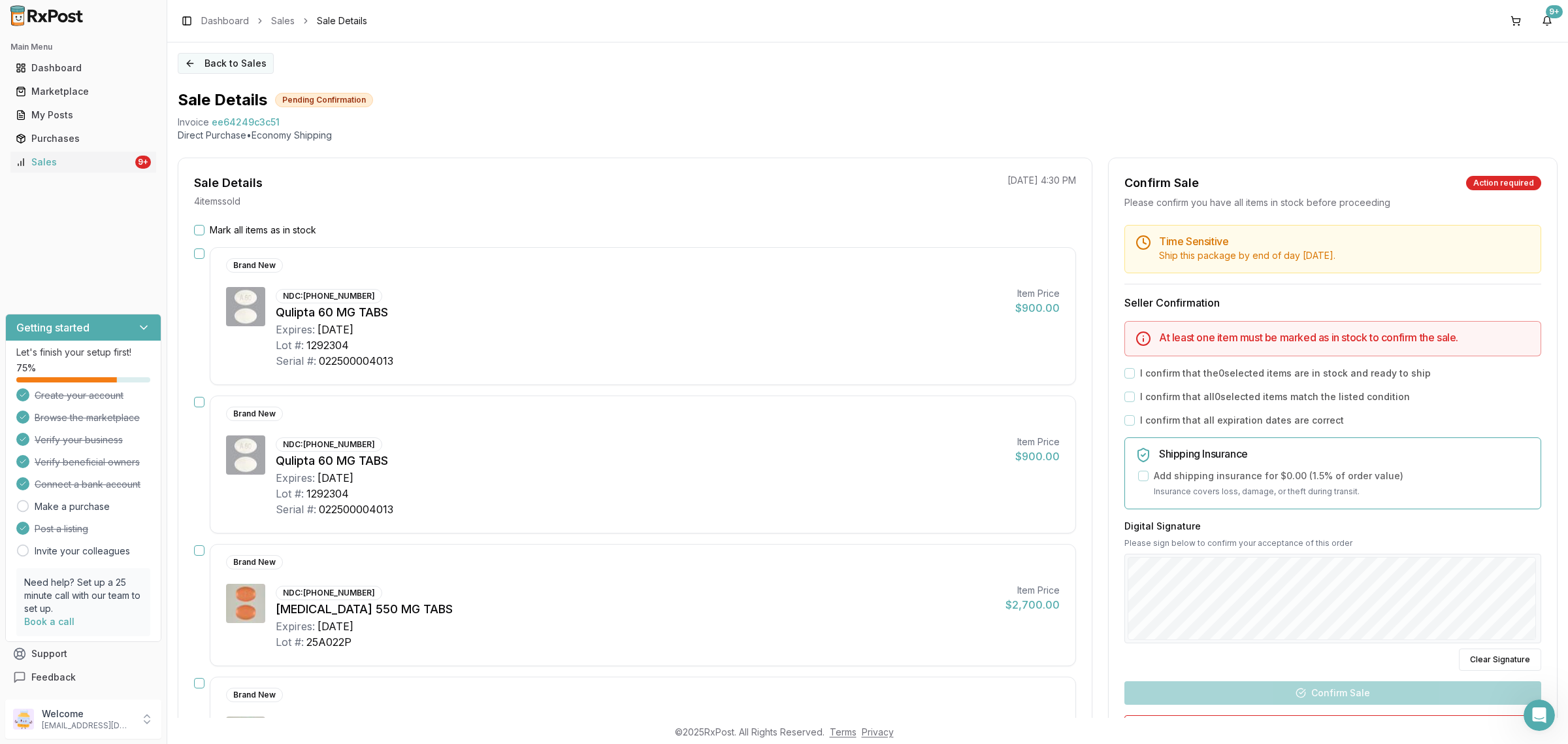
click at [220, 69] on button "Back to Sales" at bounding box center [226, 63] width 96 height 21
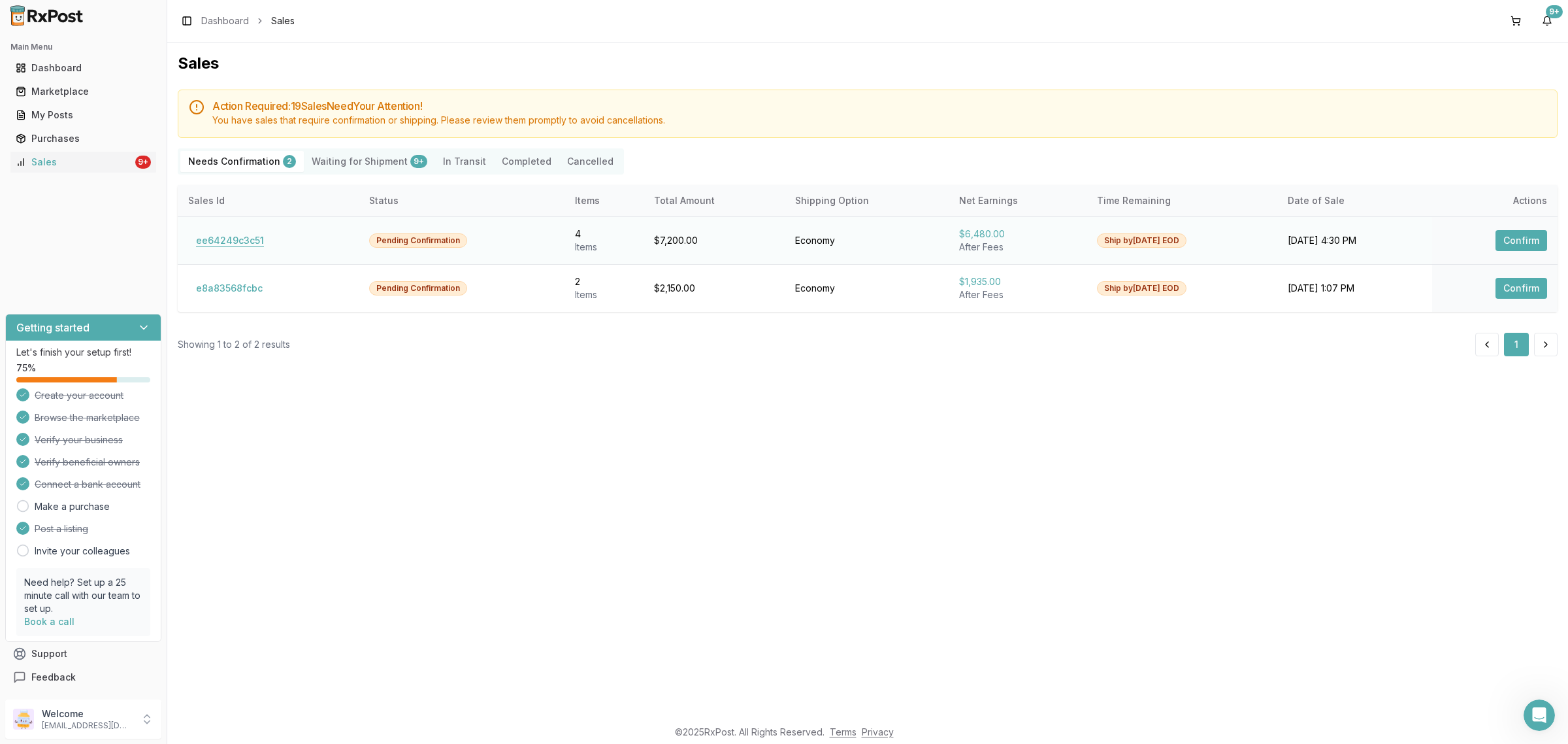
click at [227, 231] on button "ee64249c3c51" at bounding box center [230, 241] width 83 height 21
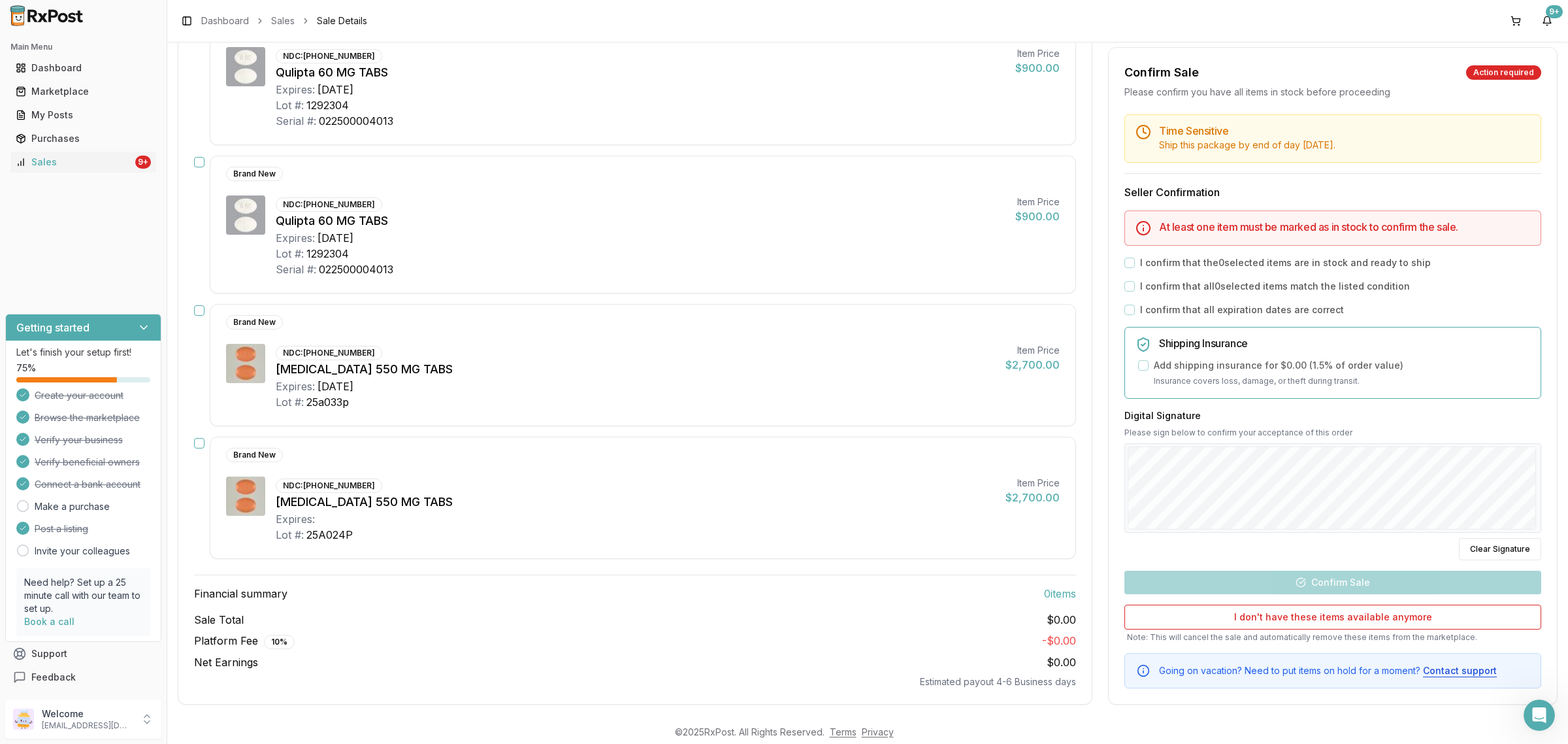
scroll to position [245, 0]
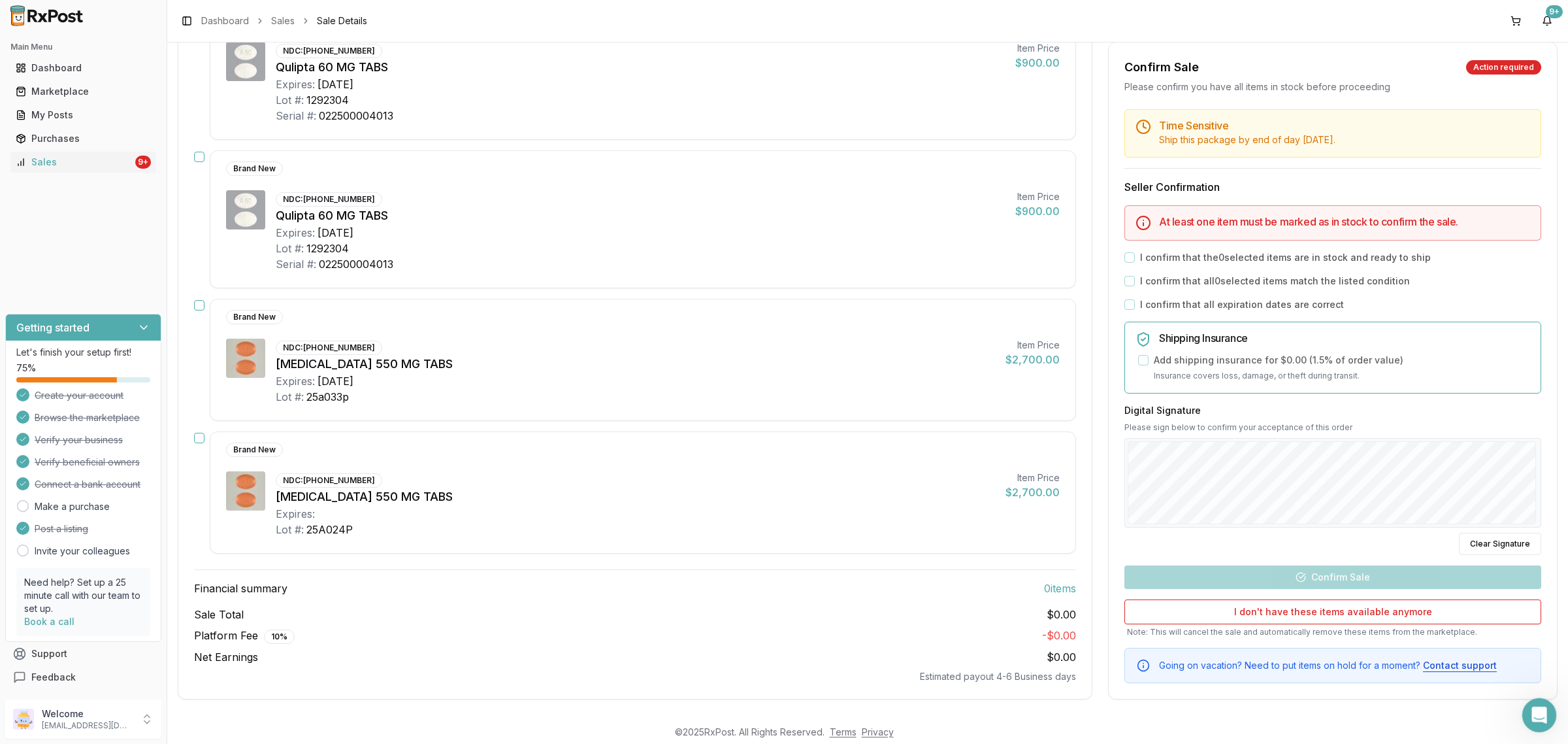
click at [1536, 713] on icon "Open Intercom Messenger" at bounding box center [1537, 713] width 22 height 22
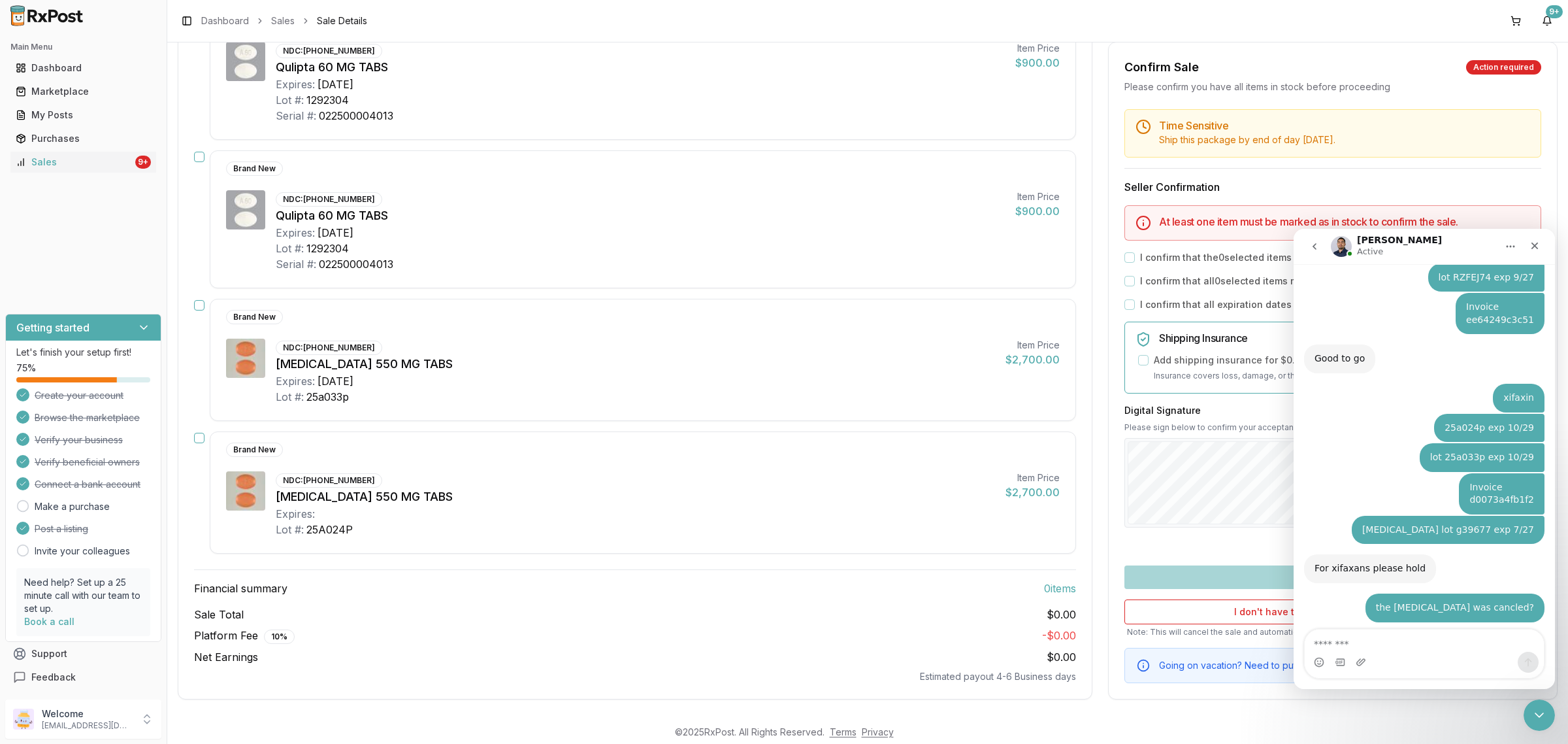
scroll to position [2920, 0]
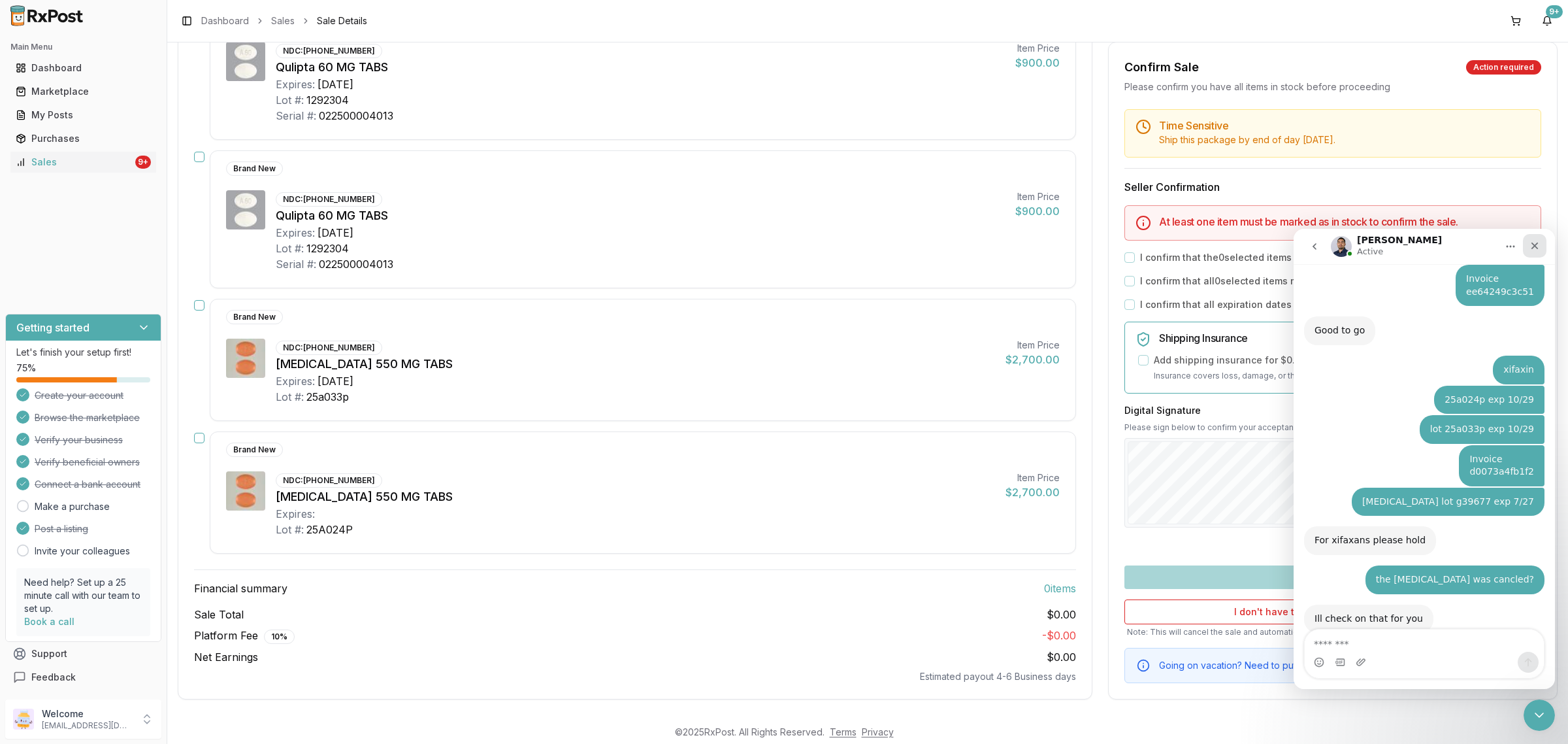
click at [1536, 248] on icon "Close" at bounding box center [1535, 246] width 7 height 7
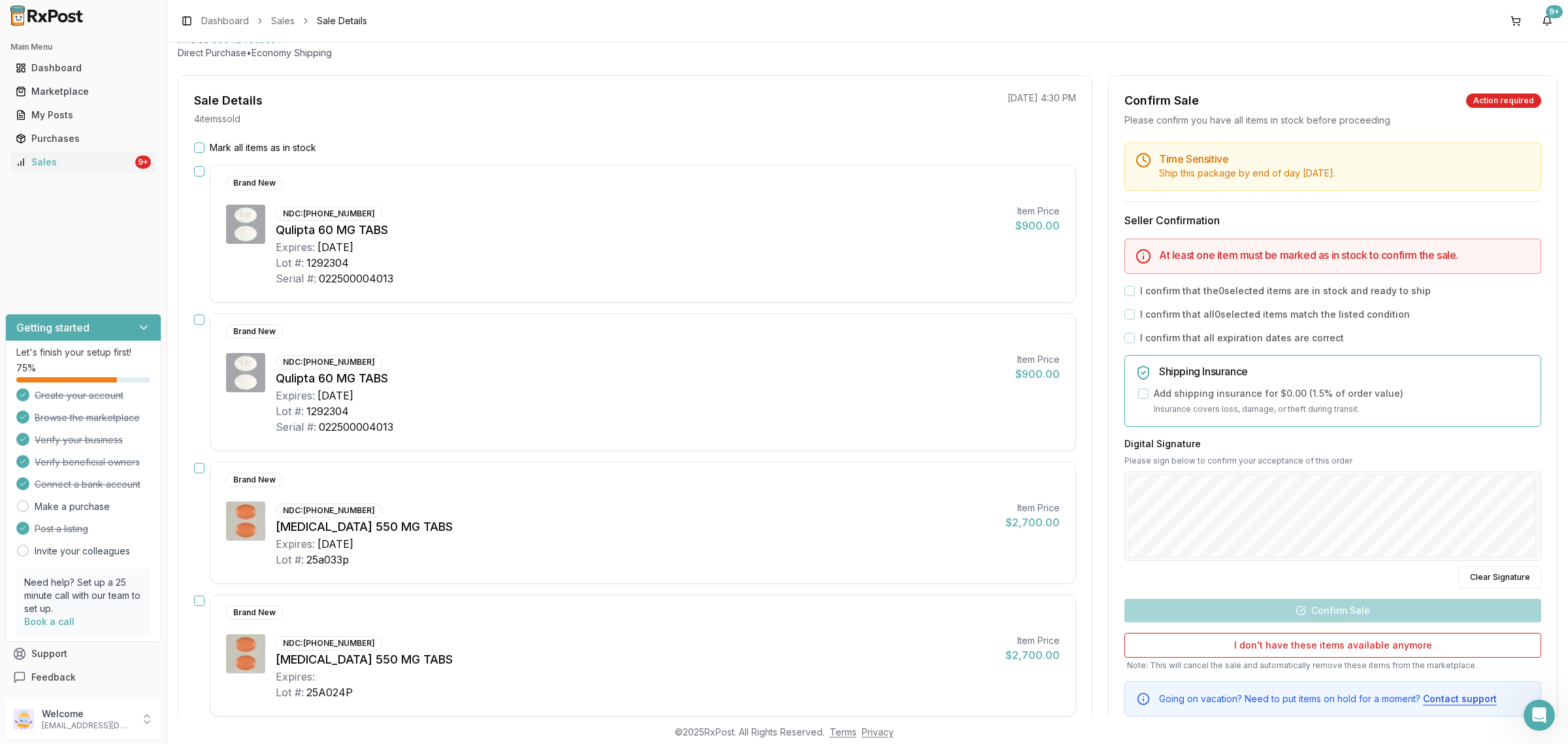
scroll to position [0, 0]
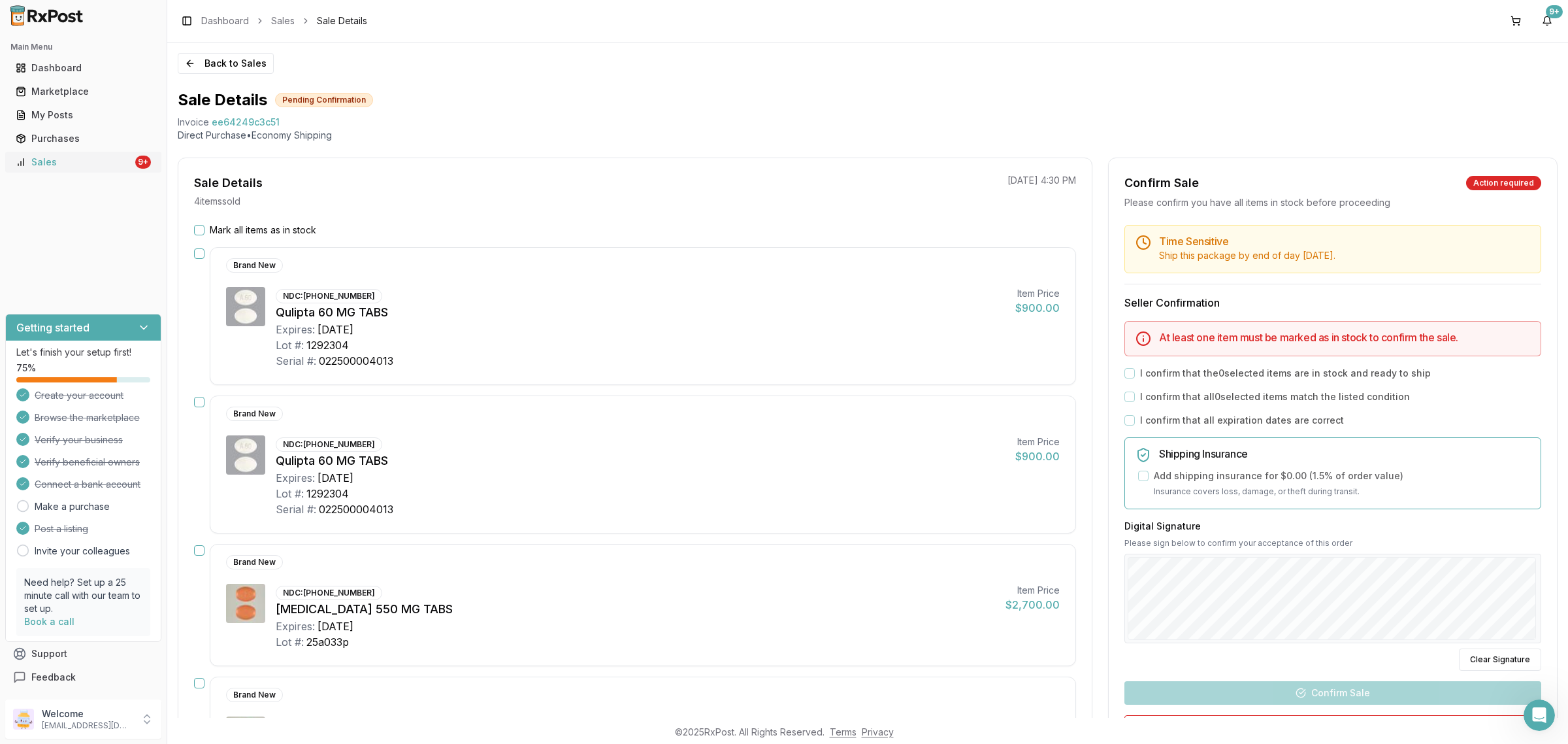
click at [101, 157] on div "Sales" at bounding box center [74, 162] width 117 height 13
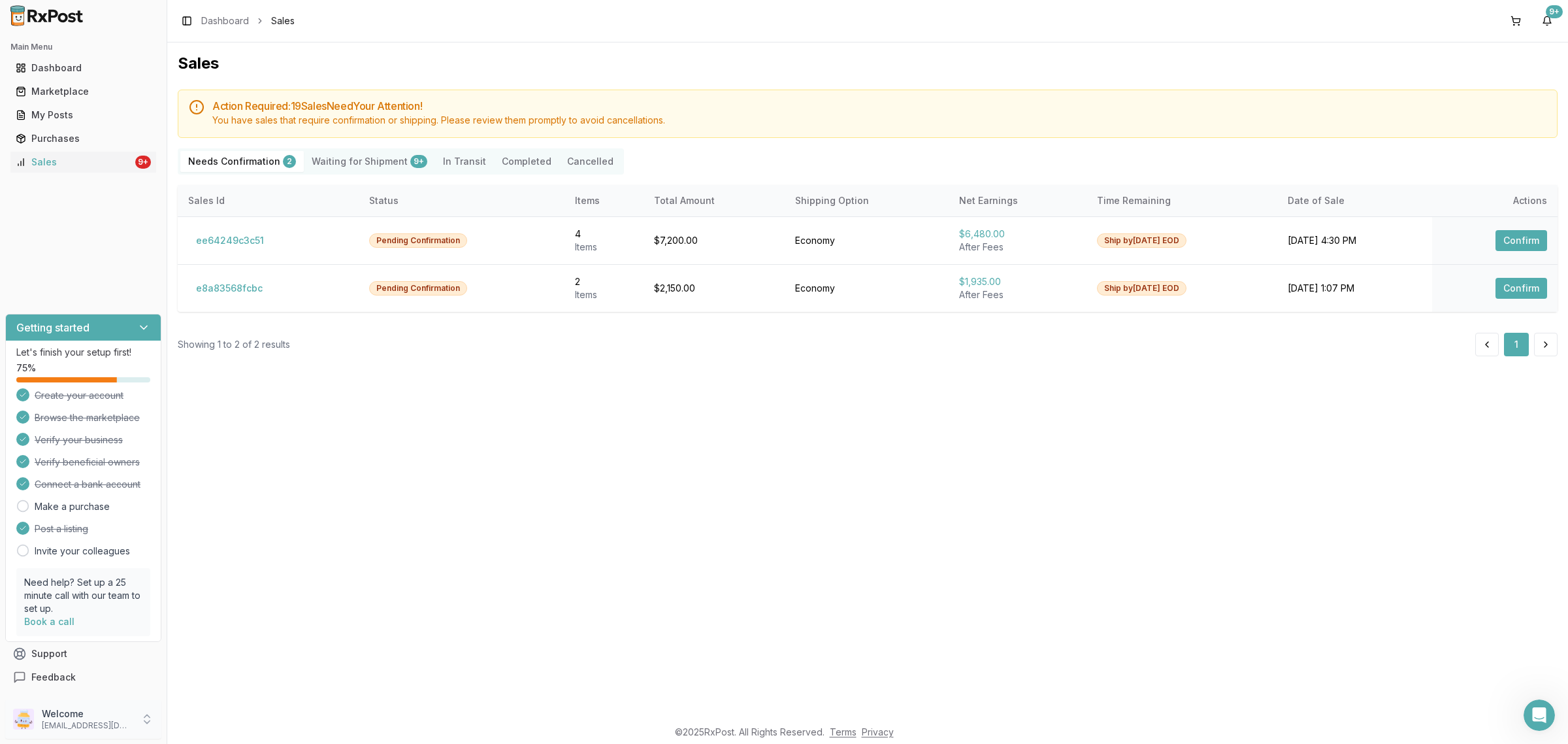
click at [82, 727] on p "dngpharmacy2@gmail.com" at bounding box center [87, 725] width 91 height 10
click at [194, 723] on span "Sign Out" at bounding box center [237, 722] width 124 height 13
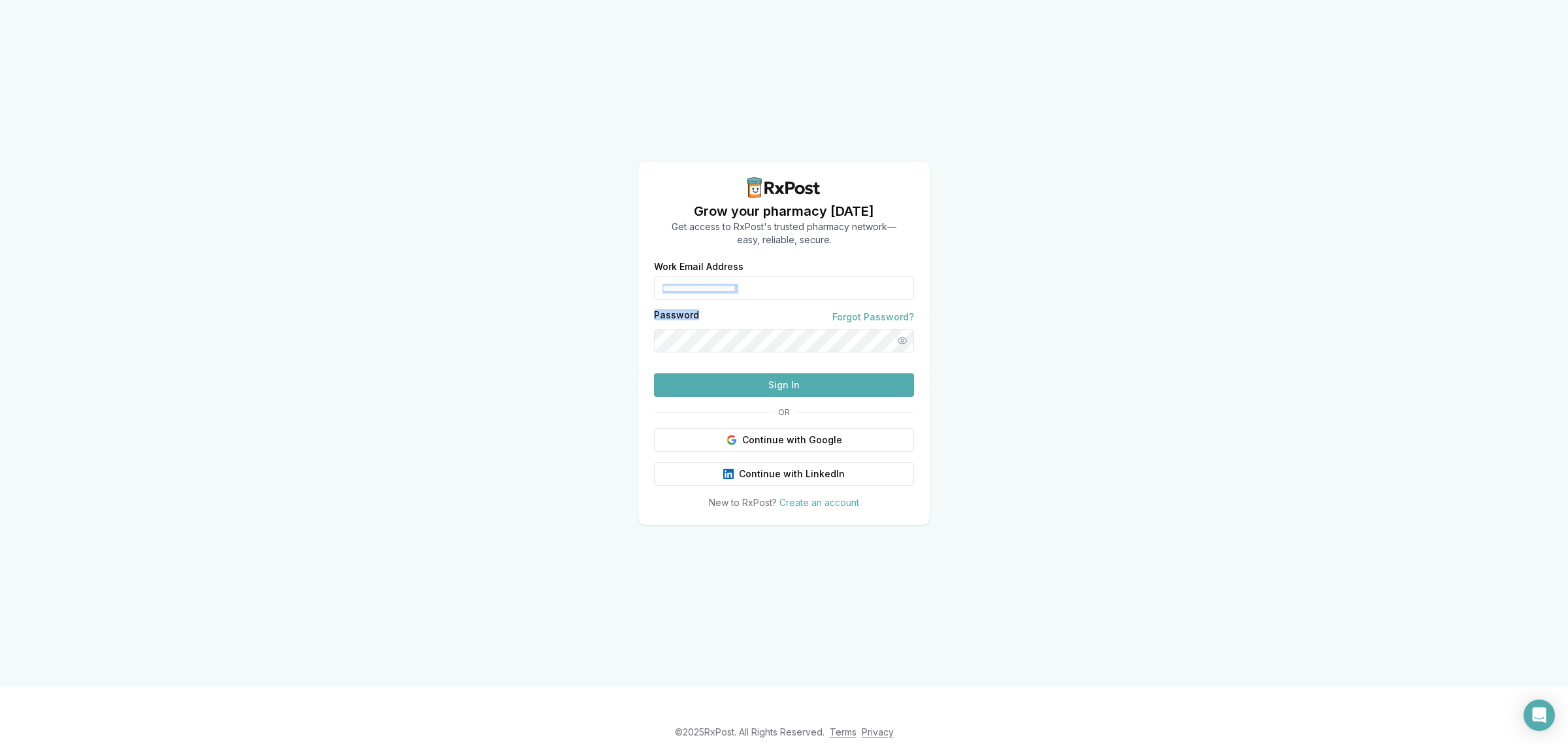
drag, startPoint x: 801, startPoint y: 254, endPoint x: 717, endPoint y: 288, distance: 90.6
click at [717, 288] on form "**********" at bounding box center [784, 330] width 260 height 135
drag, startPoint x: 824, startPoint y: 256, endPoint x: 560, endPoint y: 276, distance: 264.8
click at [560, 276] on div "**********" at bounding box center [784, 343] width 1568 height 686
type input "**********"
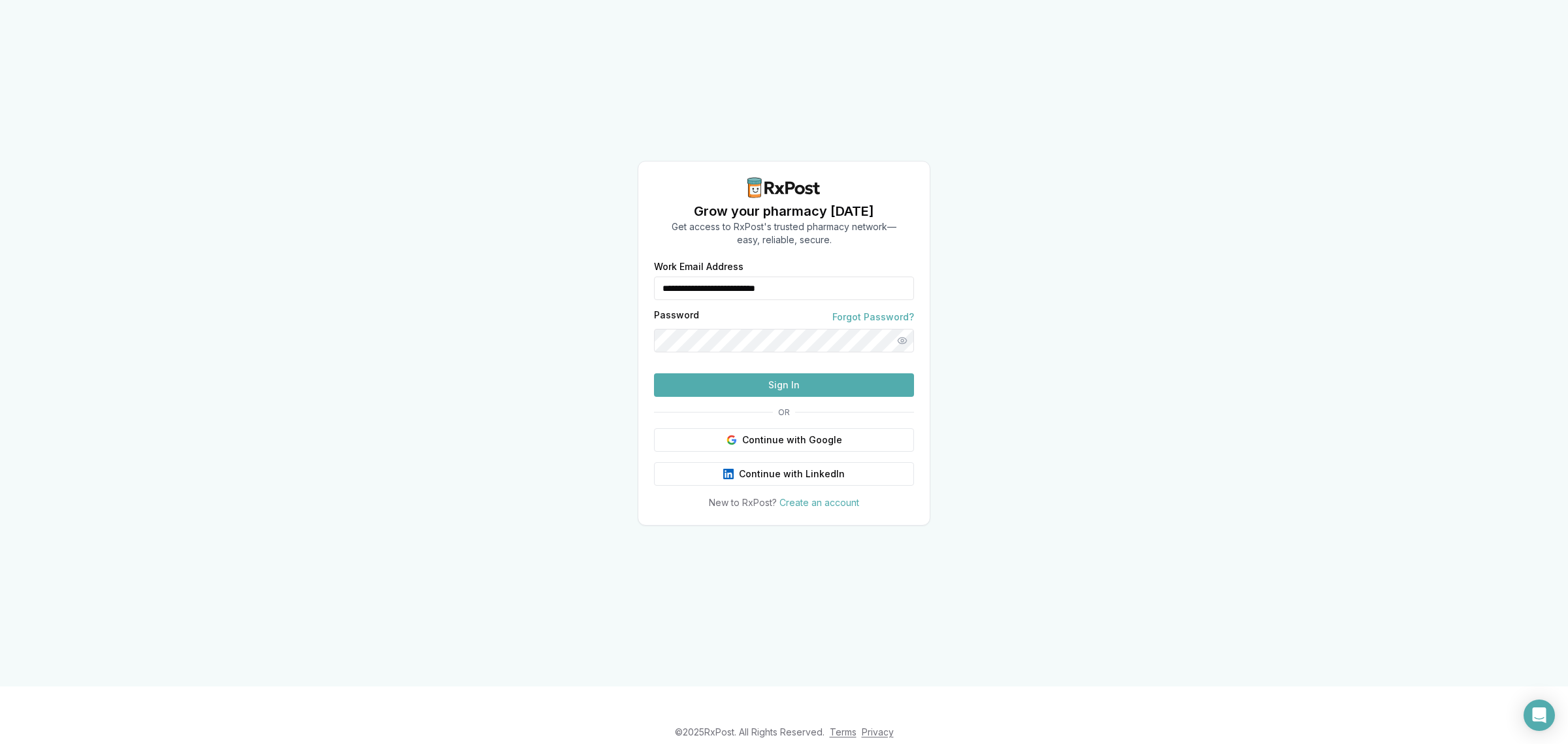
click at [743, 397] on button "Sign In" at bounding box center [784, 385] width 260 height 24
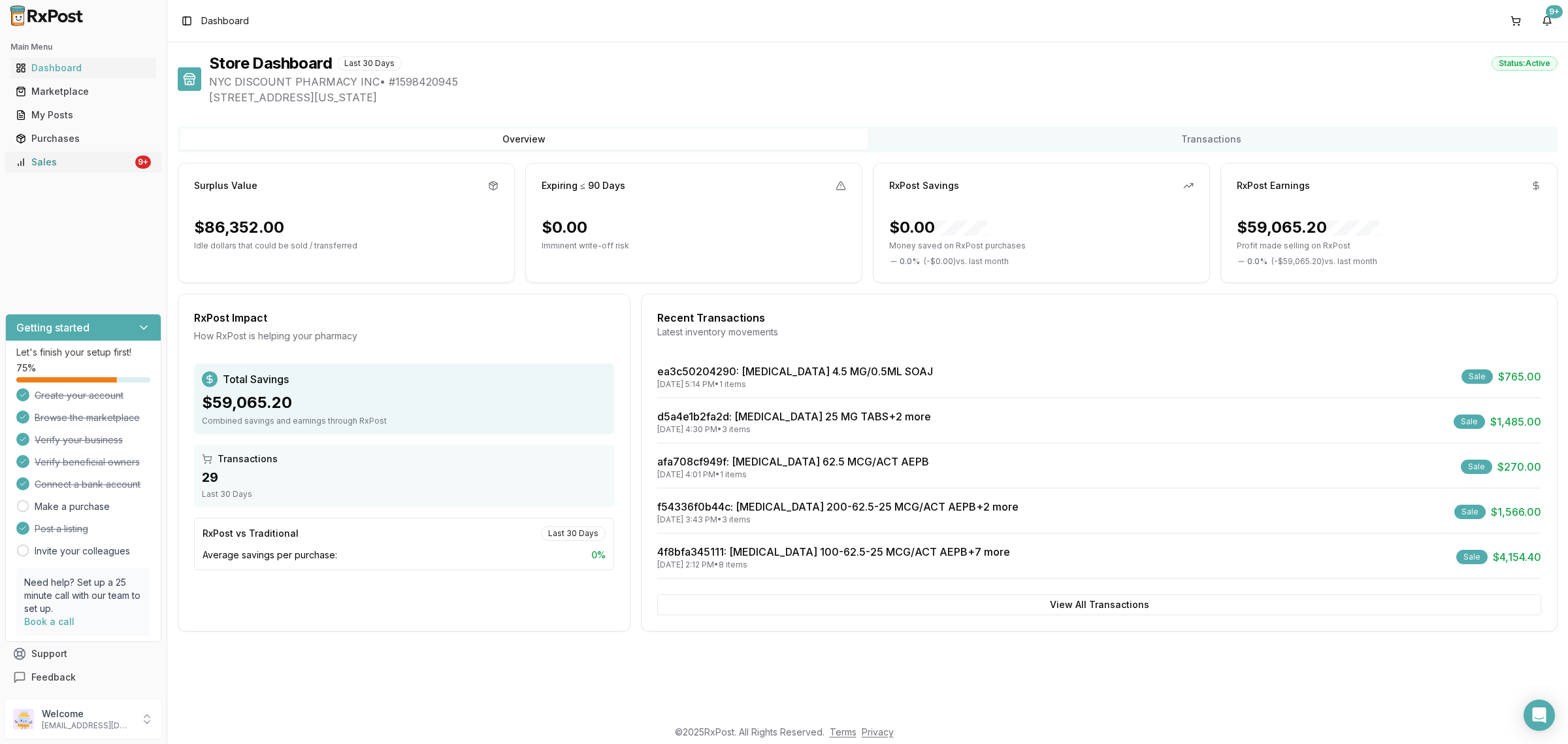
click at [125, 167] on div "Sales" at bounding box center [74, 162] width 117 height 13
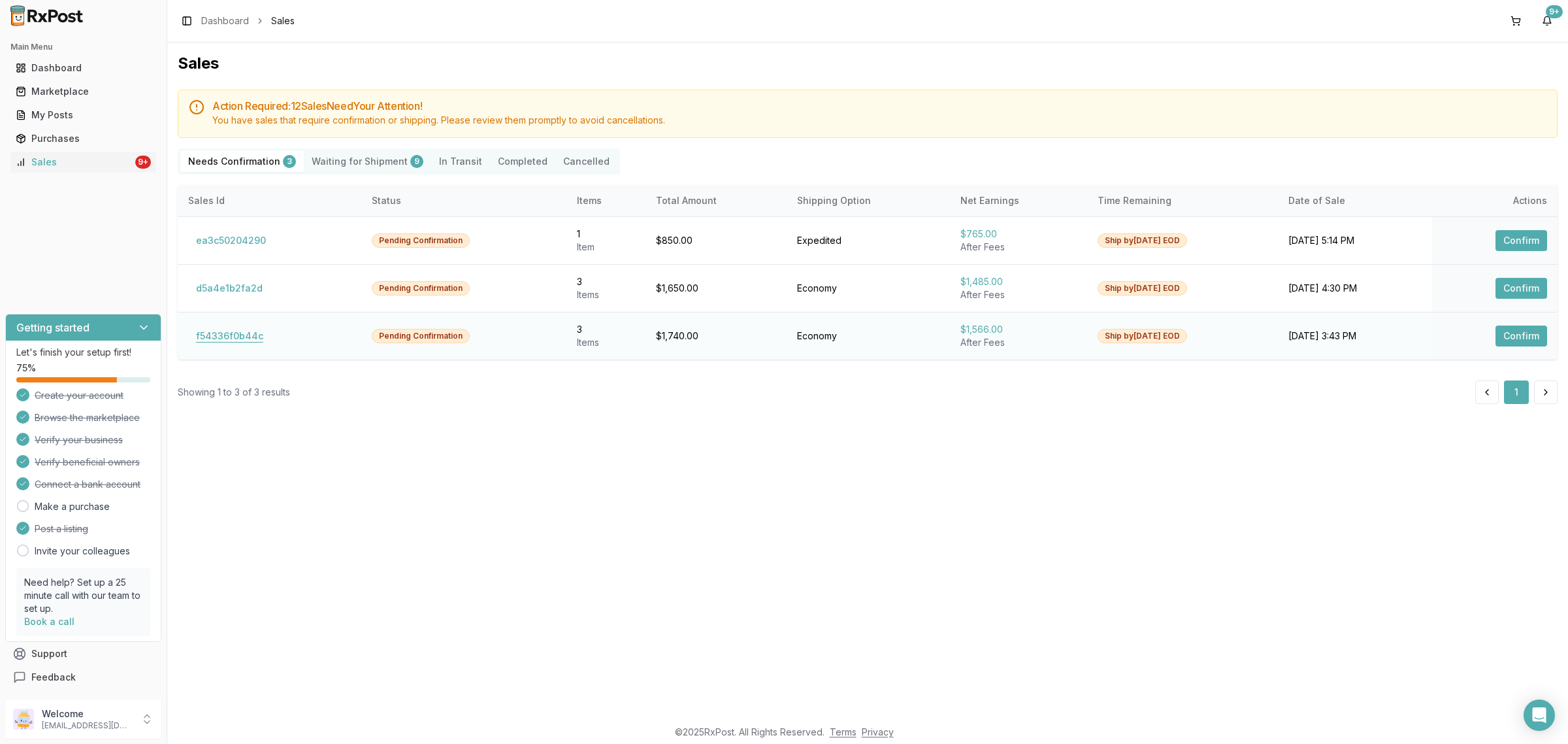
click at [214, 345] on button "f54336f0b44c" at bounding box center [229, 336] width 83 height 21
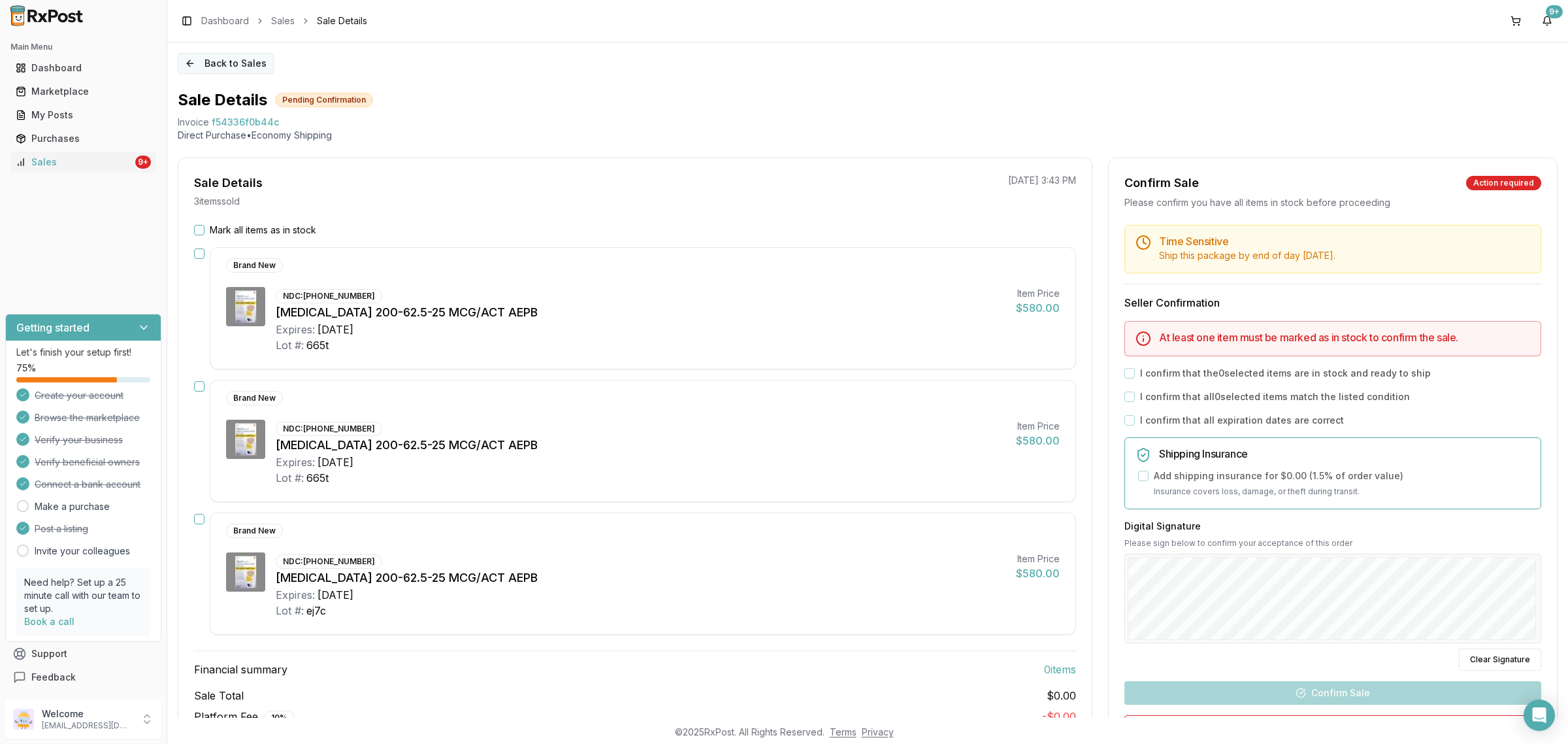
click at [222, 63] on button "Back to Sales" at bounding box center [226, 63] width 96 height 21
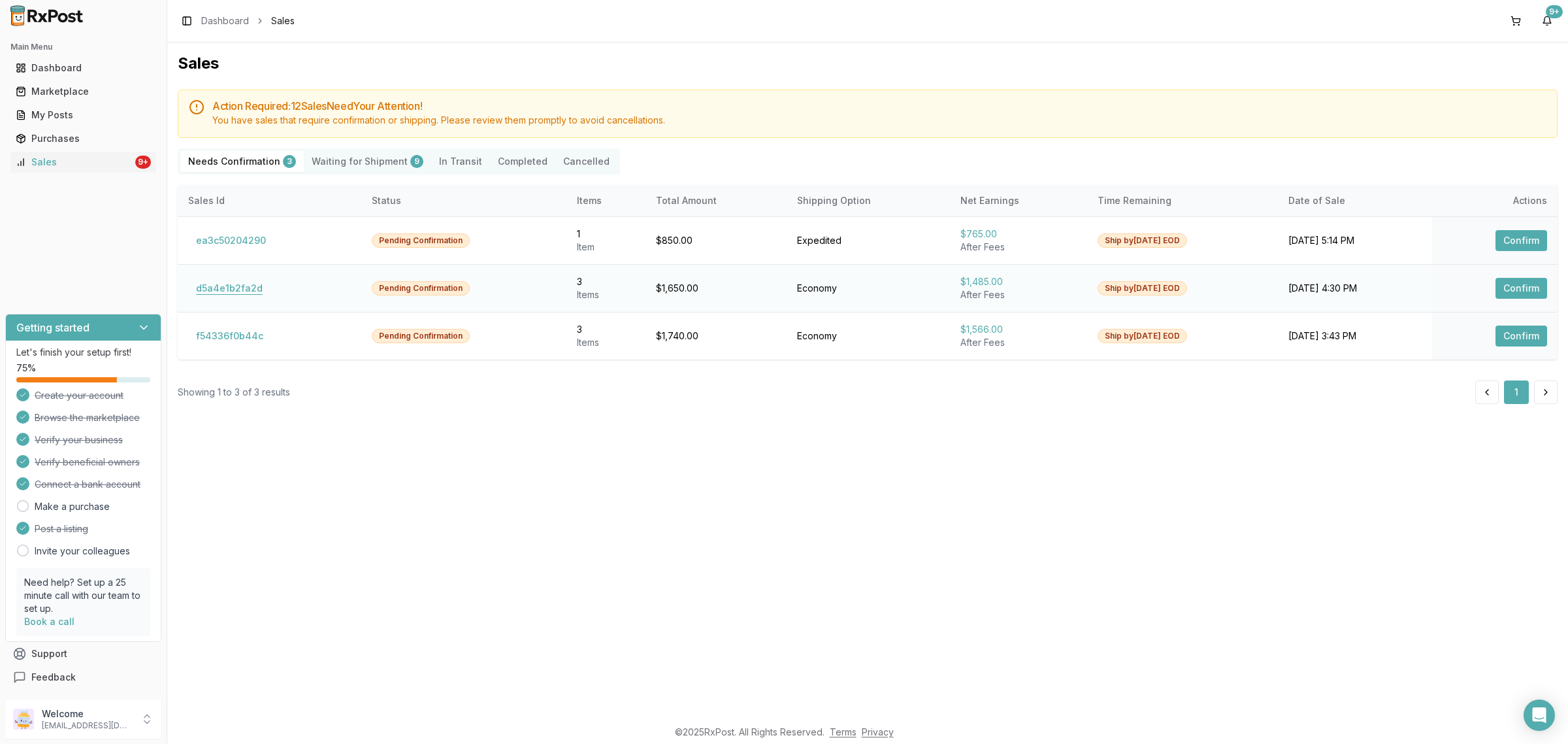
click at [245, 288] on button "d5a4e1b2fa2d" at bounding box center [229, 288] width 82 height 21
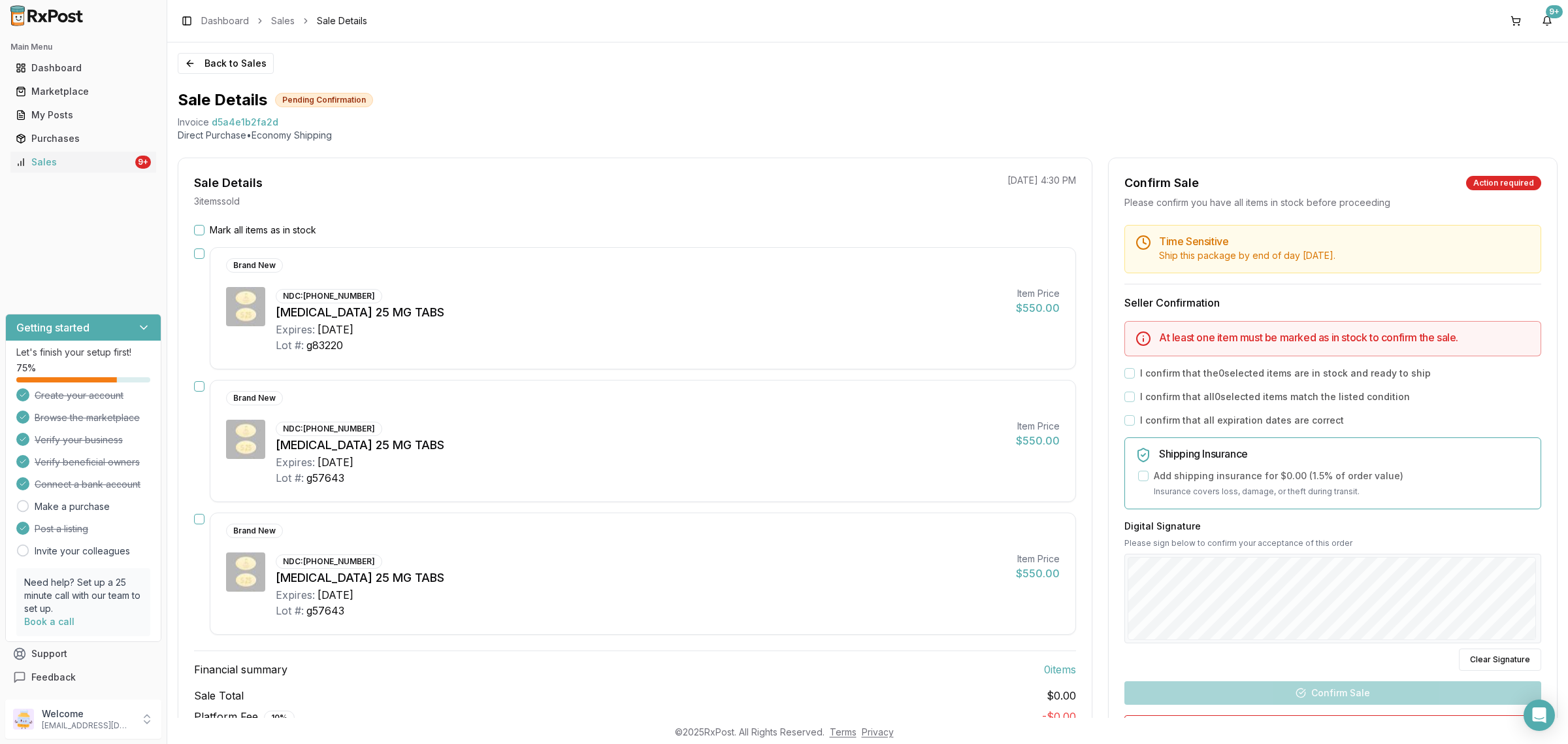
click at [1559, 707] on div "Back to Sales Sale Details Pending Confirmation Invoice d5a4e1b2fa2d Direct Pur…" at bounding box center [867, 380] width 1400 height 675
click at [1549, 706] on div "Open Intercom Messenger" at bounding box center [1540, 715] width 35 height 35
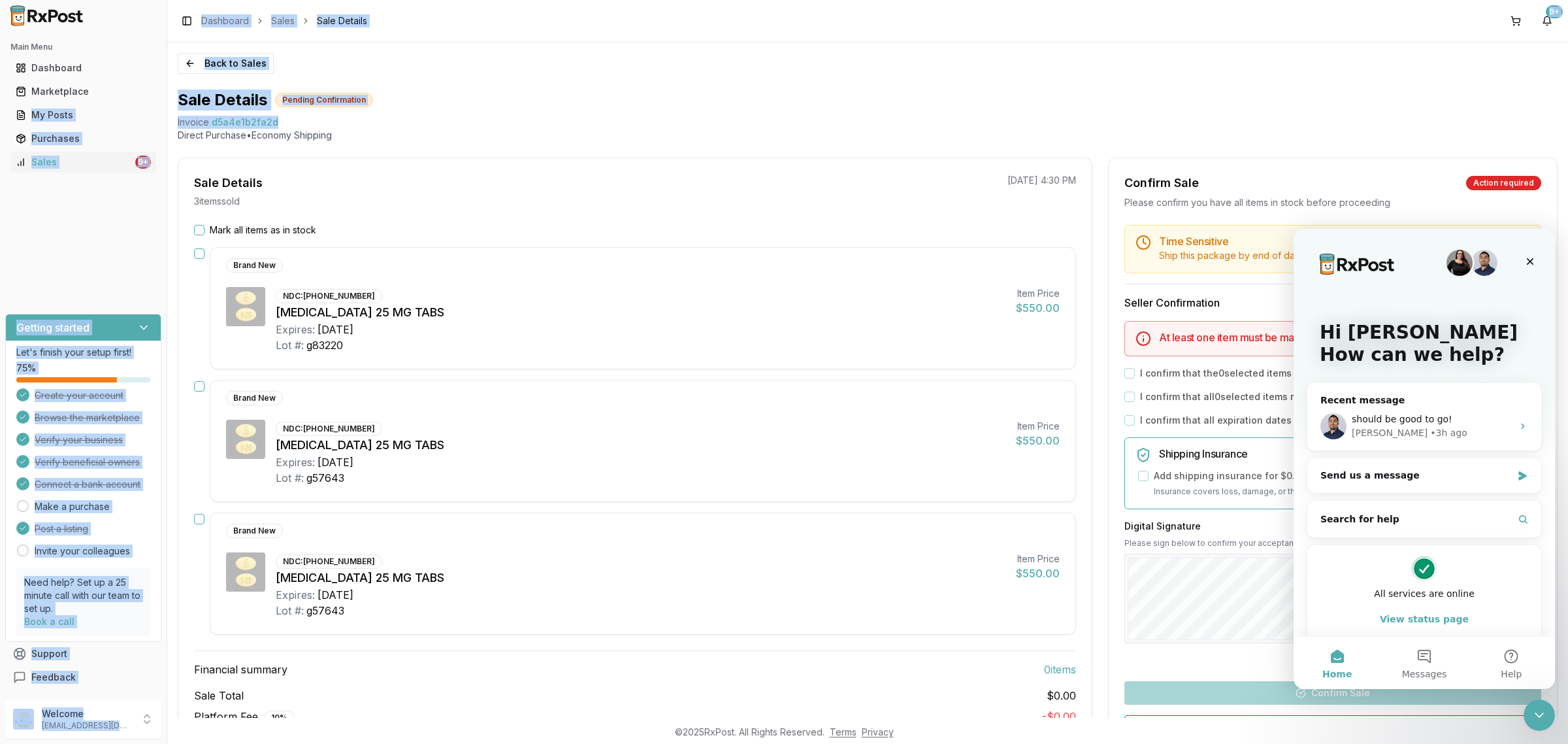
drag, startPoint x: 282, startPoint y: 116, endPoint x: 167, endPoint y: 120, distance: 115.1
click at [167, 120] on div "Main Menu Dashboard Marketplace My Posts Purchases Sales 9+ Getting started Let…" at bounding box center [784, 372] width 1568 height 744
click at [288, 115] on div "Invoice d5a4e1b2fa2d" at bounding box center [867, 122] width 1380 height 13
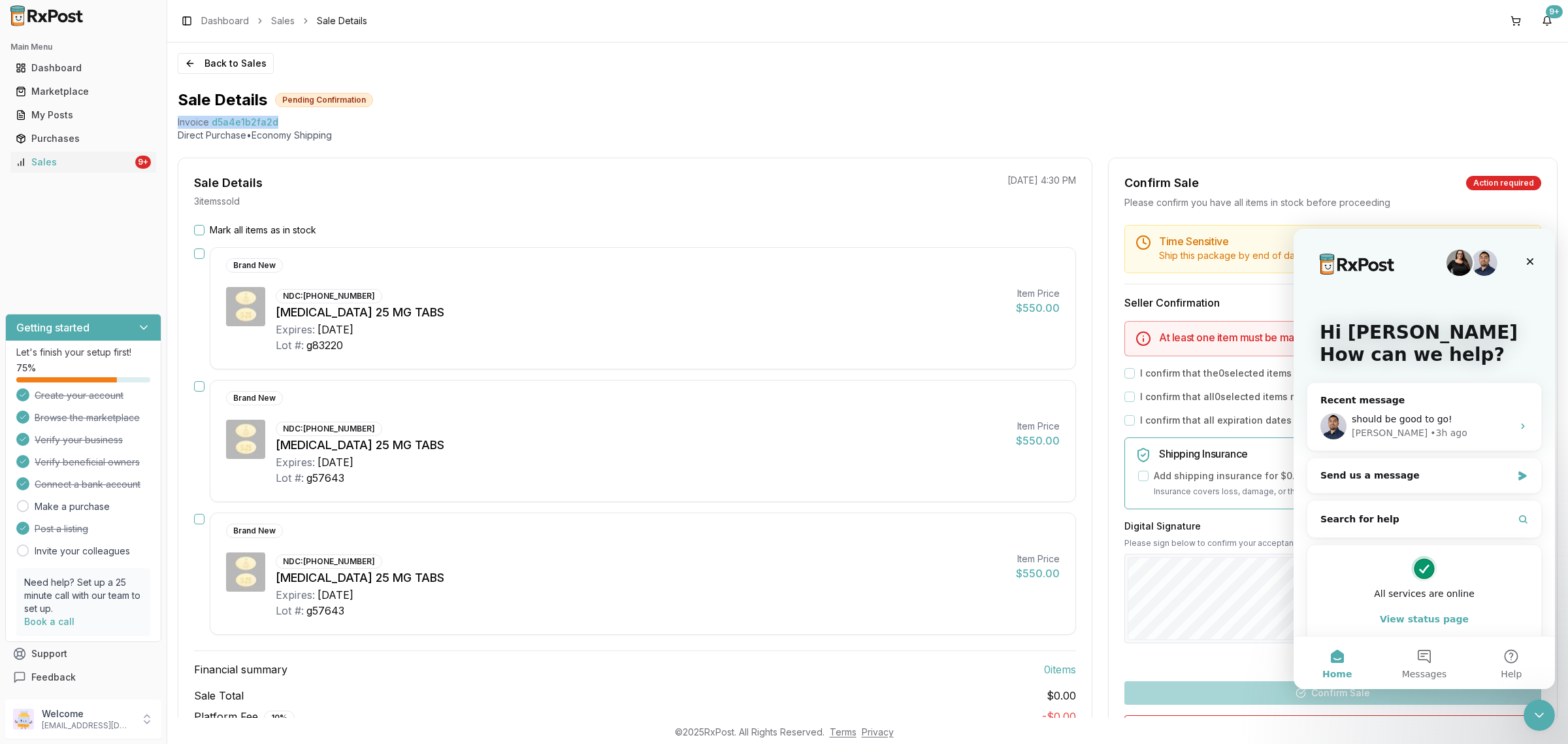
drag, startPoint x: 279, startPoint y: 120, endPoint x: 175, endPoint y: 124, distance: 104.1
click at [175, 124] on div "Back to Sales Sale Details Pending Confirmation Invoice d5a4e1b2fa2d Direct Pur…" at bounding box center [867, 380] width 1400 height 675
copy div "Invoice d5a4e1b2fa2d"
click at [1382, 419] on span "should be good to go!" at bounding box center [1402, 419] width 101 height 10
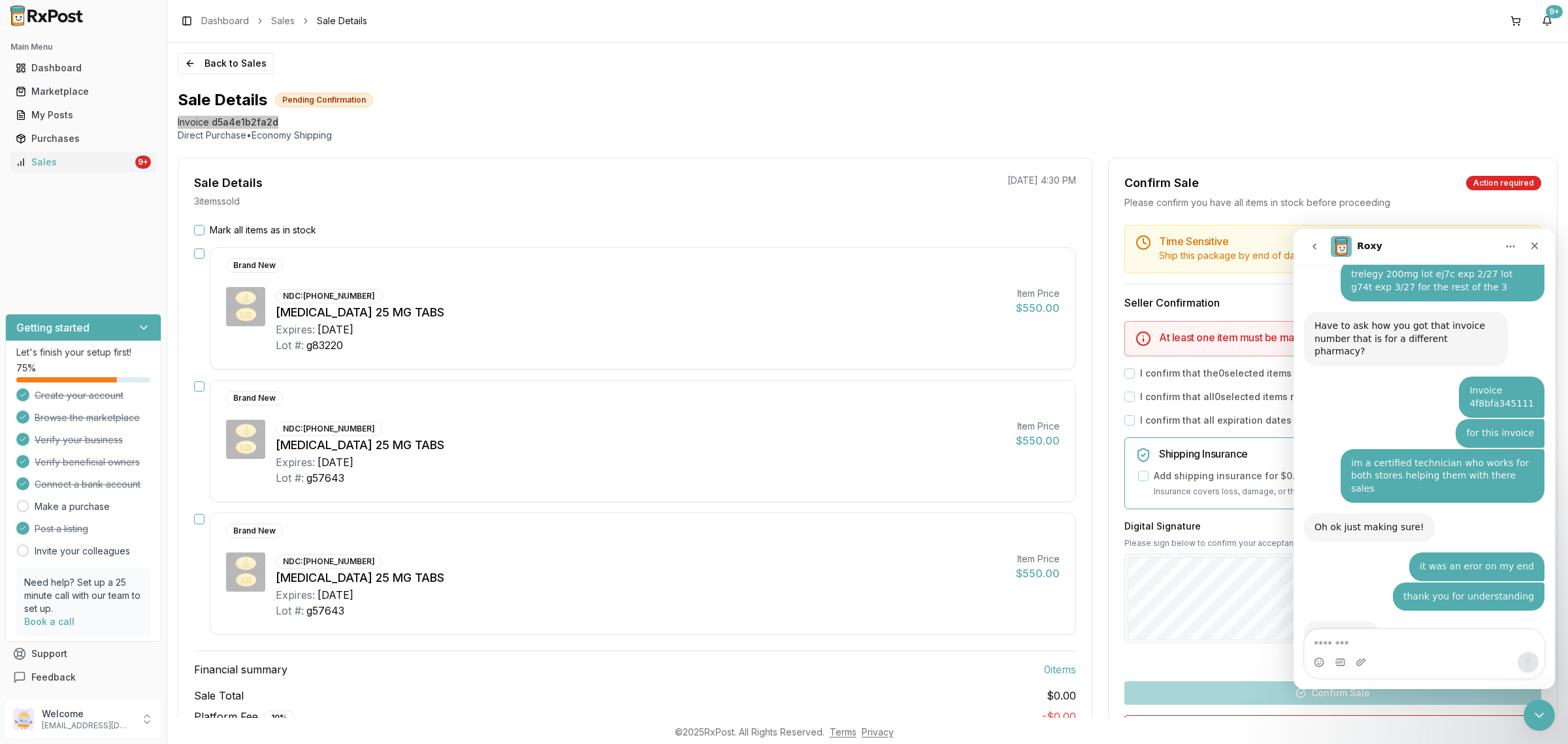
scroll to position [5049, 0]
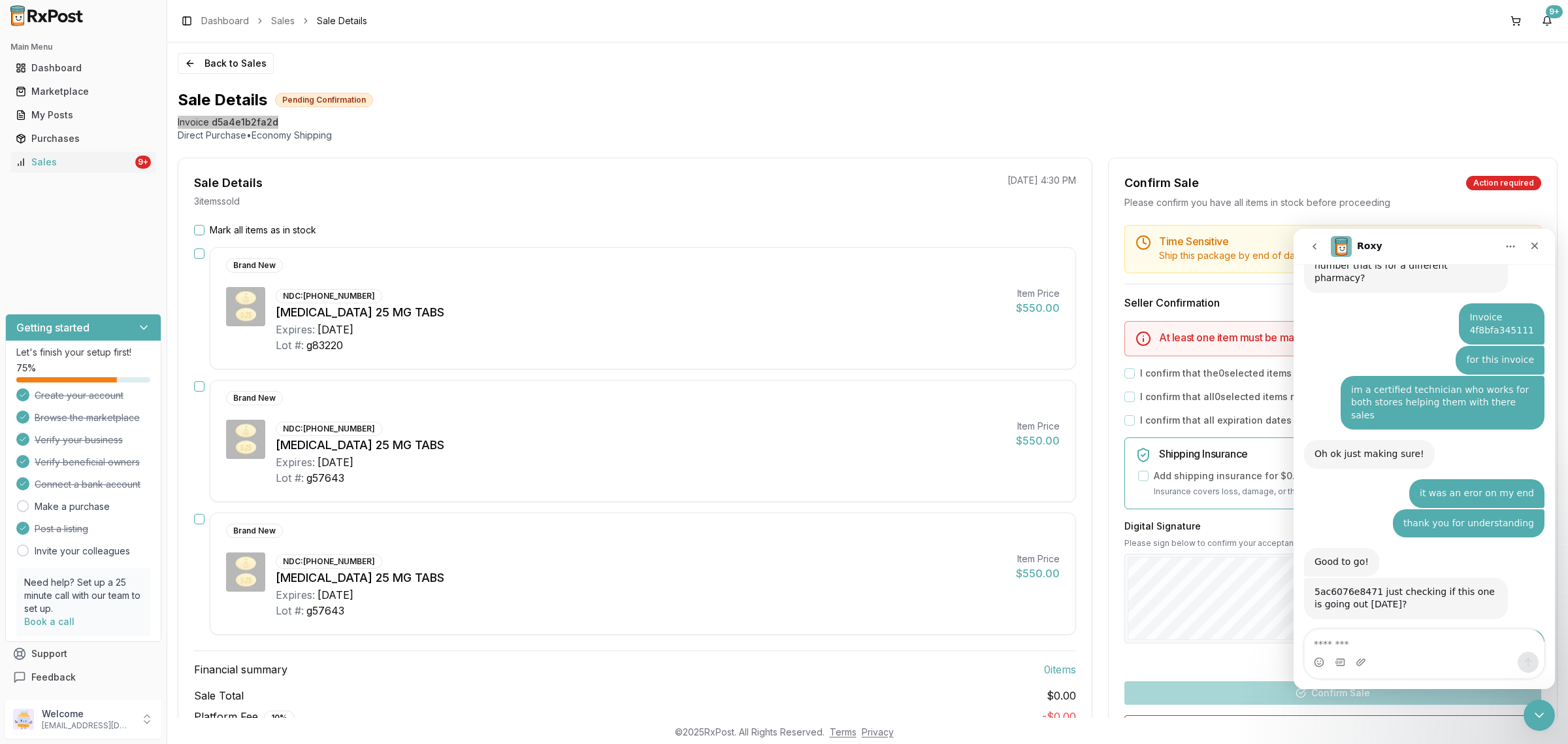
type textarea "**********"
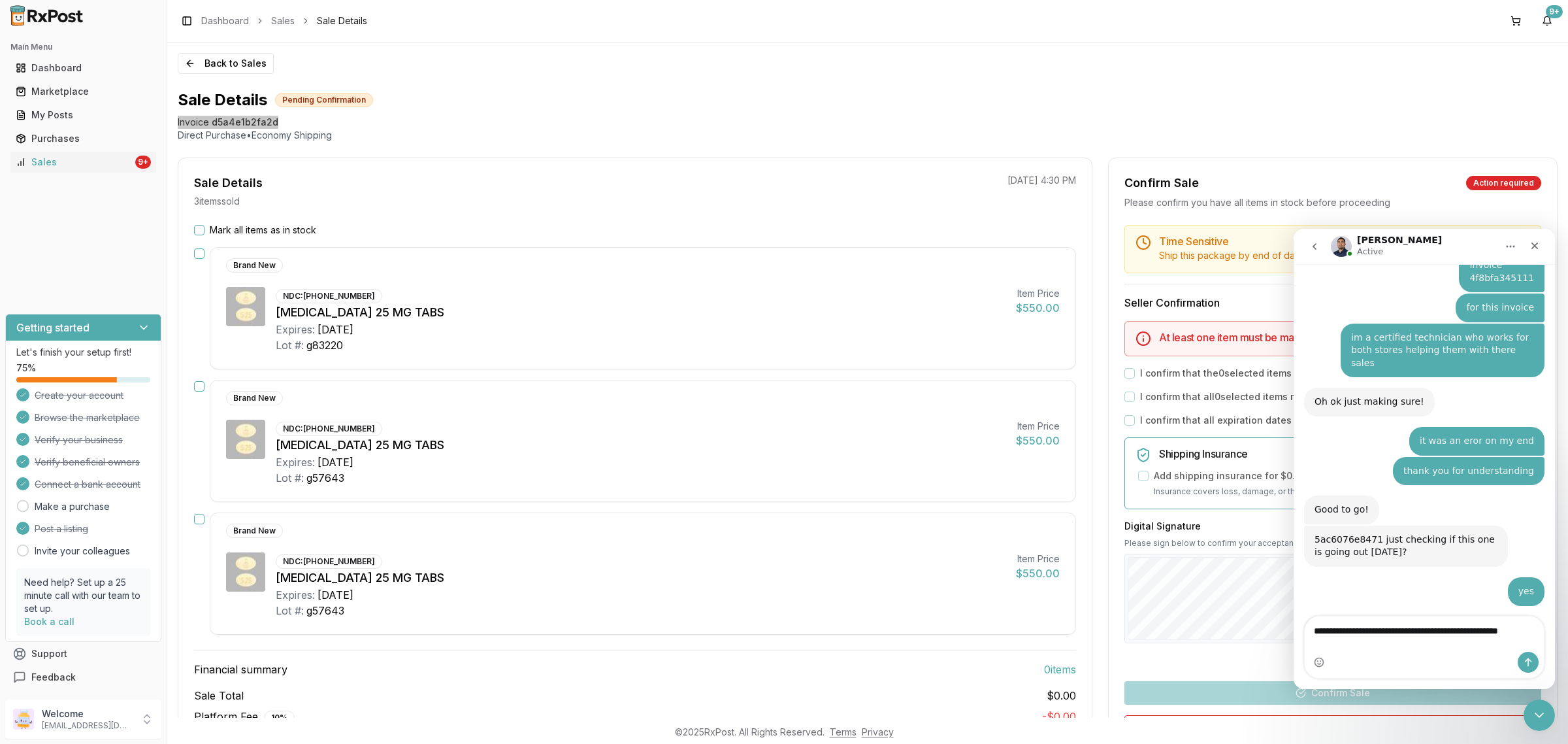
scroll to position [5114, 0]
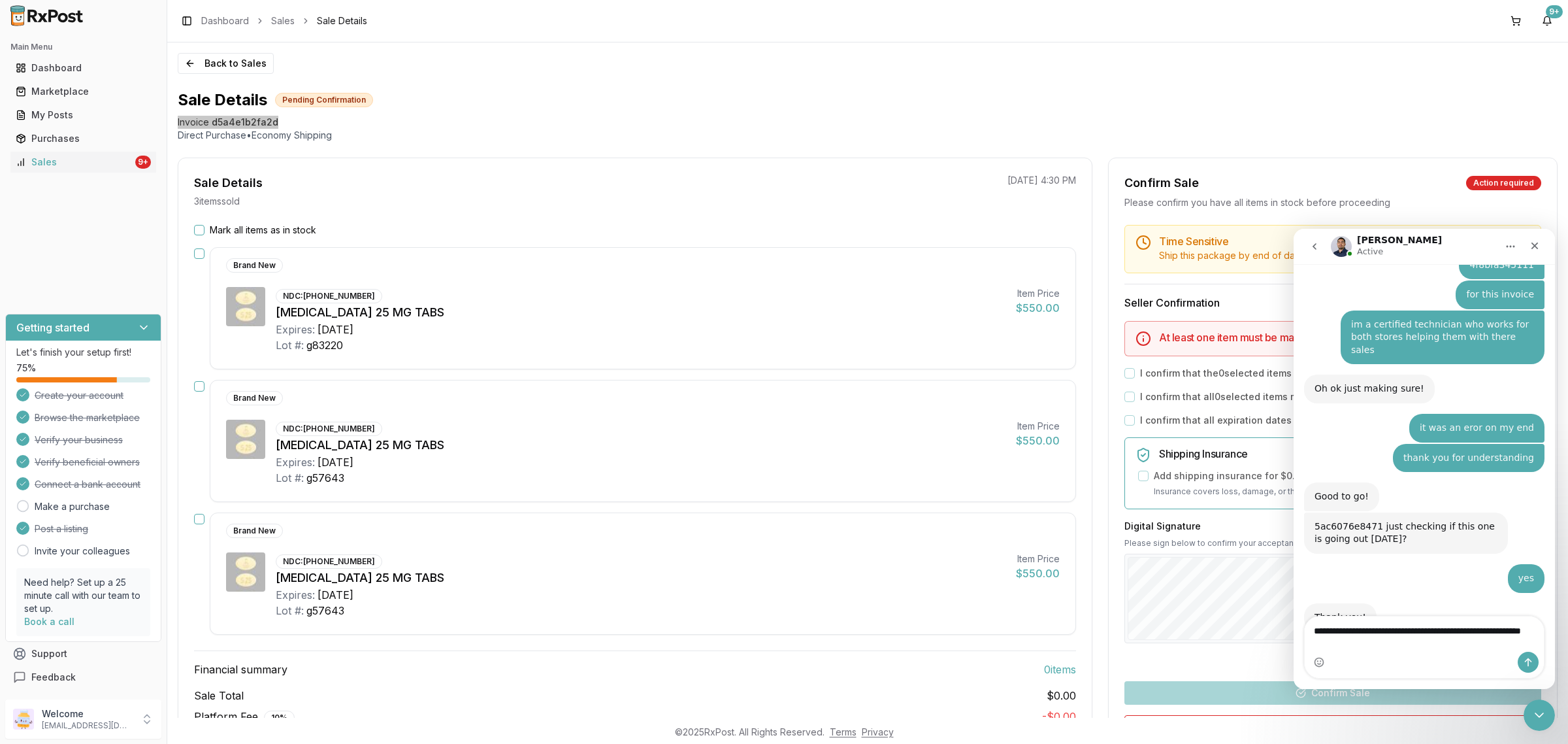
type textarea "**********"
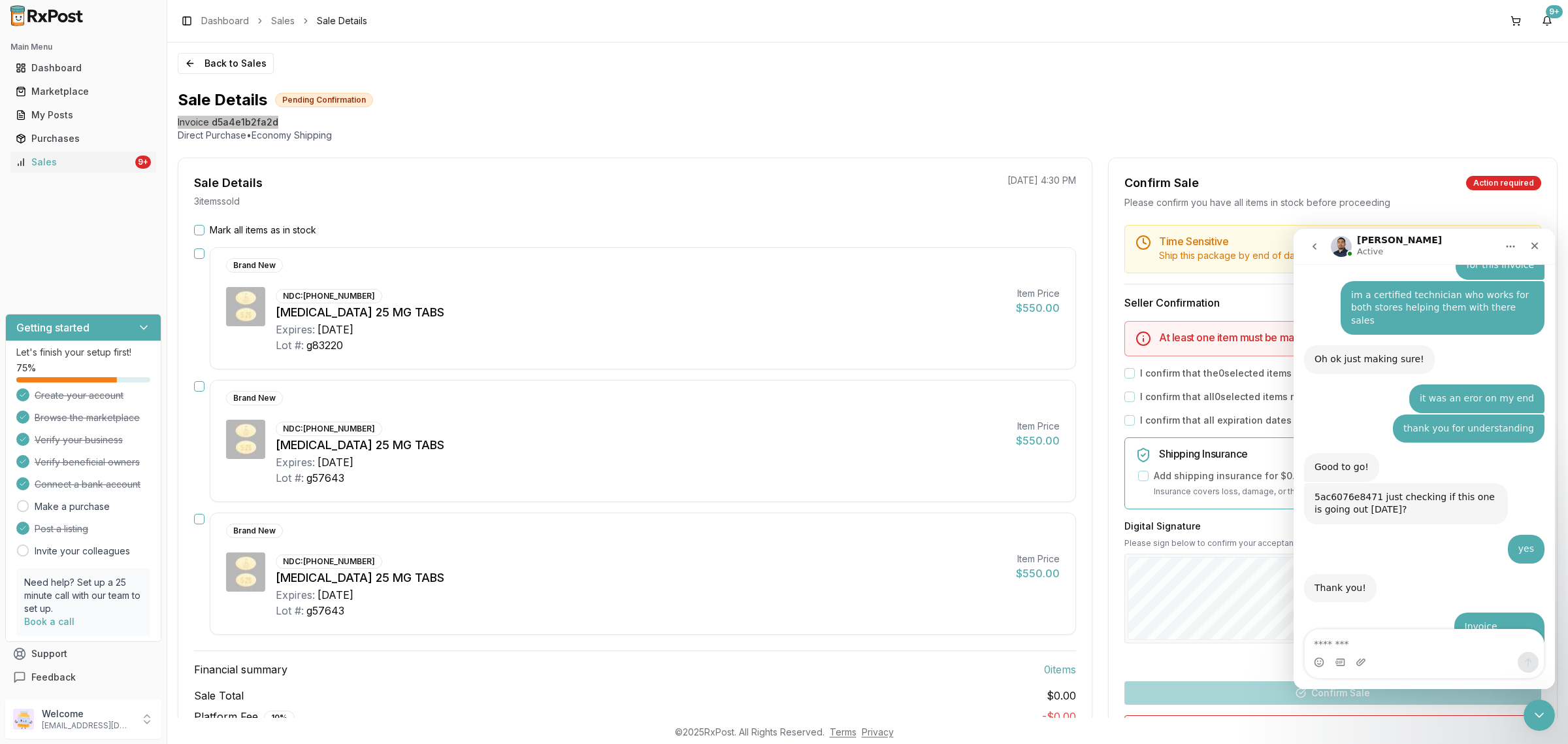
click at [1320, 248] on button "go back" at bounding box center [1314, 246] width 25 height 25
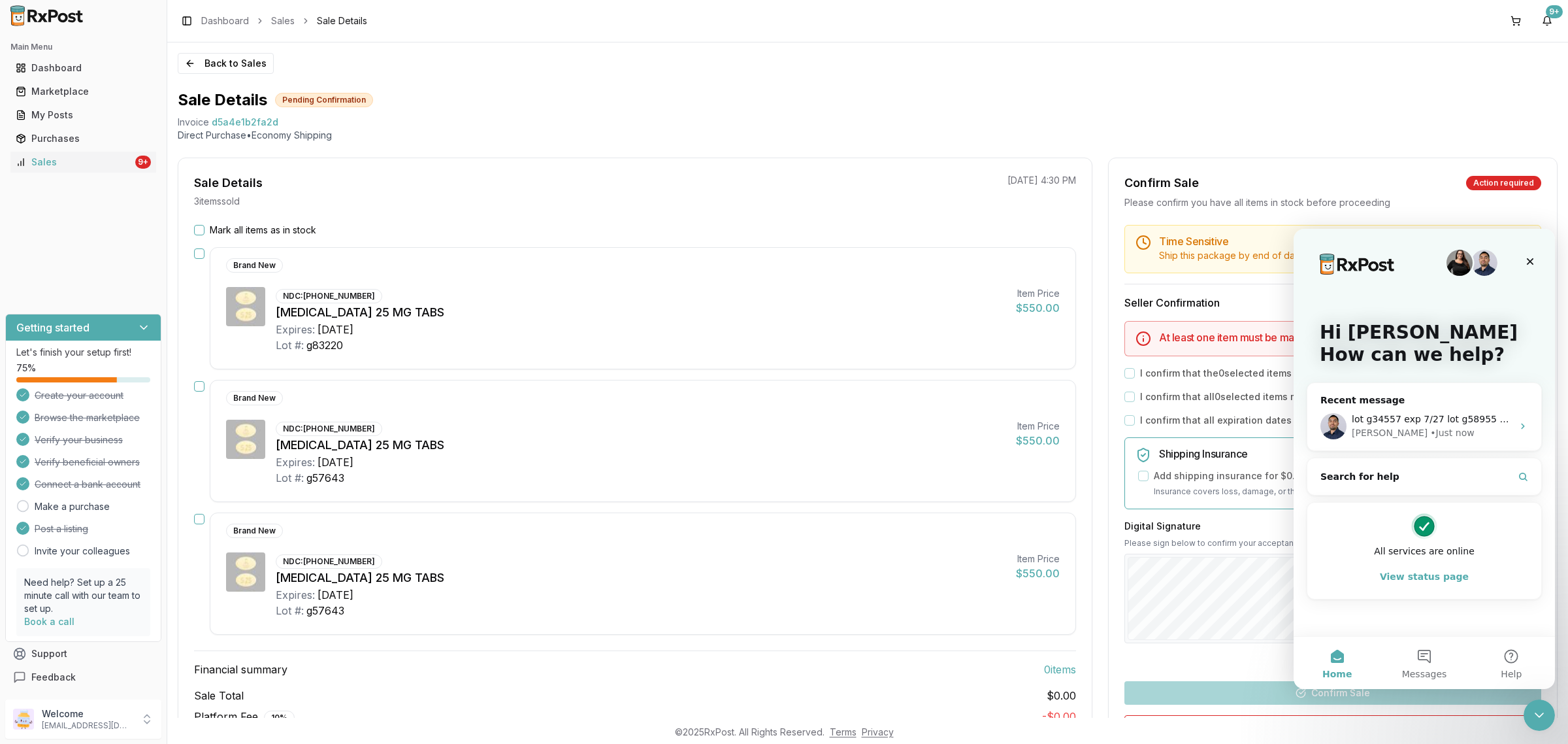
click at [209, 74] on div "Back to Sales Sale Details Pending Confirmation Invoice d5a4e1b2fa2d Direct Pur…" at bounding box center [867, 380] width 1400 height 675
click at [207, 70] on button "Back to Sales" at bounding box center [226, 63] width 96 height 21
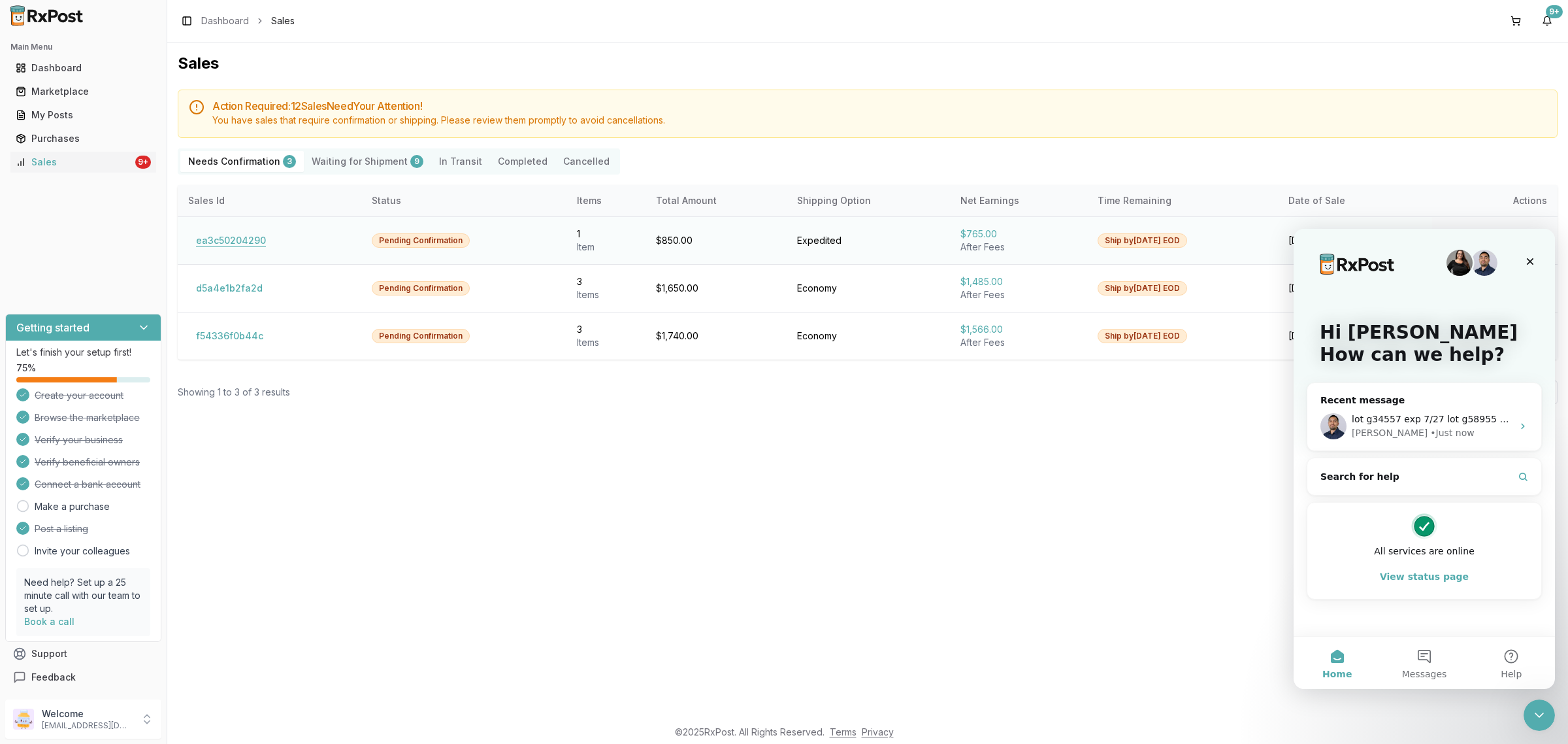
click at [219, 245] on button "ea3c50204290" at bounding box center [231, 241] width 85 height 21
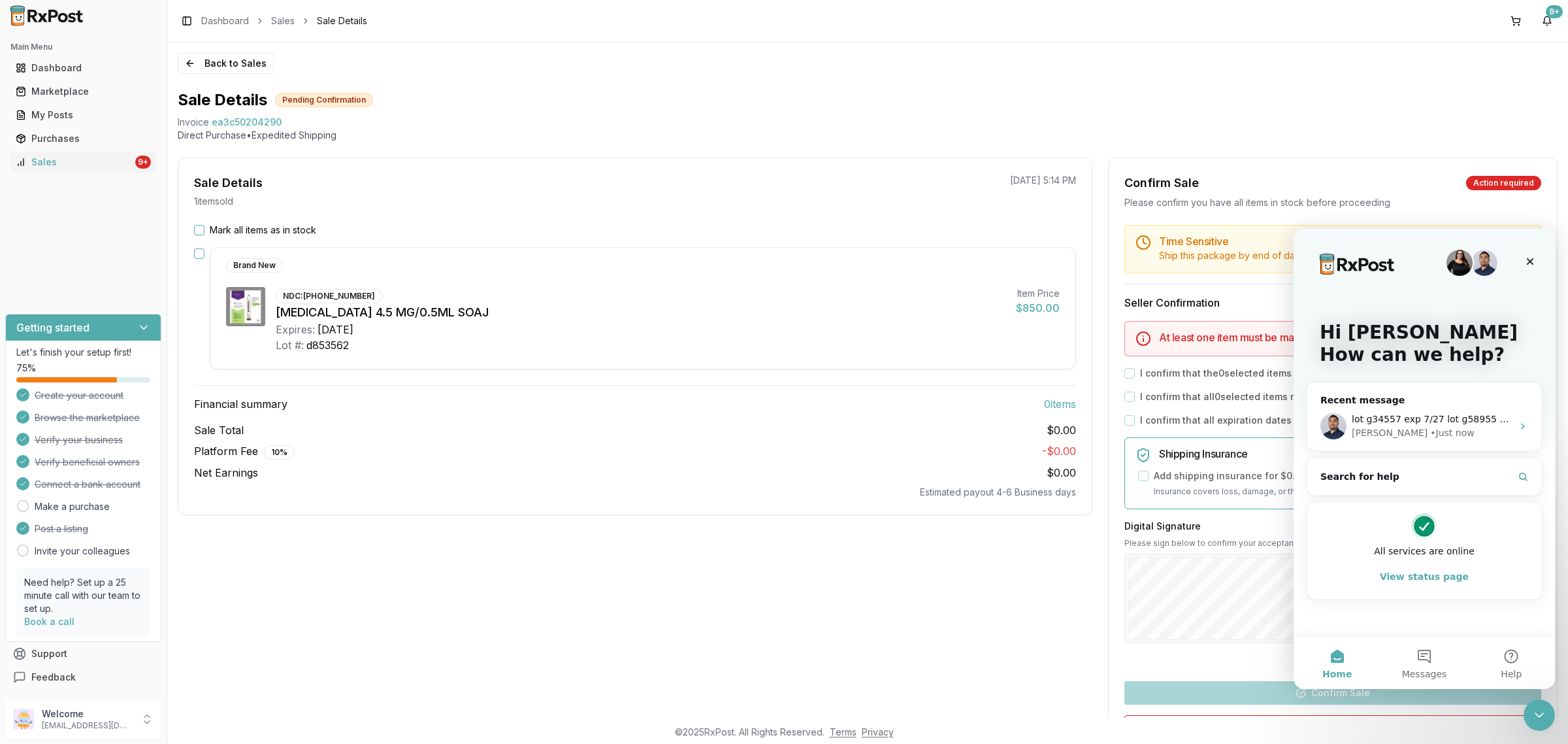
click at [199, 232] on button "Mark all items as in stock" at bounding box center [199, 229] width 10 height 10
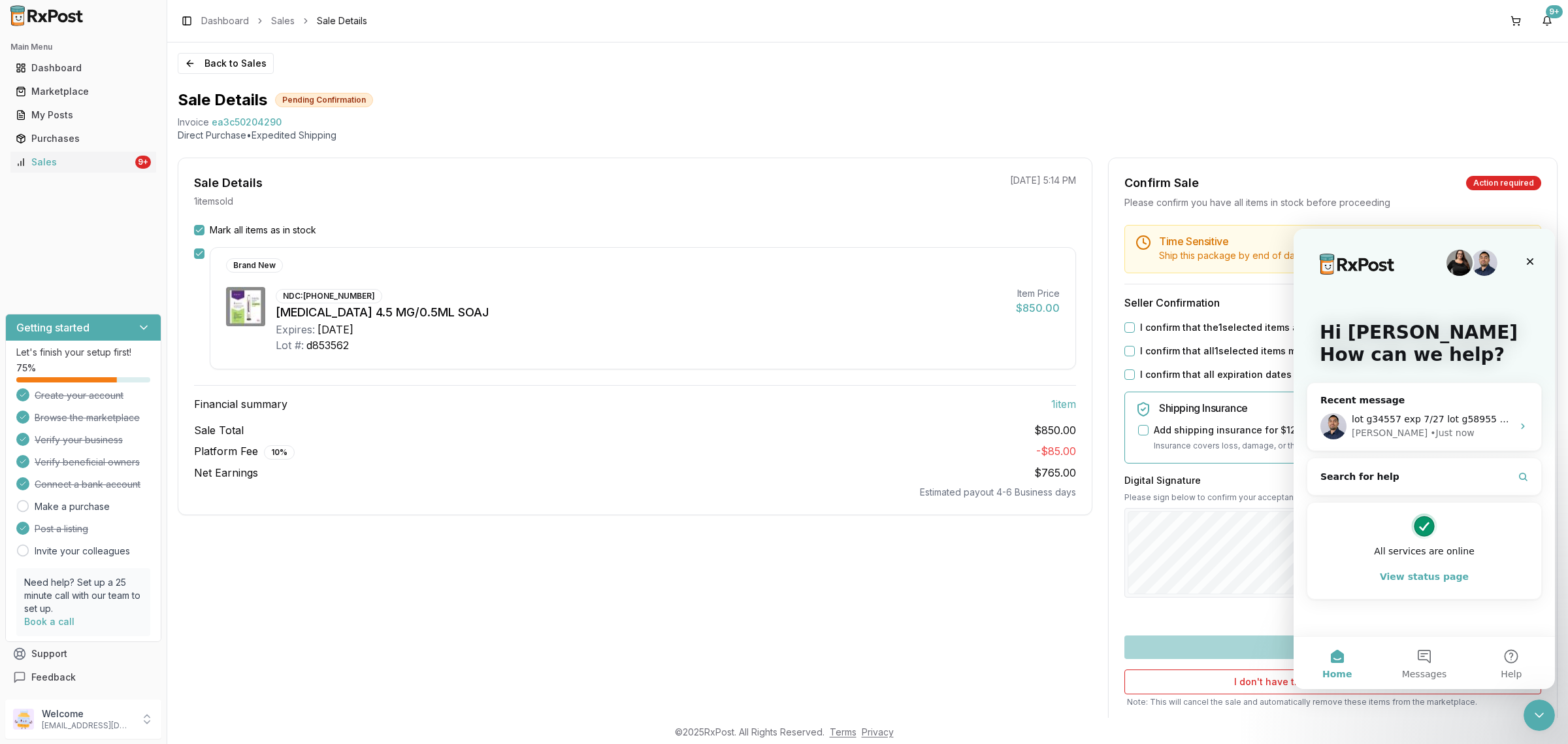
click at [1127, 333] on div "I confirm that the 1 selected items are in stock and ready to ship" at bounding box center [1333, 327] width 417 height 13
click at [1125, 328] on button "I confirm that the 1 selected items are in stock and ready to ship" at bounding box center [1129, 327] width 10 height 10
click at [1125, 345] on div "I confirm that all 1 selected items match the listed condition" at bounding box center [1333, 350] width 417 height 13
click at [1125, 357] on div "I confirm that all 1 selected items match the listed condition" at bounding box center [1333, 350] width 417 height 13
click at [1125, 352] on button "I confirm that all 1 selected items match the listed condition" at bounding box center [1129, 350] width 10 height 10
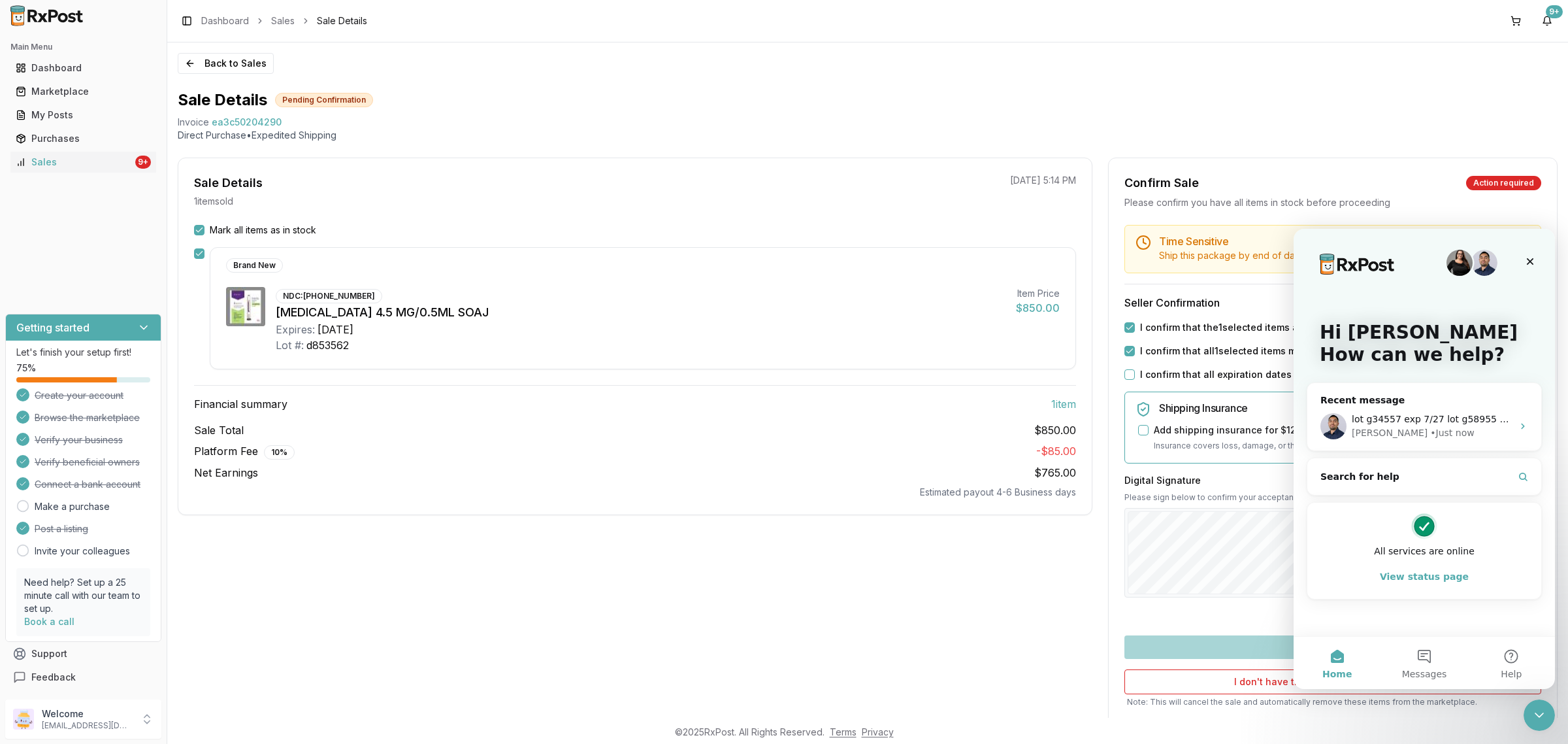
click at [1132, 377] on div "I confirm that all expiration dates are correct" at bounding box center [1333, 374] width 417 height 13
click at [1132, 375] on div "I confirm that all expiration dates are correct" at bounding box center [1333, 374] width 417 height 13
click at [1127, 375] on button "I confirm that all expiration dates are correct" at bounding box center [1129, 374] width 10 height 10
click at [1225, 563] on div "Digital Signature Please sign below to confirm your acceptance of this order Cl…" at bounding box center [1333, 549] width 417 height 152
click at [1253, 652] on div "Time Sensitive Ship this package by end of day Tuesday, August 19th . Seller Co…" at bounding box center [1332, 488] width 448 height 528
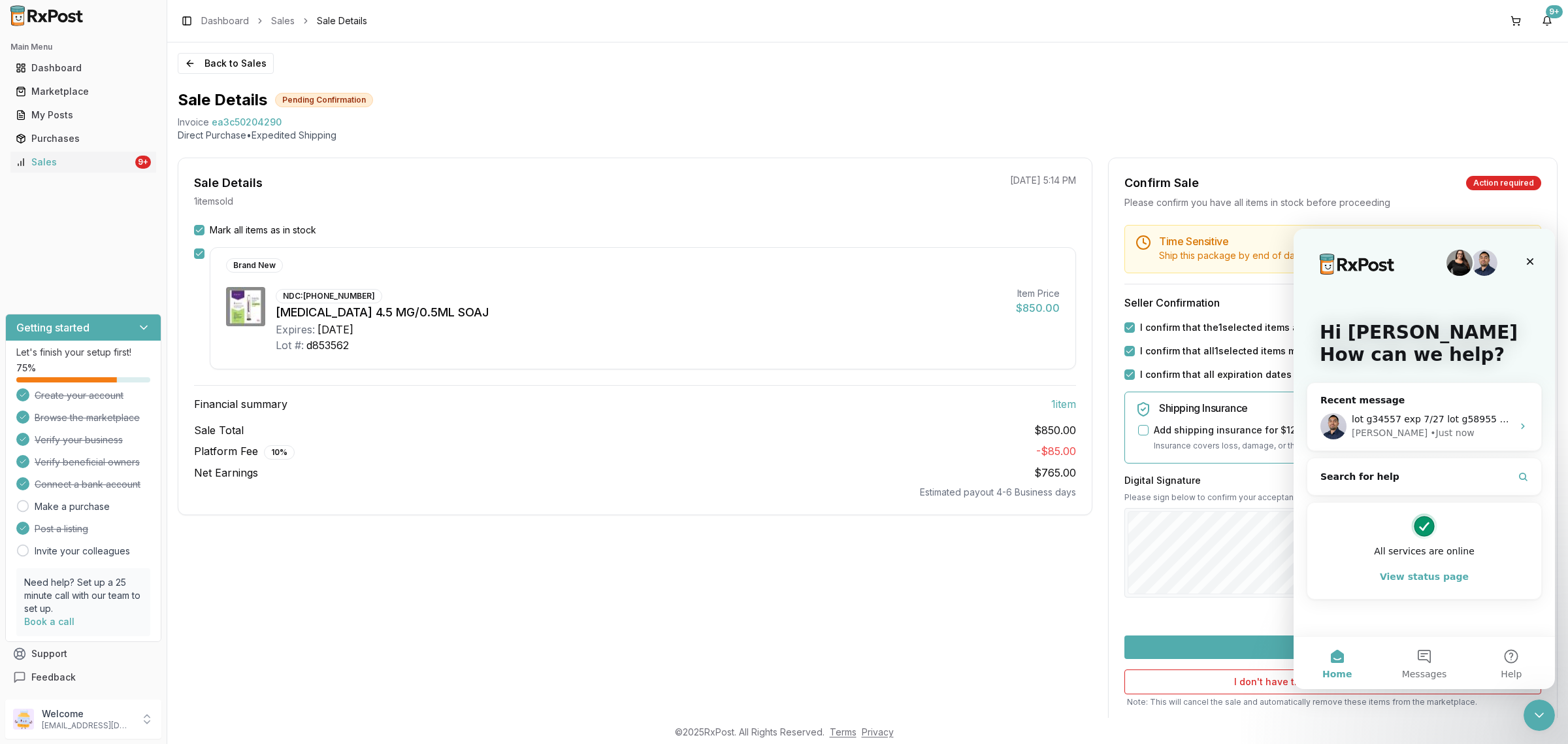
click at [1249, 652] on button "Confirm Sale" at bounding box center [1333, 647] width 417 height 24
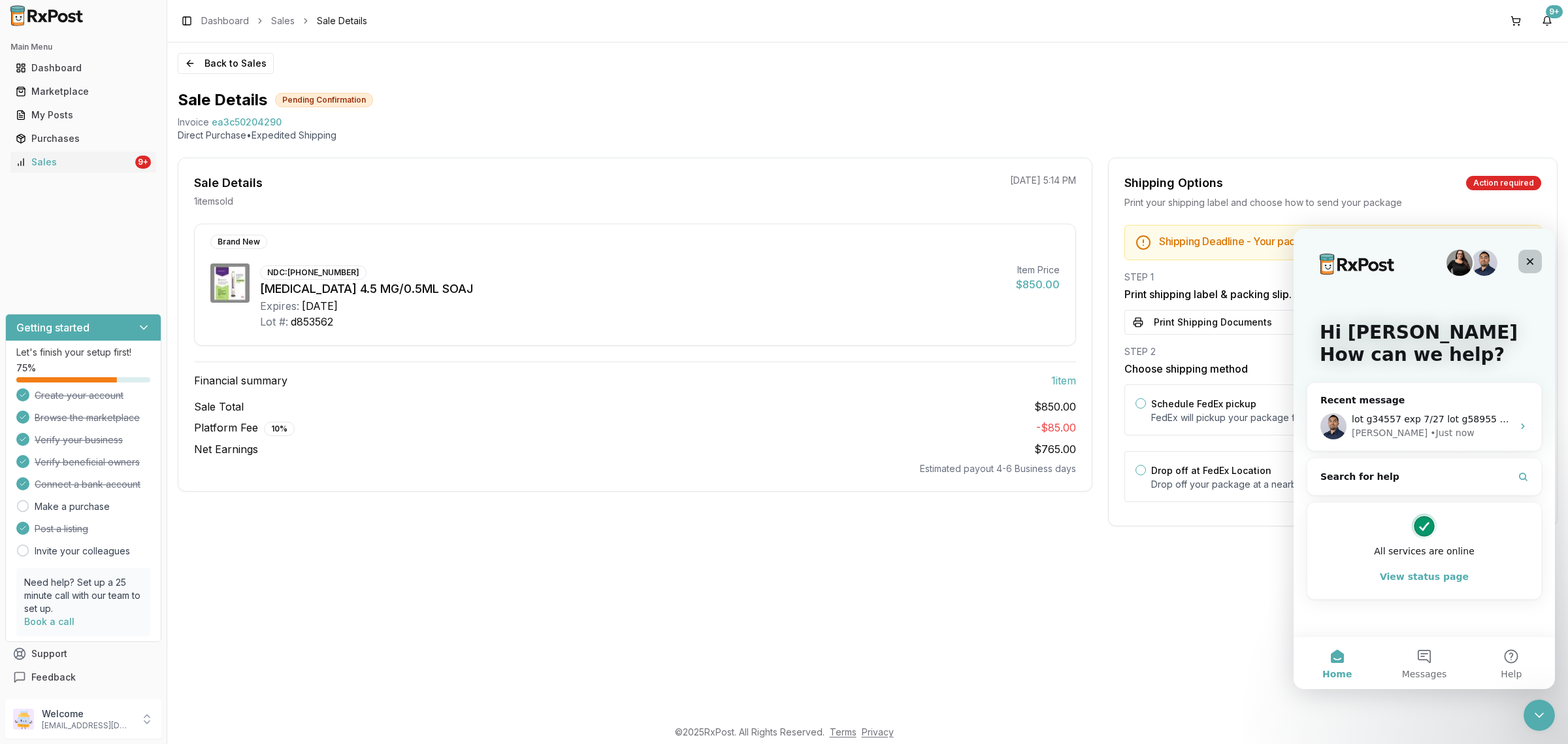
click at [1533, 265] on icon "Close" at bounding box center [1530, 261] width 10 height 10
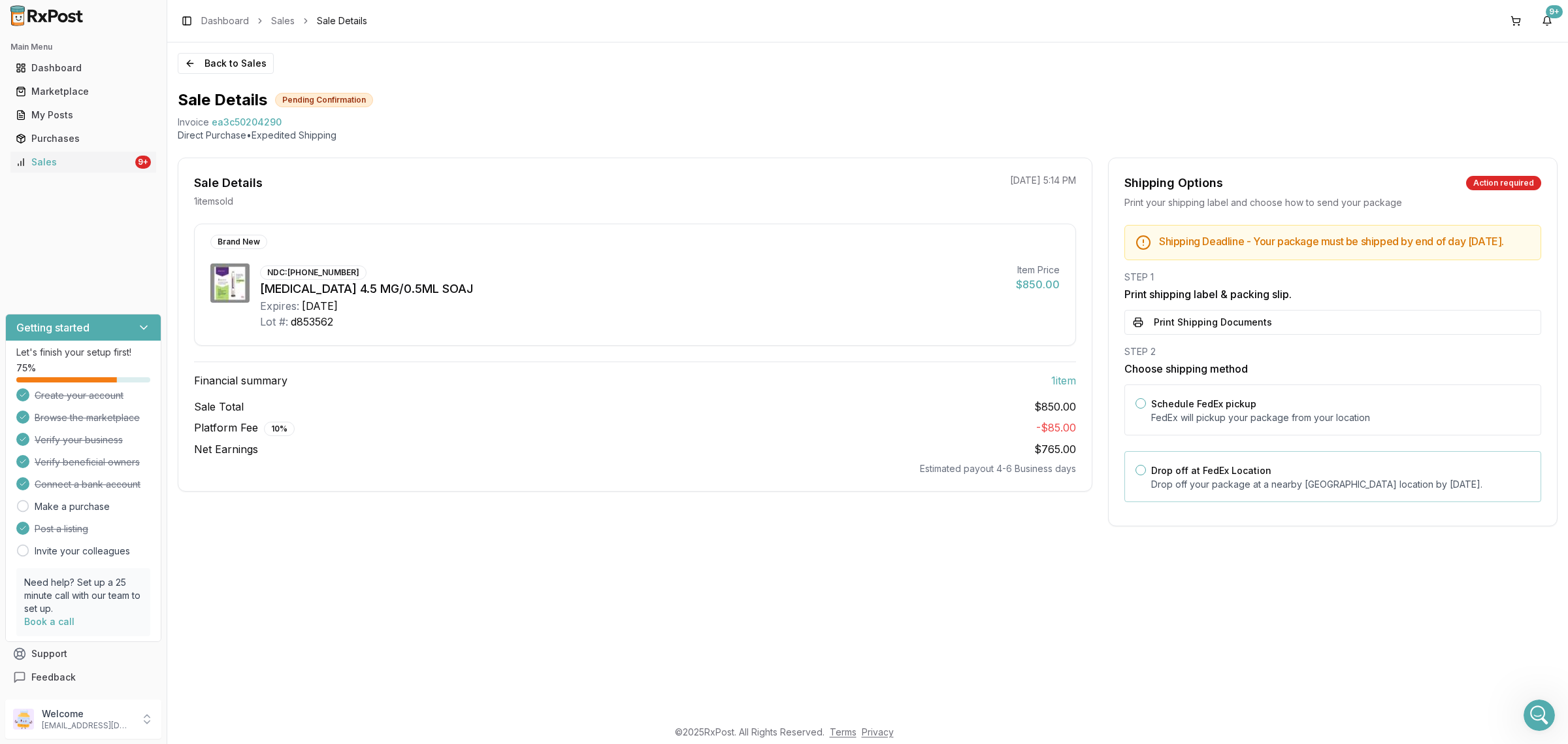
click at [1308, 472] on div "Drop off at FedEx Location Drop off your package at a nearby FedEx location by …" at bounding box center [1333, 476] width 417 height 51
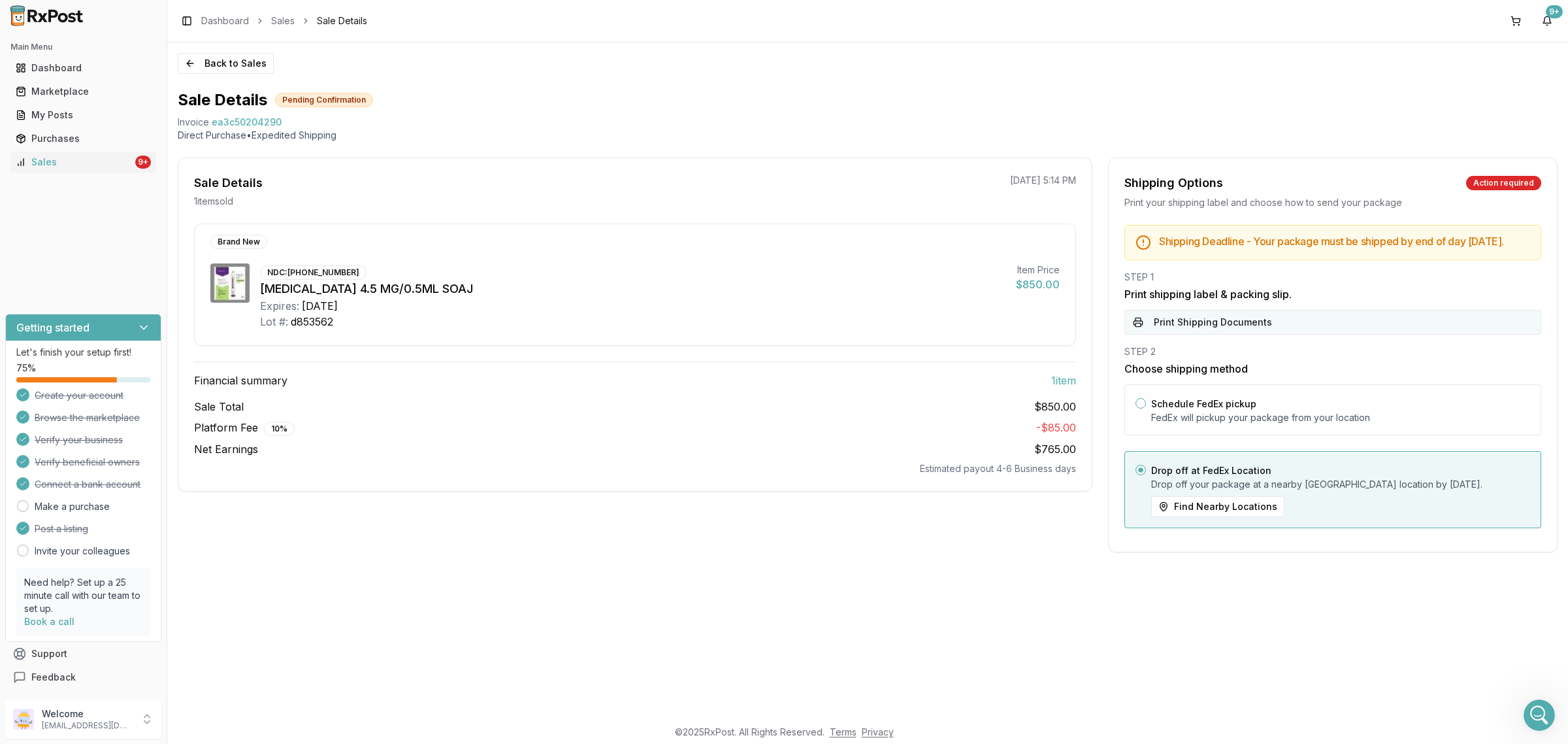
click at [1255, 334] on button "Print Shipping Documents" at bounding box center [1333, 323] width 417 height 25
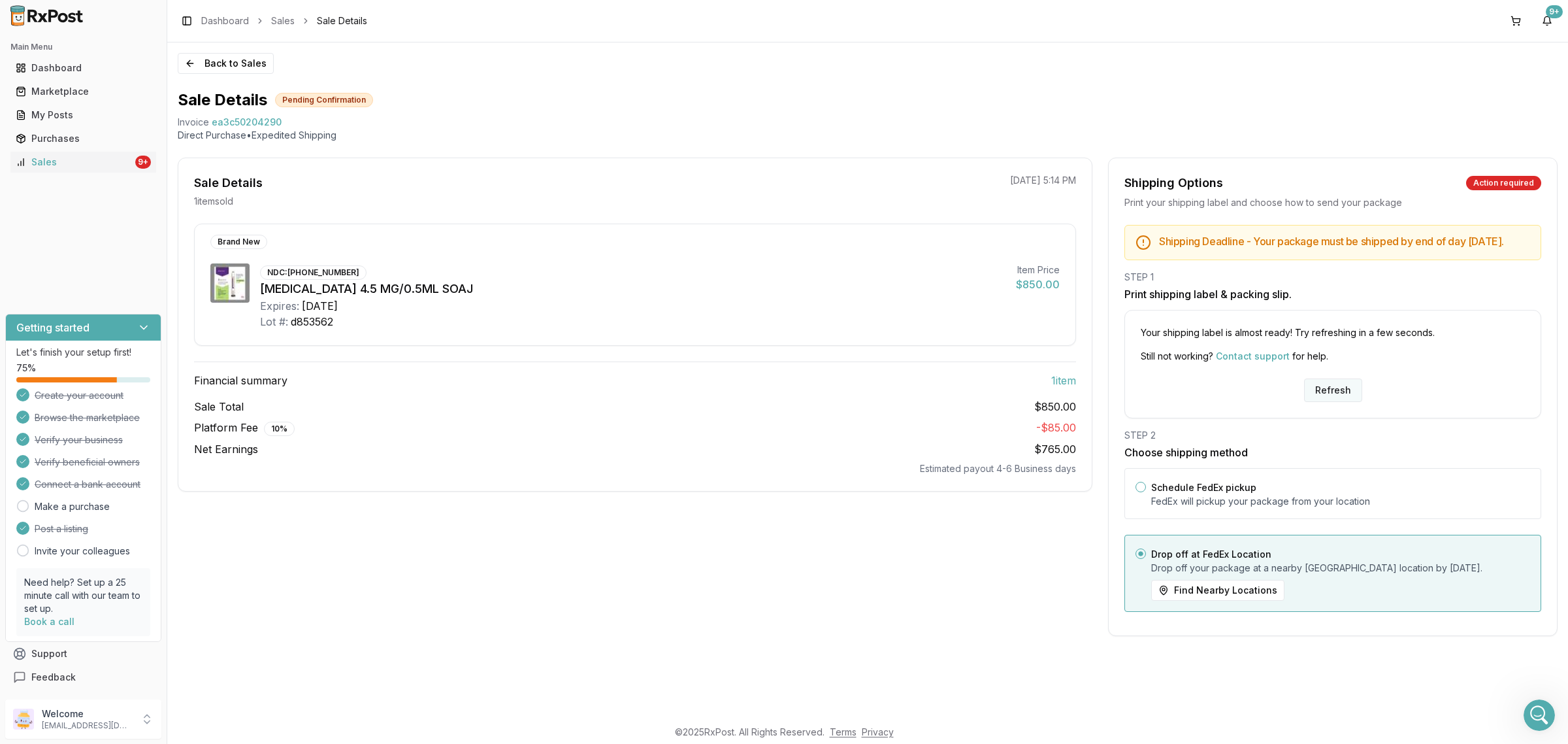
click at [1315, 402] on button "Refresh" at bounding box center [1333, 390] width 58 height 24
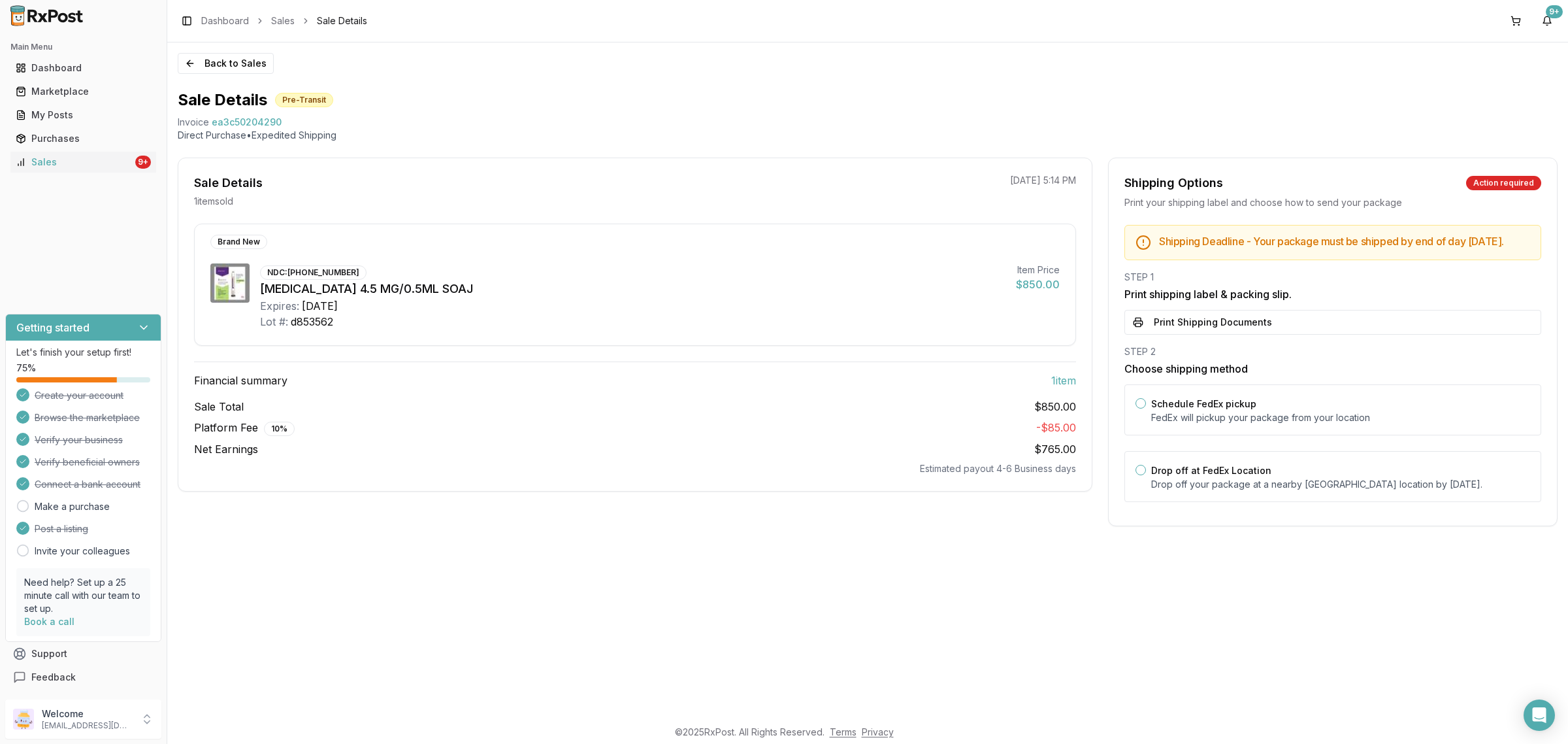
click at [1293, 346] on div "Shipping Deadline - Your package must be shipped by end of day [DATE] . STEP 1 …" at bounding box center [1332, 367] width 448 height 285
click at [1284, 334] on button "Print Shipping Documents" at bounding box center [1333, 323] width 417 height 25
click at [106, 160] on div "Sales" at bounding box center [74, 162] width 117 height 13
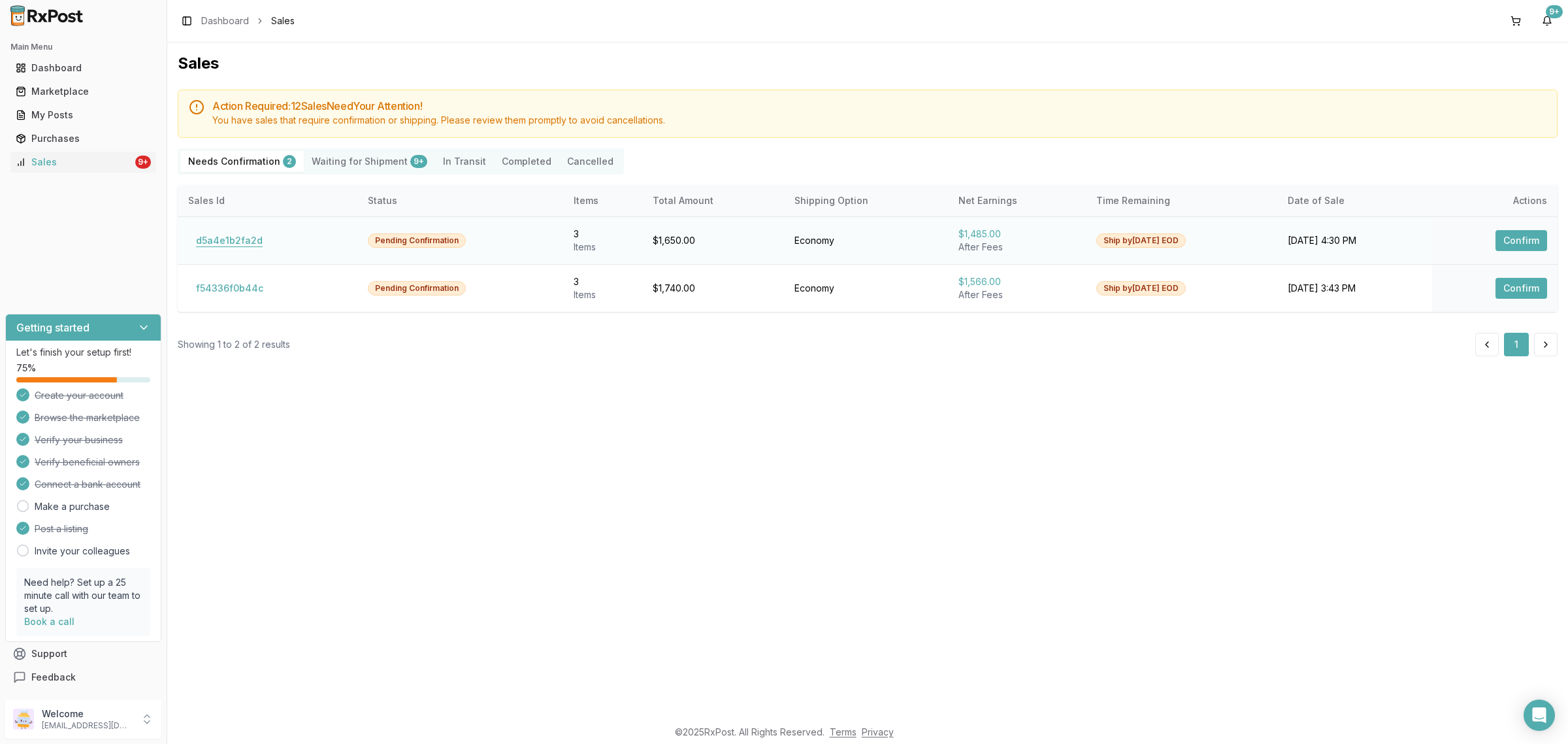
click at [248, 242] on button "d5a4e1b2fa2d" at bounding box center [229, 241] width 82 height 21
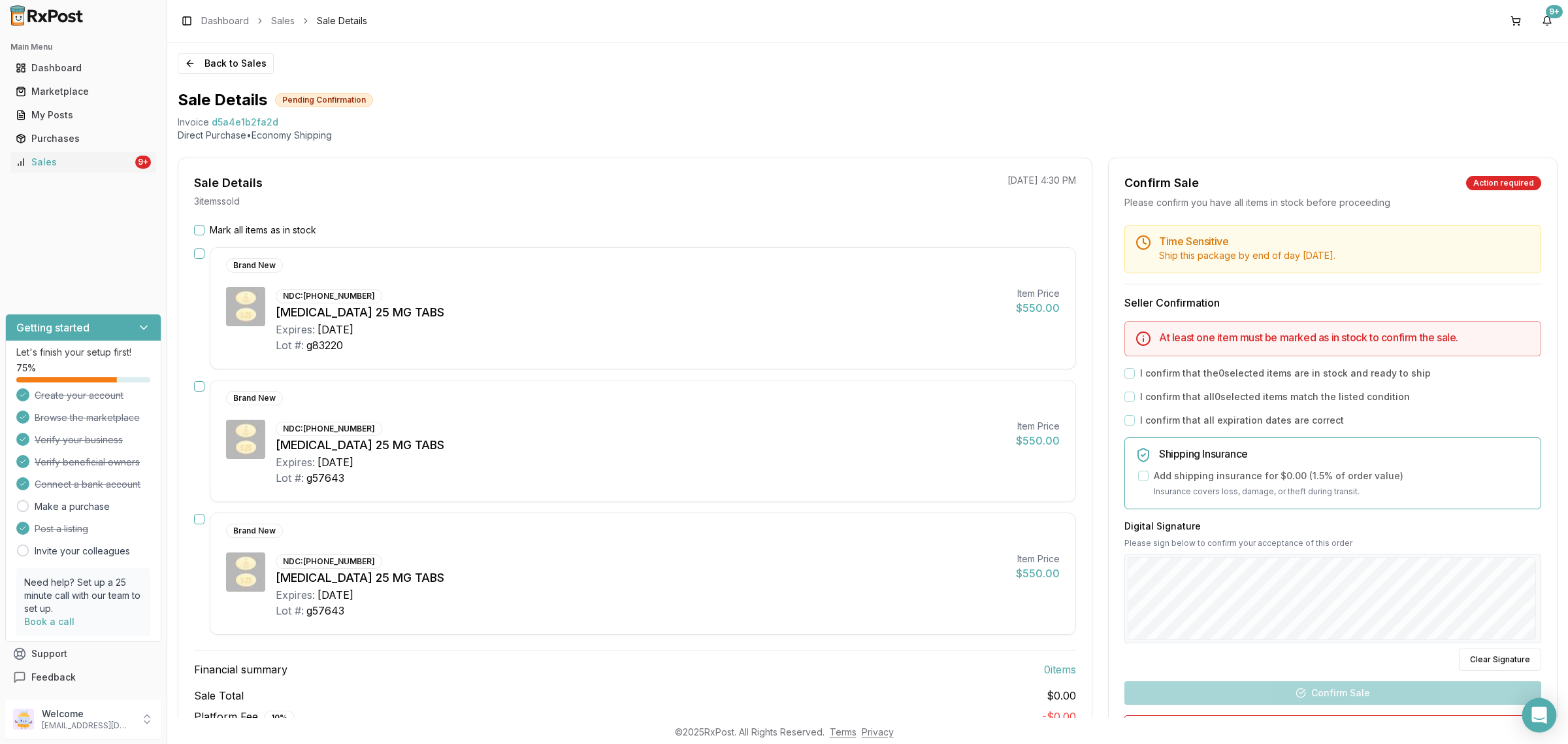
click at [1524, 717] on div "Open Intercom Messenger" at bounding box center [1540, 715] width 35 height 35
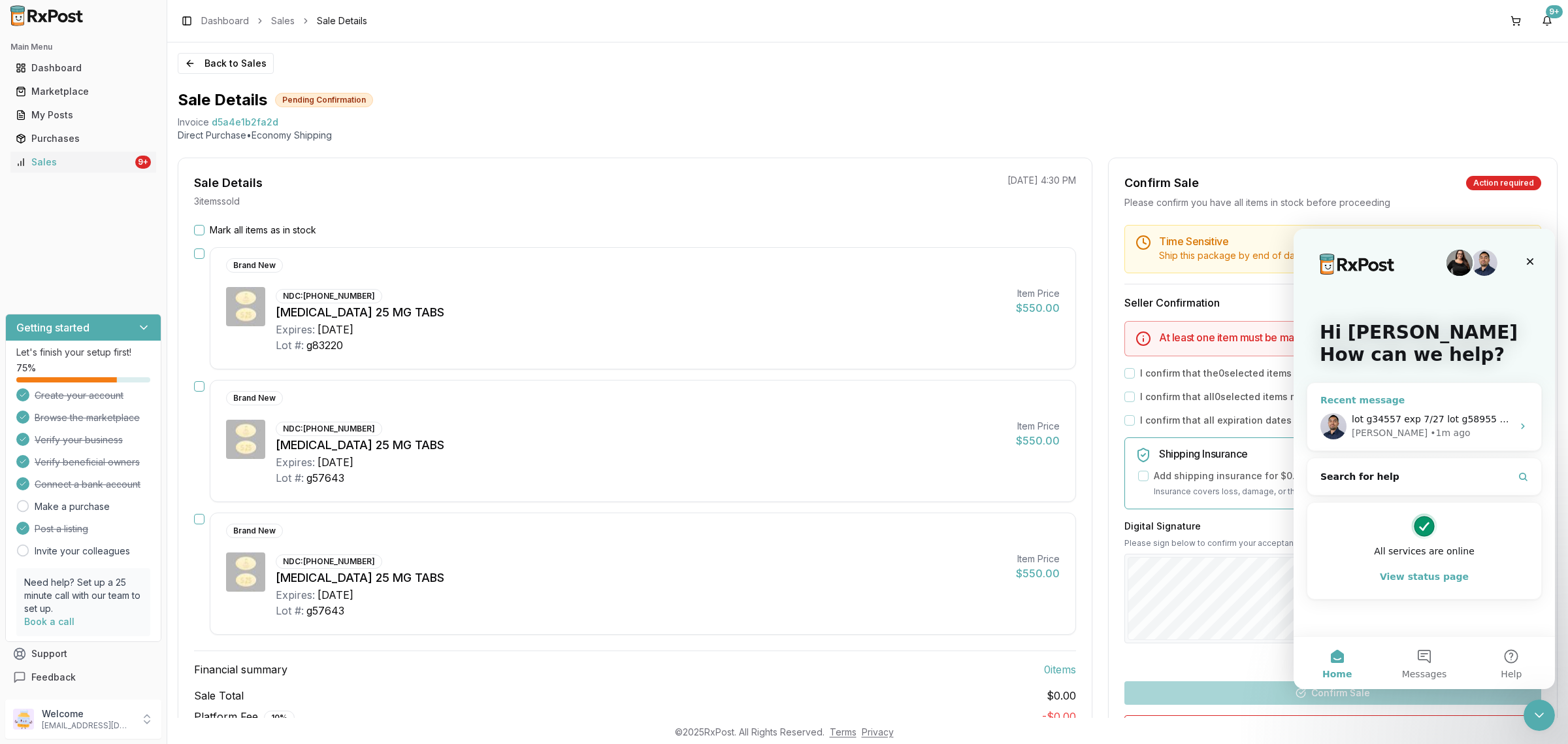
click at [1430, 426] on div "• 1m ago" at bounding box center [1449, 433] width 40 height 14
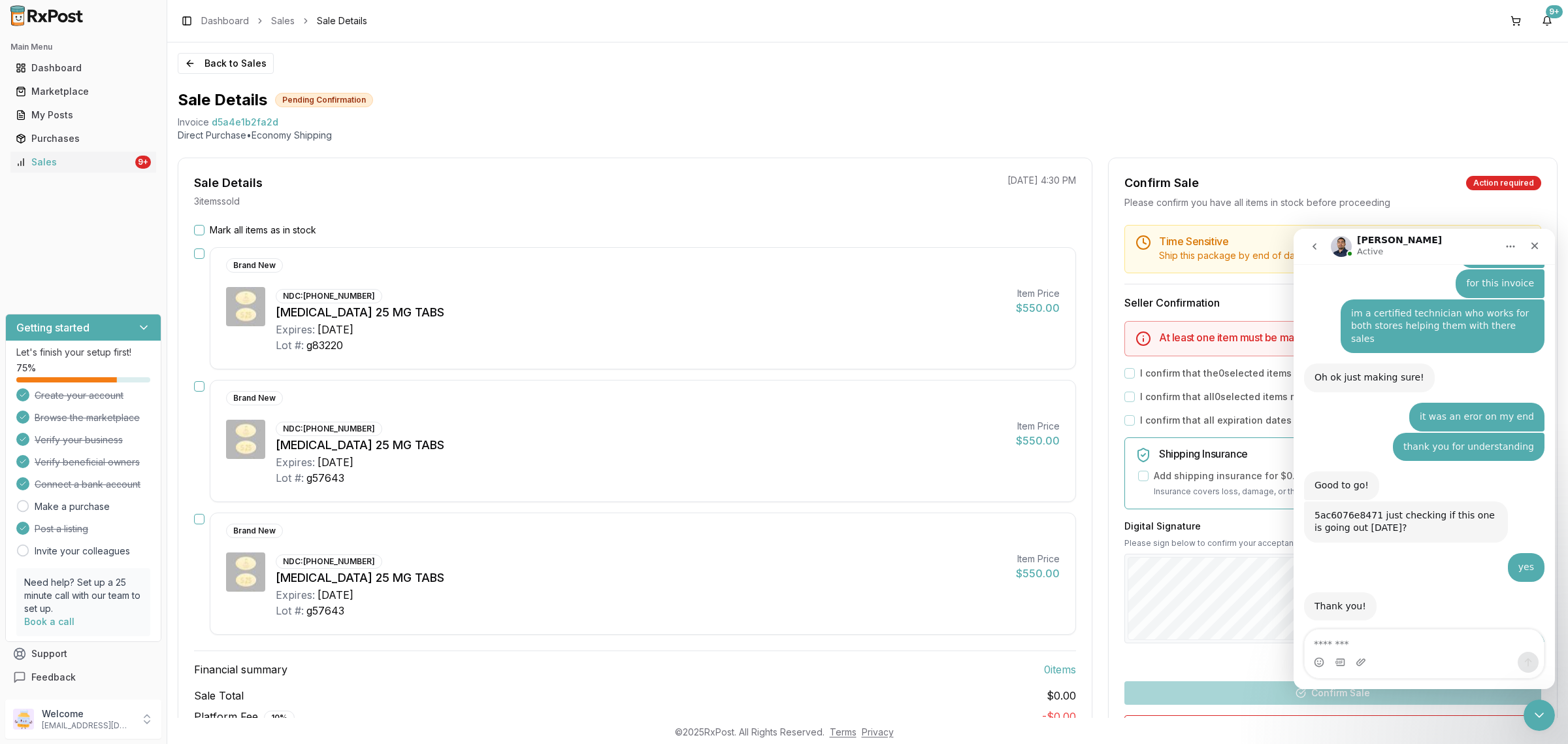
scroll to position [5143, 0]
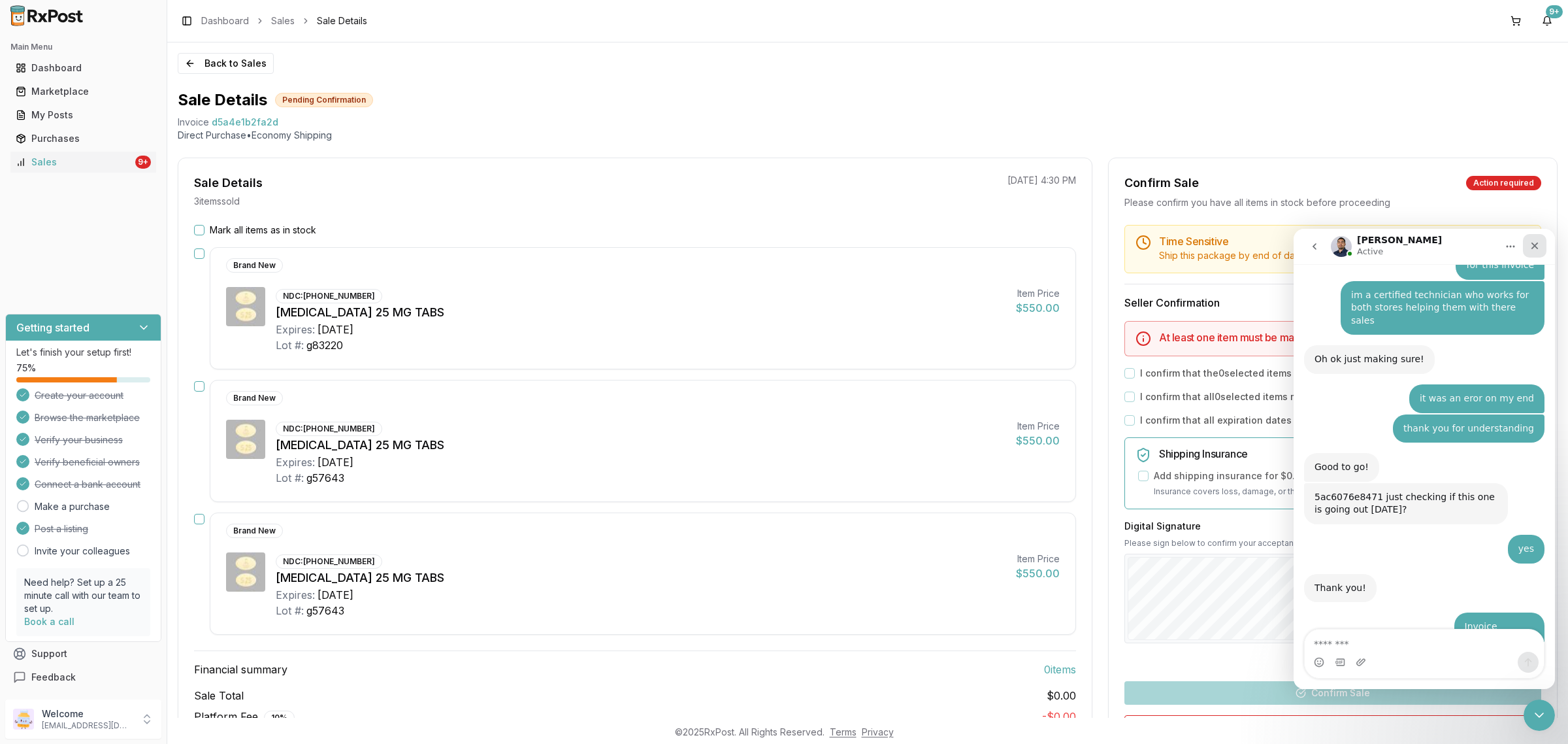
click at [1538, 248] on icon "Close" at bounding box center [1534, 245] width 10 height 10
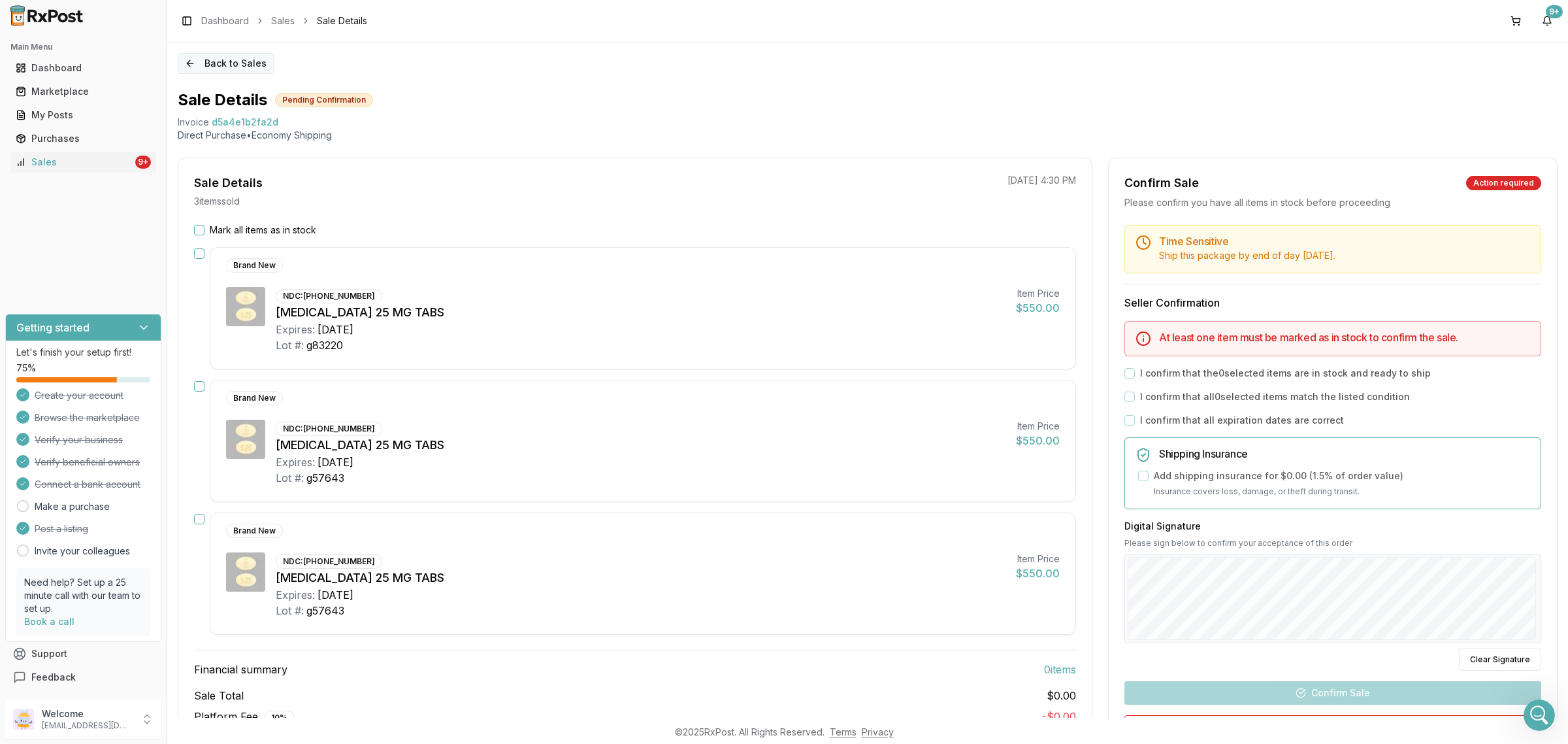
click at [203, 64] on button "Back to Sales" at bounding box center [226, 63] width 96 height 21
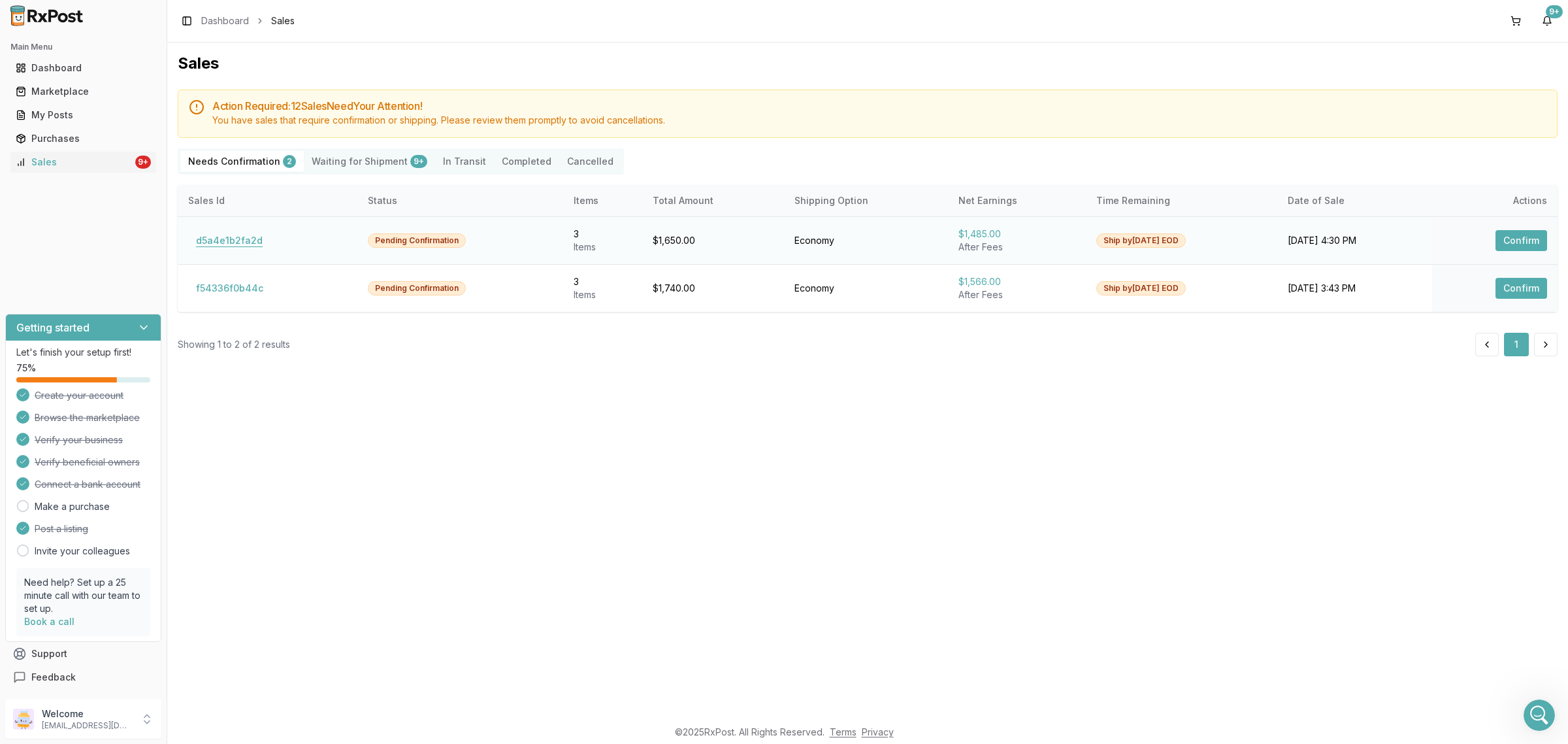
click at [222, 249] on button "d5a4e1b2fa2d" at bounding box center [229, 241] width 82 height 21
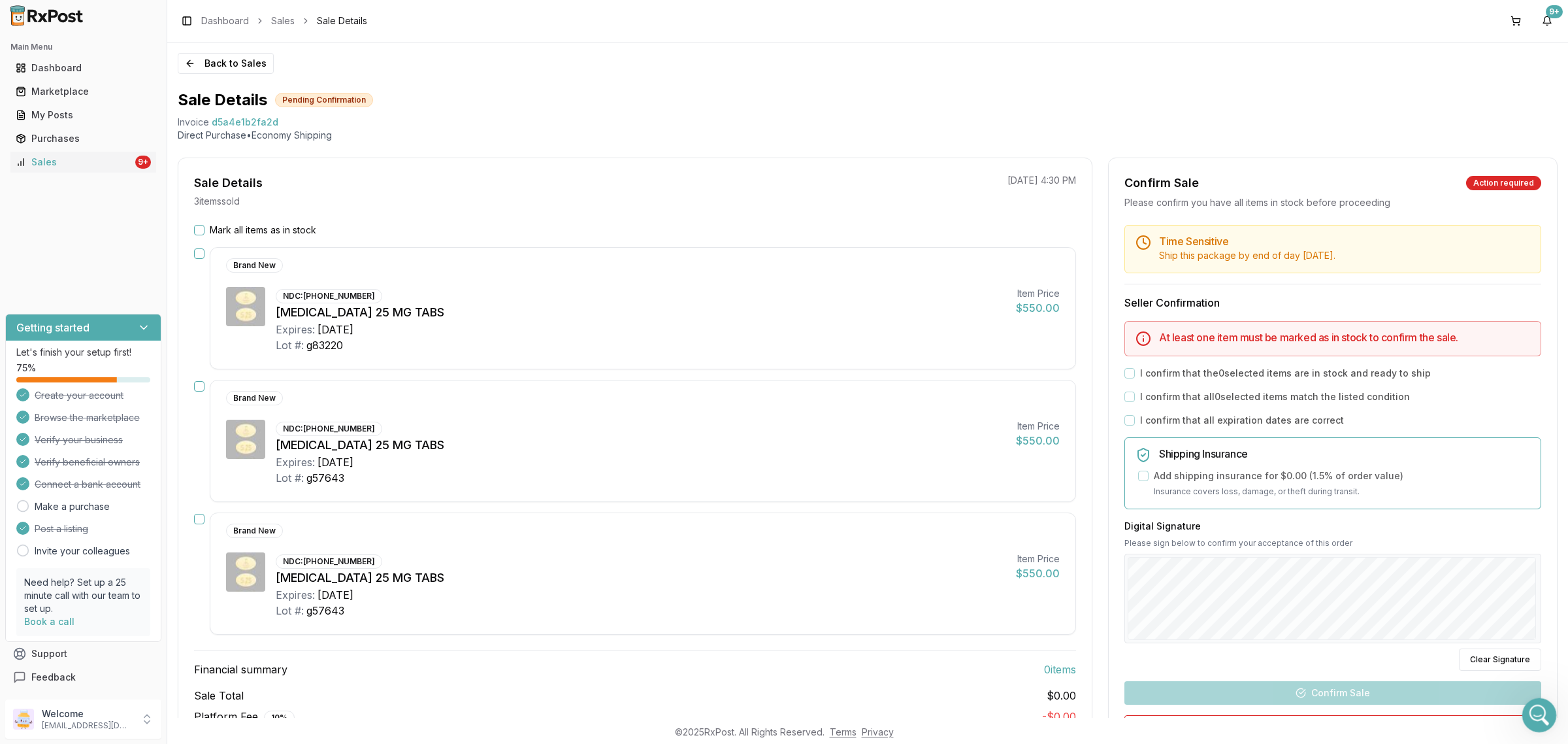
click at [1538, 710] on icon "Open Intercom Messenger" at bounding box center [1537, 713] width 22 height 22
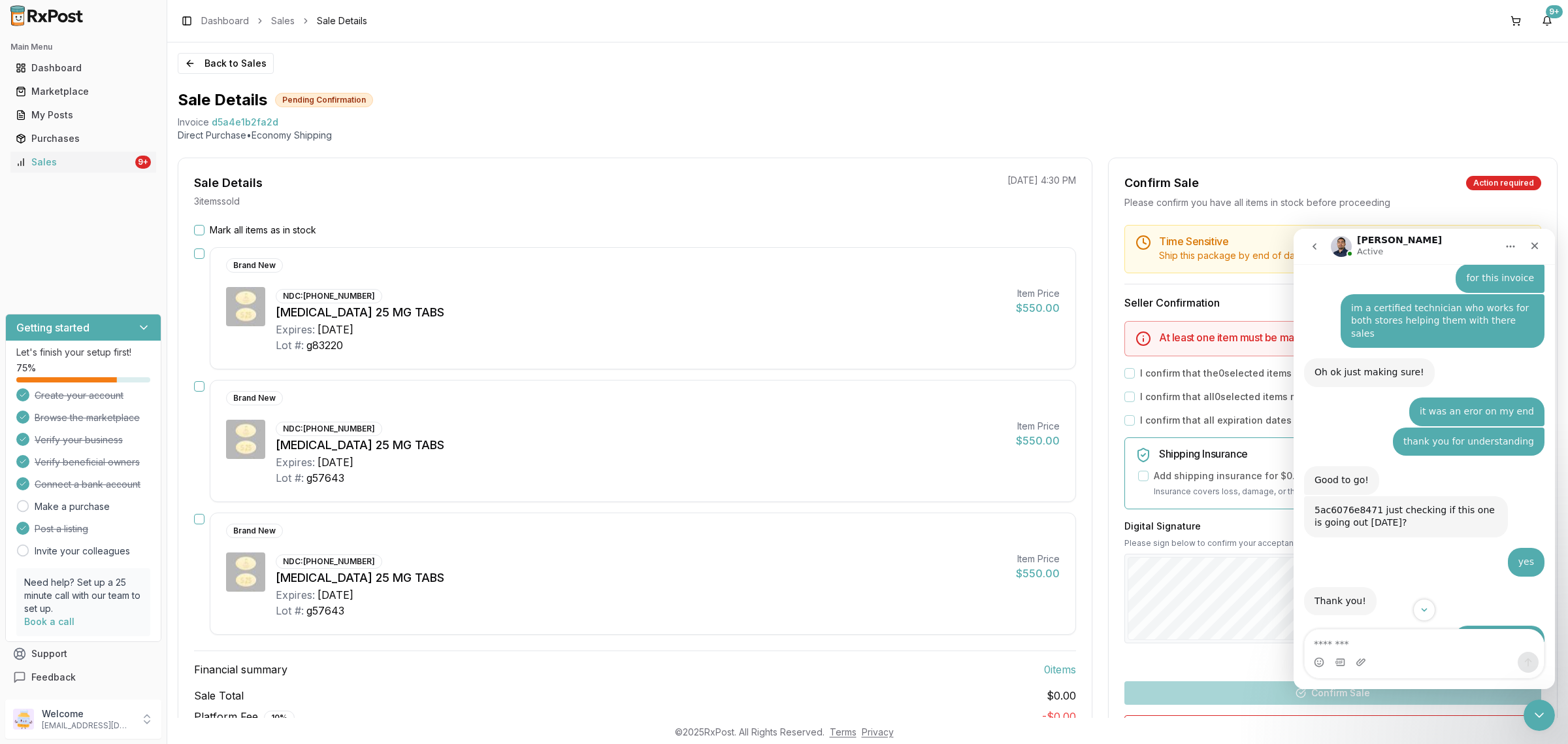
scroll to position [5143, 0]
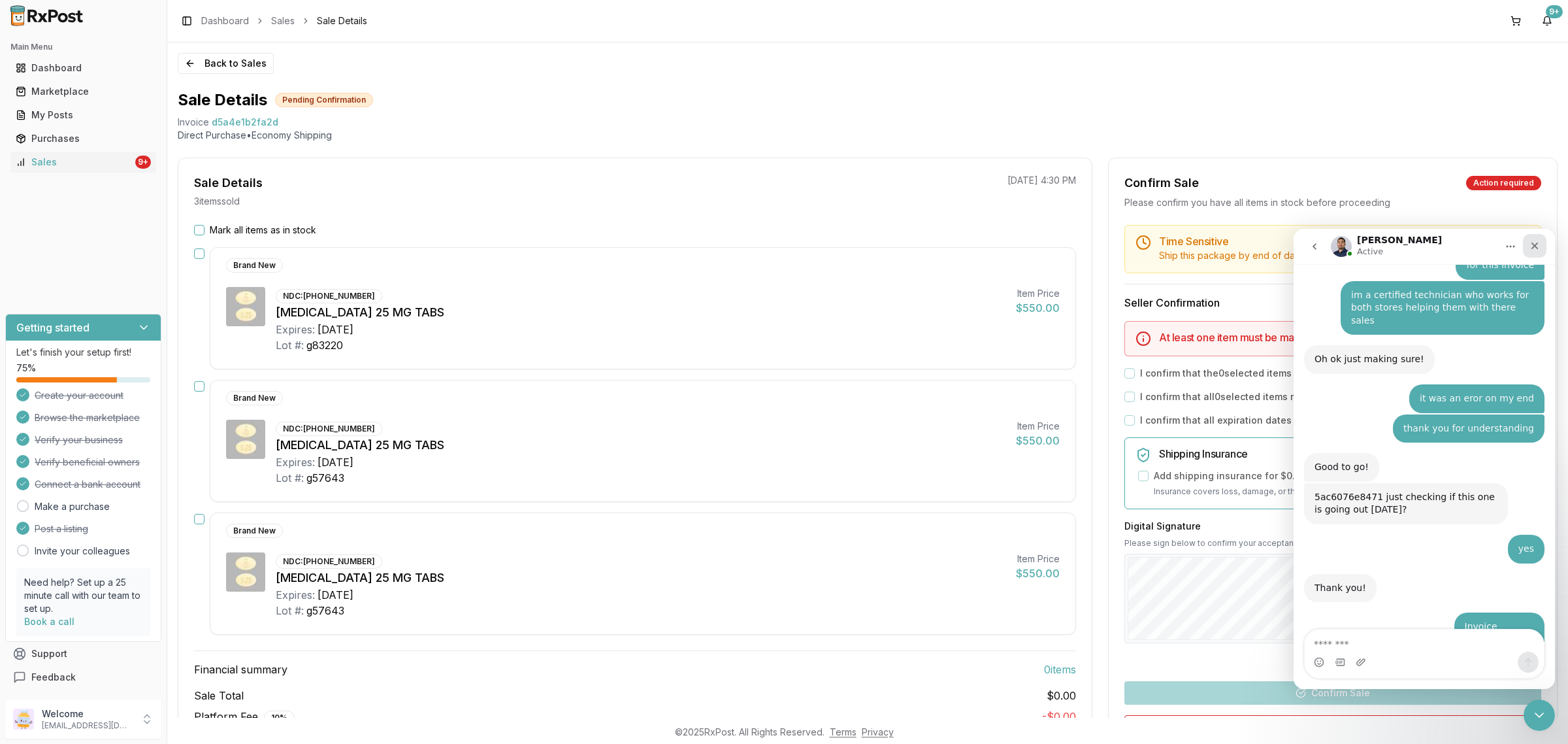
click at [1537, 242] on icon "Close" at bounding box center [1534, 245] width 10 height 10
